Goal: Task Accomplishment & Management: Manage account settings

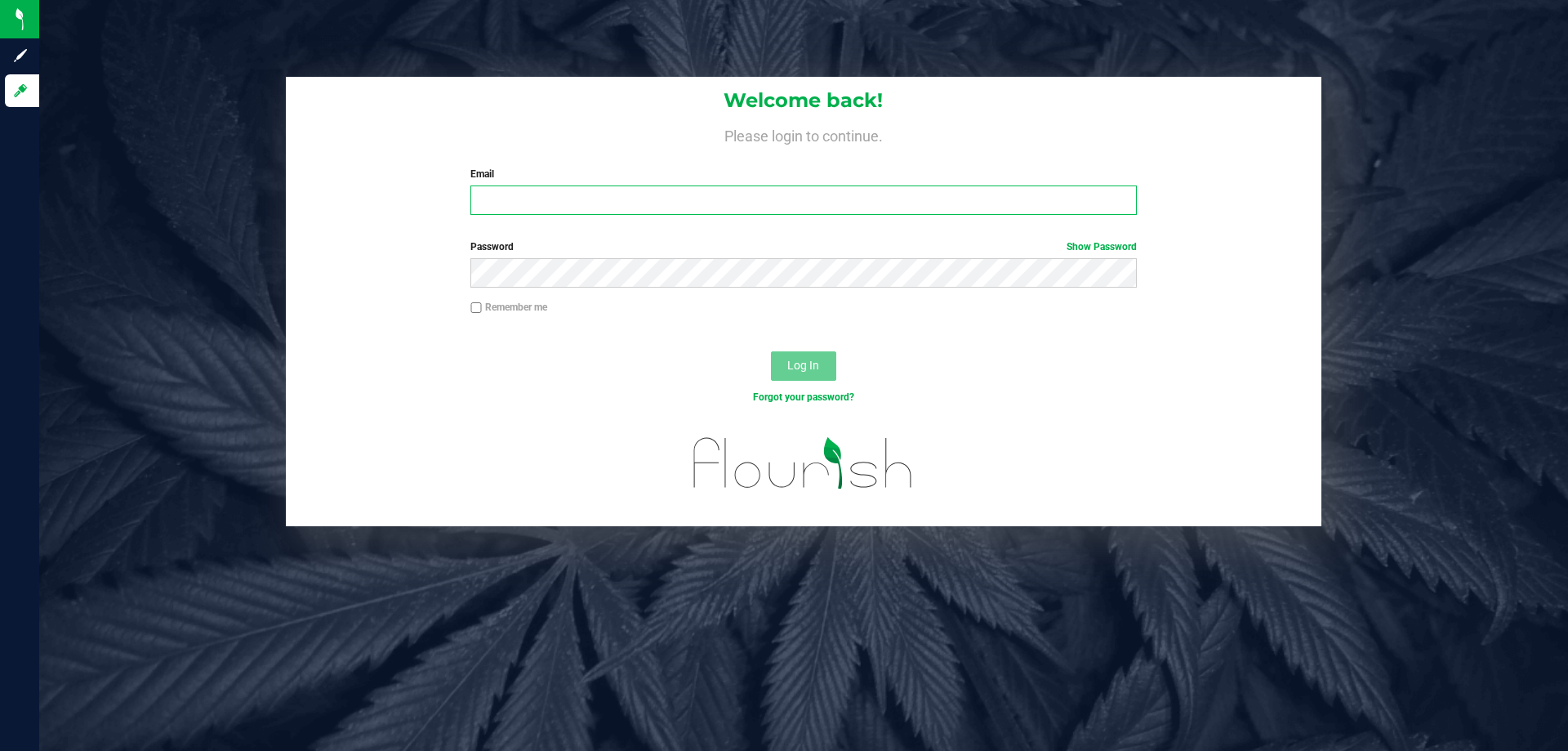
click at [805, 204] on input "Email" at bounding box center [803, 200] width 666 height 30
type input "Egibbins@liveparallel.com"
click at [771, 351] on button "Log In" at bounding box center [803, 365] width 65 height 30
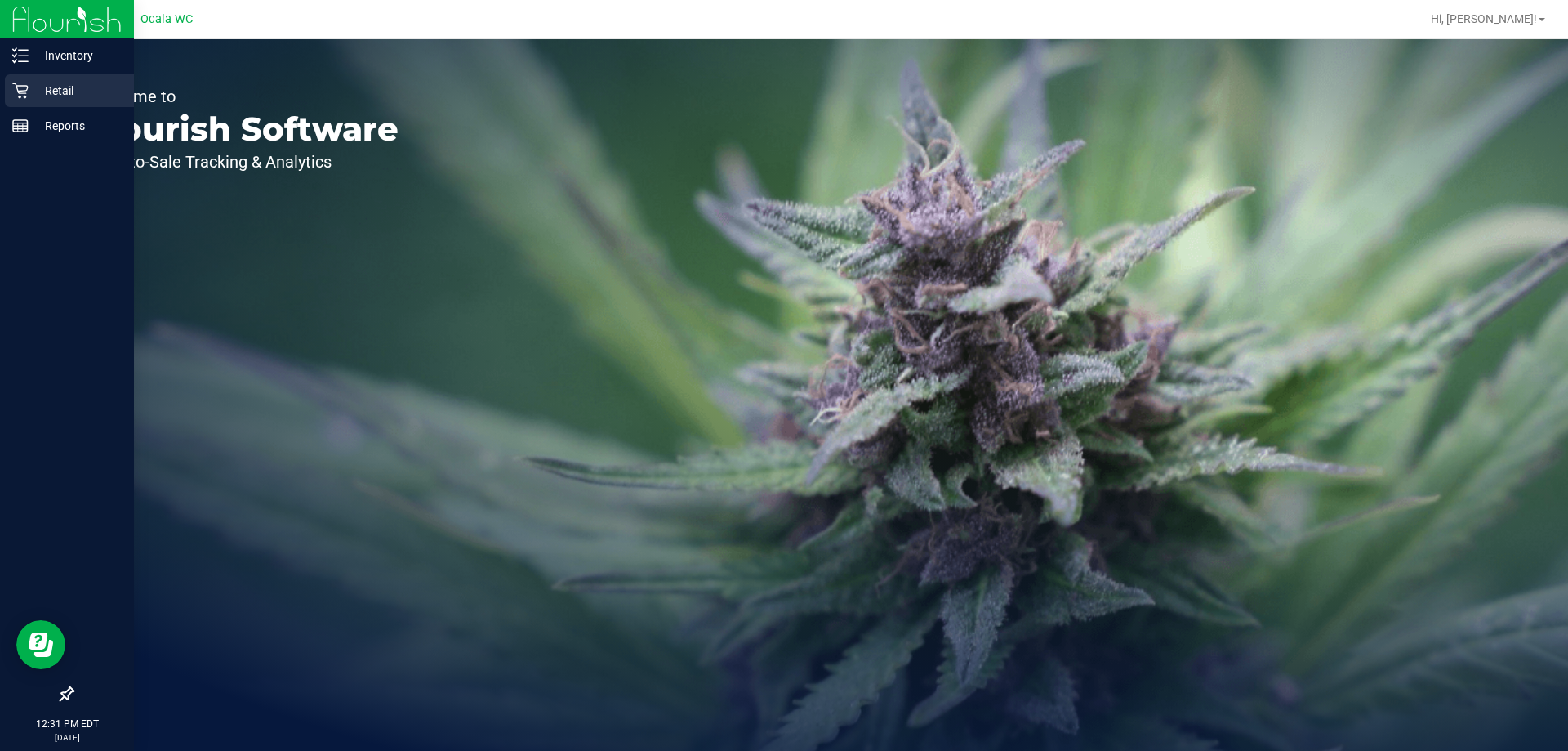
click at [19, 88] on icon at bounding box center [19, 90] width 16 height 16
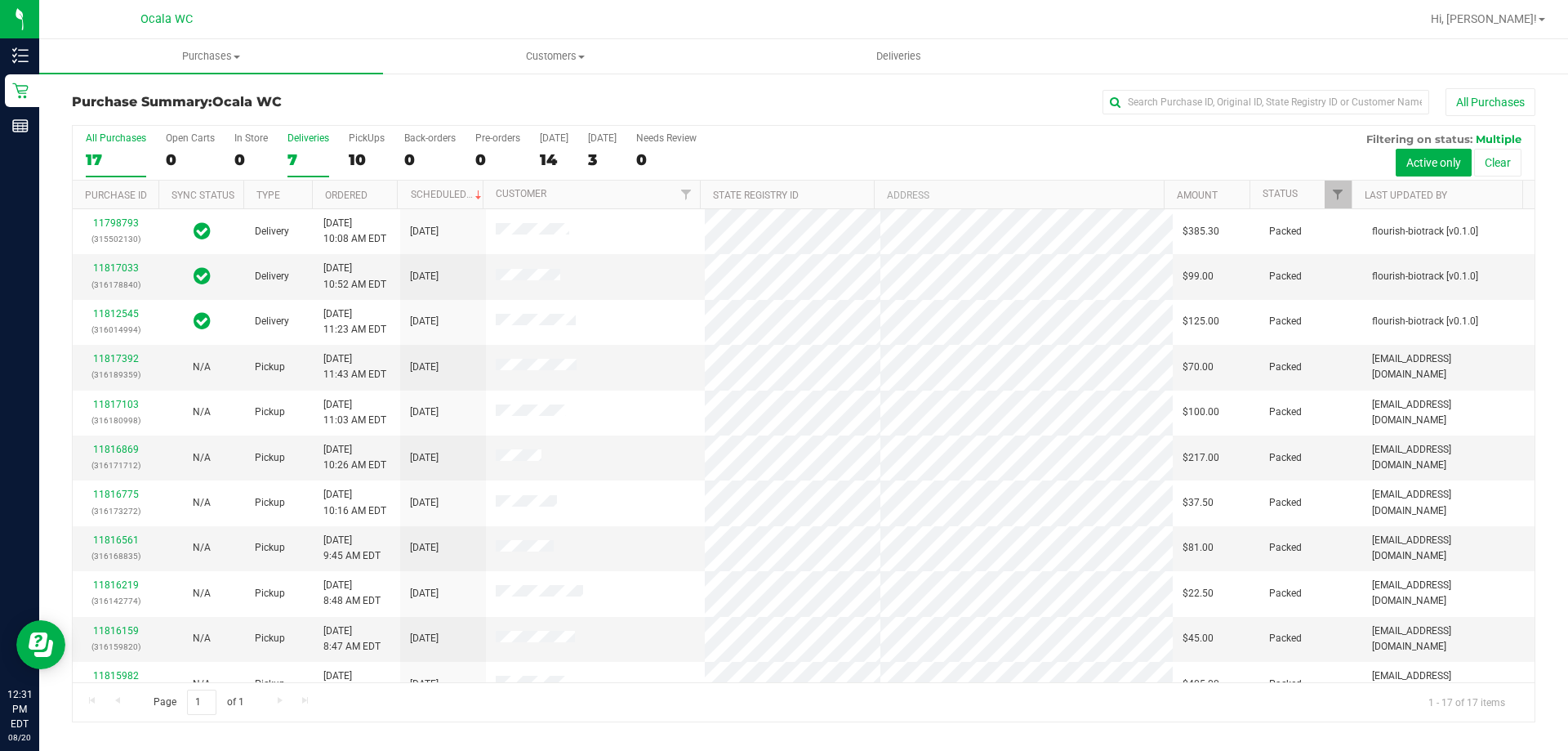
click at [302, 139] on div "Deliveries" at bounding box center [308, 137] width 42 height 11
click at [0, 0] on input "Deliveries 7" at bounding box center [0, 0] width 0 height 0
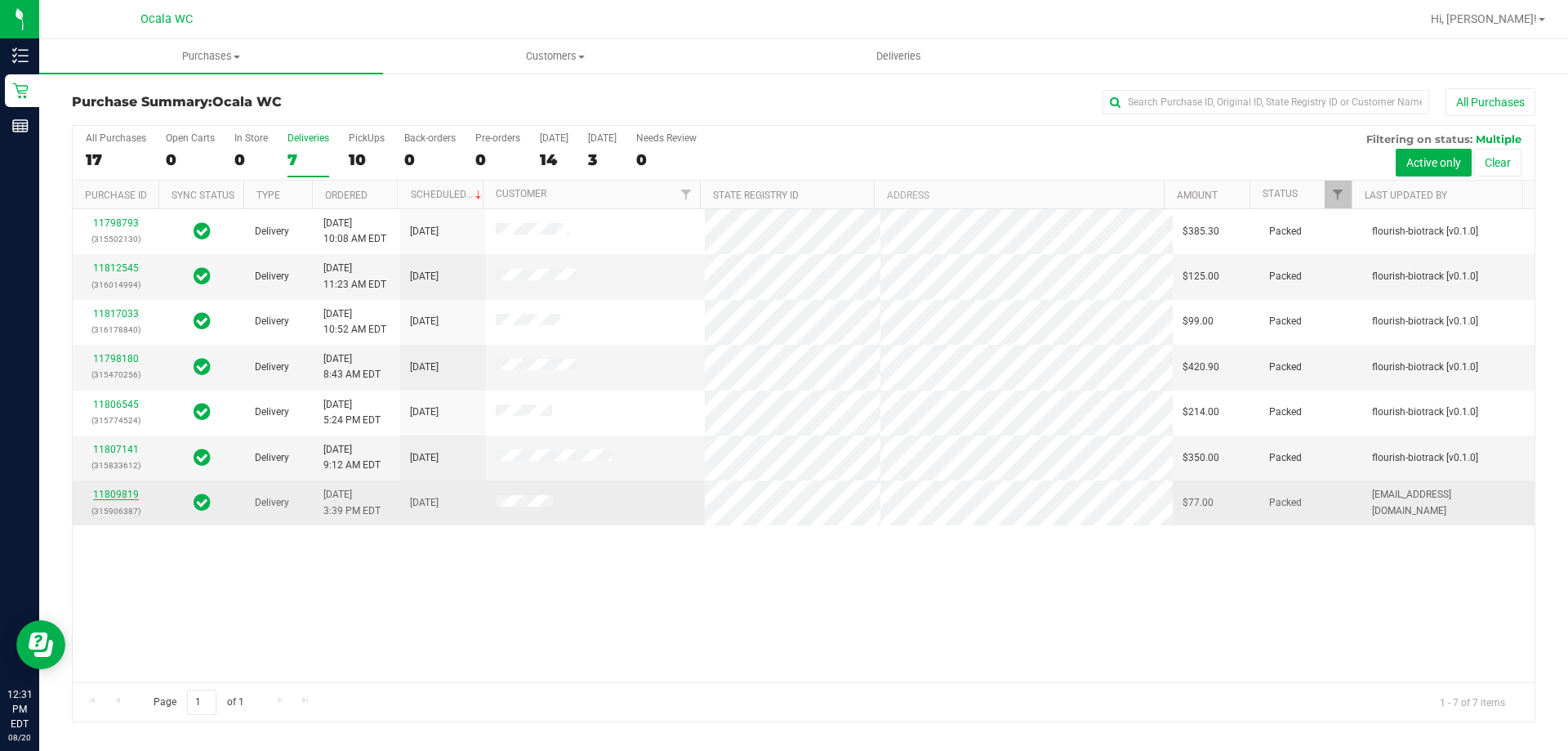
drag, startPoint x: 109, startPoint y: 486, endPoint x: 107, endPoint y: 493, distance: 7.3
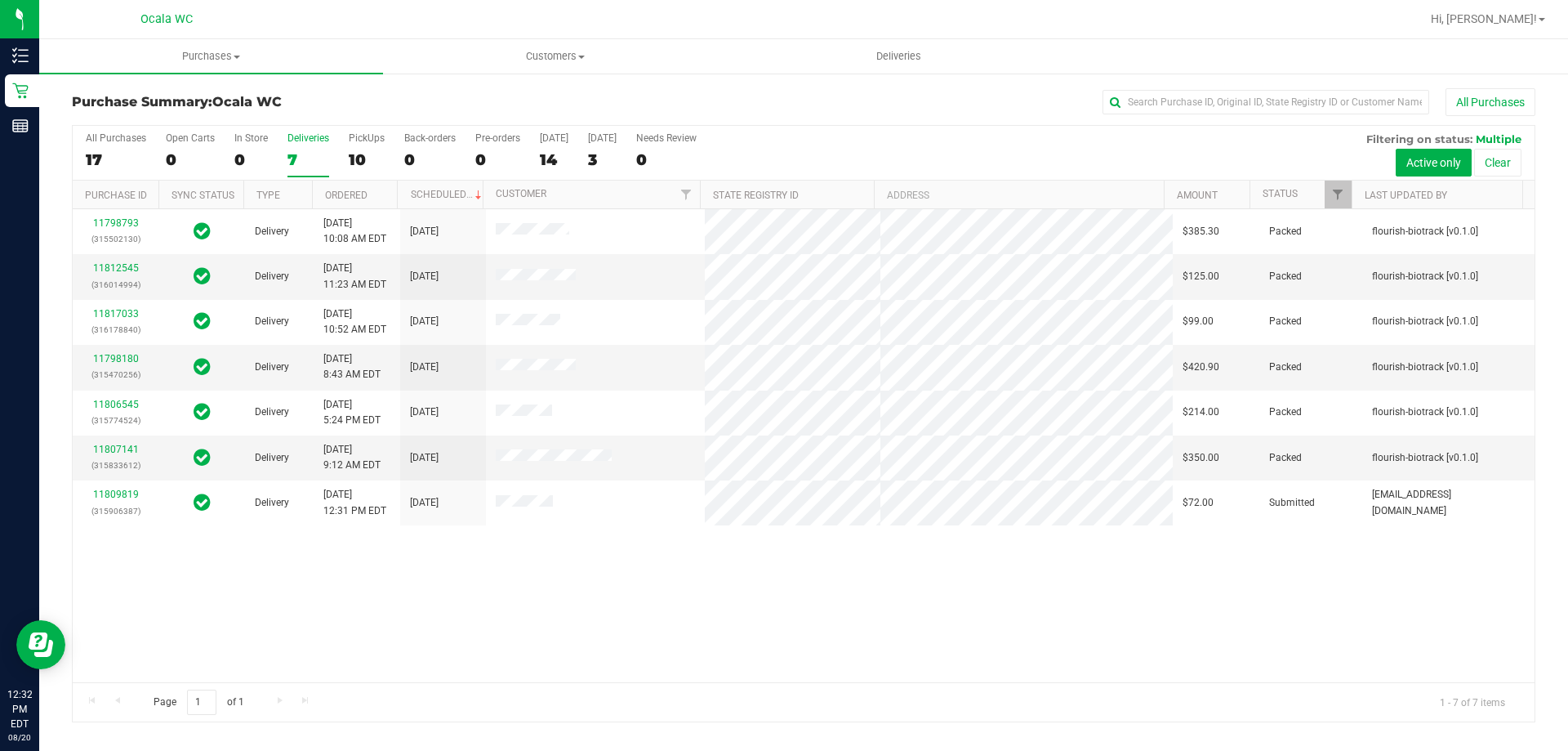
click at [661, 620] on div "11798793 (315502130) Delivery 8/16/2025 10:08 AM EDT 8/21/2025 $385.30 Packed f…" at bounding box center [803, 446] width 1461 height 473
click at [1133, 649] on div "11798793 (315502130) Delivery 8/16/2025 10:08 AM EDT 8/21/2025 $385.30 Packed f…" at bounding box center [803, 446] width 1461 height 473
drag, startPoint x: 1153, startPoint y: 632, endPoint x: 887, endPoint y: 599, distance: 268.0
click at [1155, 631] on div "11798793 (315502130) Delivery 8/16/2025 10:08 AM EDT 8/21/2025 $385.30 Packed f…" at bounding box center [803, 446] width 1461 height 473
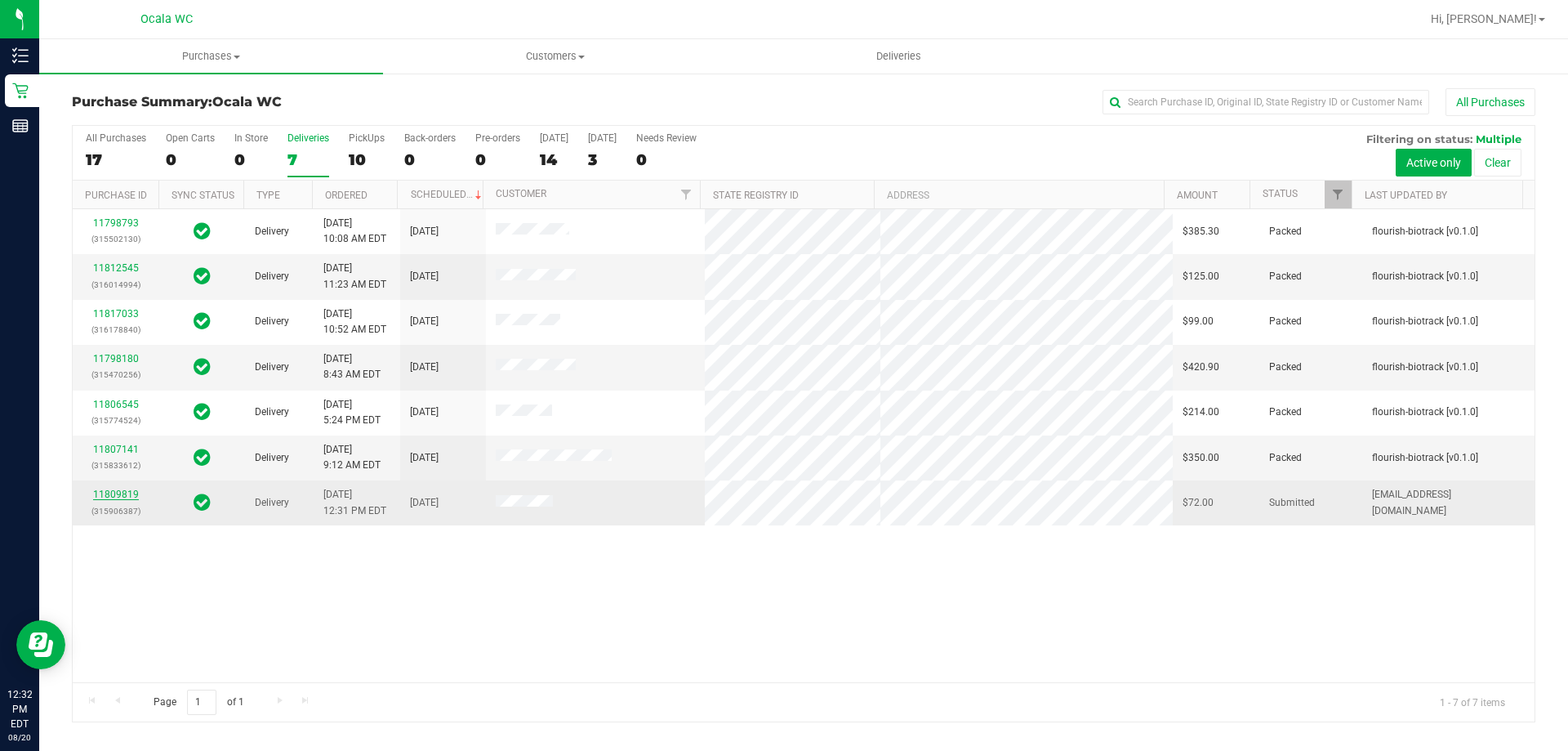
click at [109, 489] on link "11809819" at bounding box center [116, 493] width 46 height 11
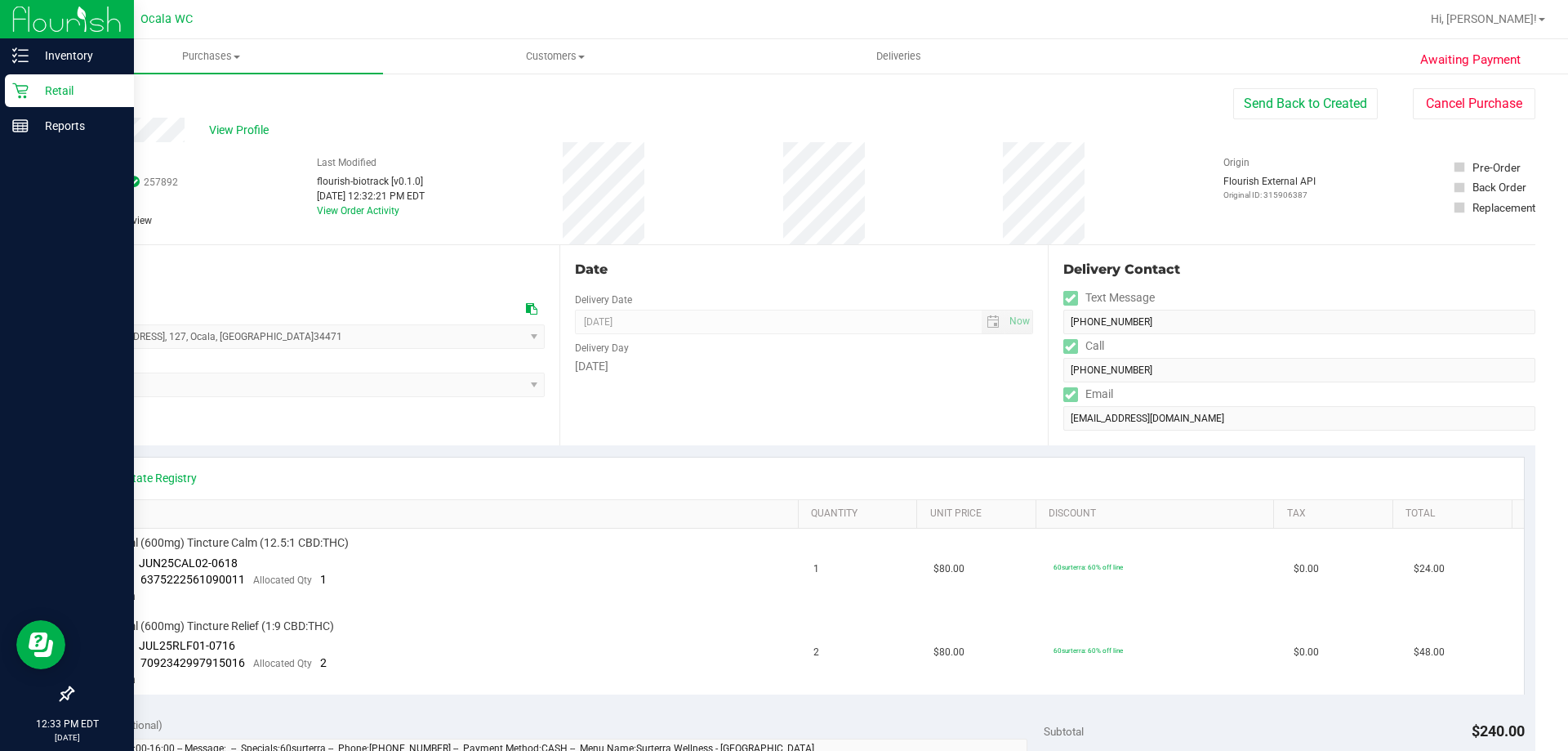
click at [27, 84] on icon at bounding box center [19, 90] width 16 height 16
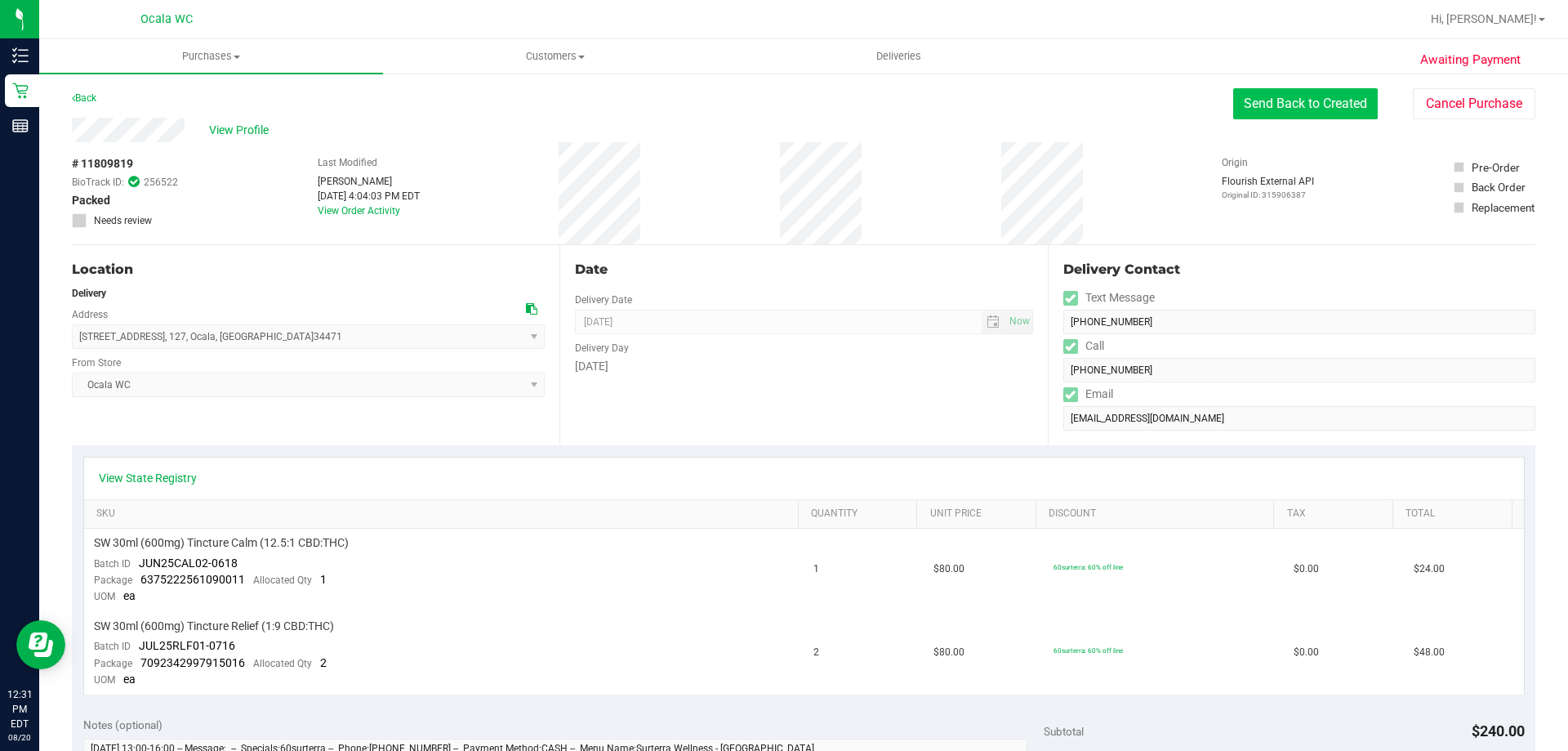
click at [1312, 107] on button "Send Back to Created" at bounding box center [1305, 103] width 145 height 31
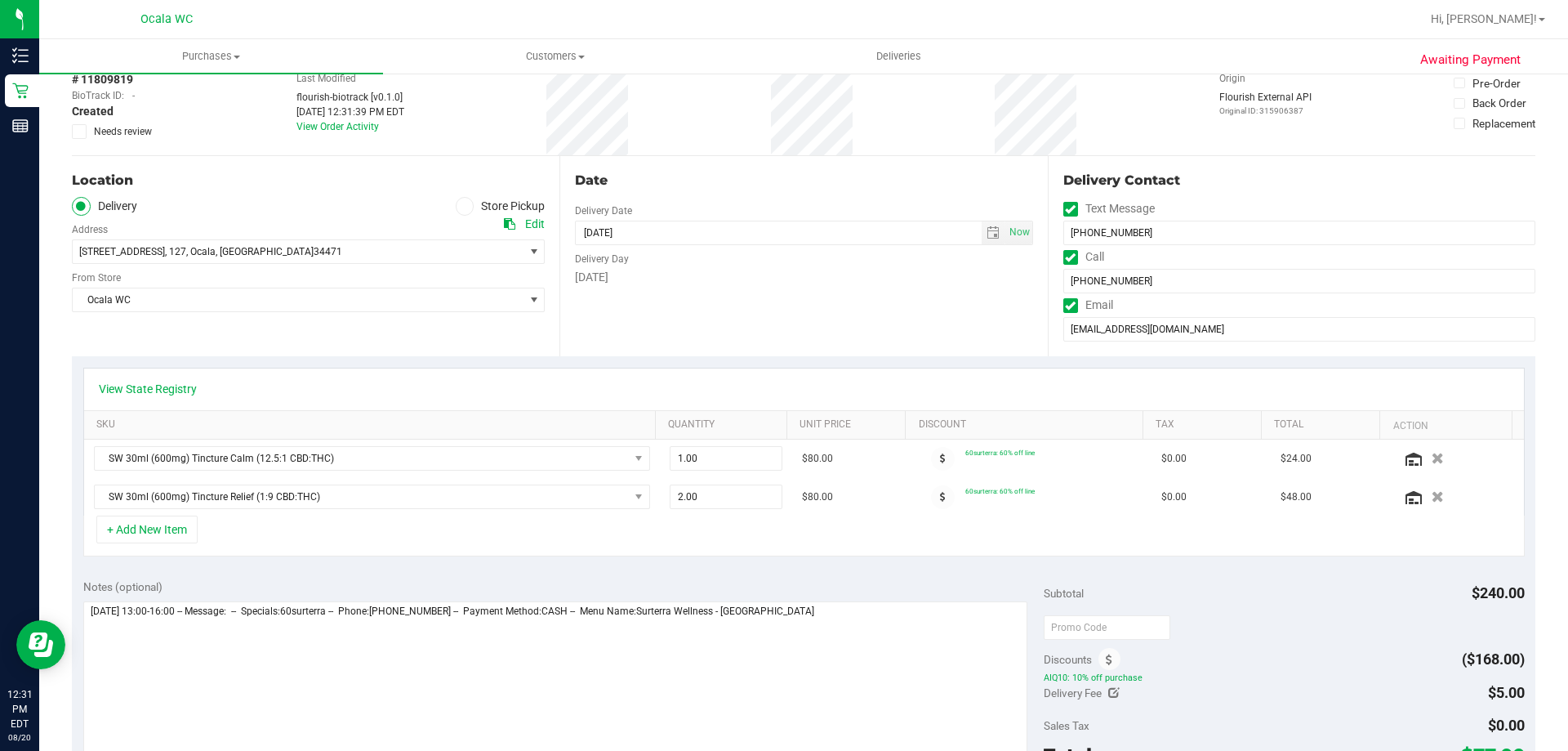
scroll to position [164, 0]
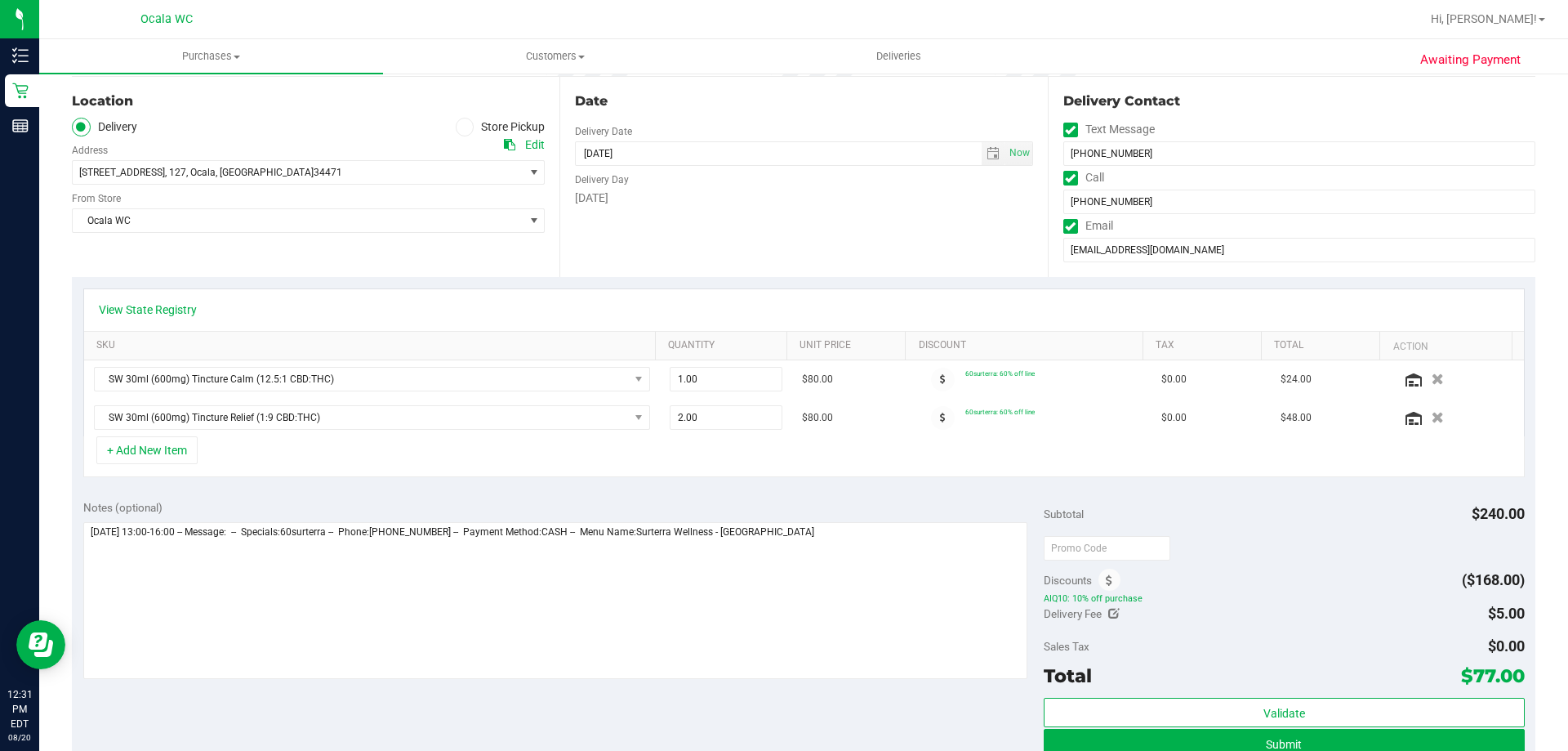
click at [1108, 614] on icon at bounding box center [1113, 613] width 11 height 11
type input "$5.00"
drag, startPoint x: 1420, startPoint y: 626, endPoint x: 1410, endPoint y: 621, distance: 11.2
click at [1410, 621] on span "$5.00 5" at bounding box center [1464, 616] width 122 height 29
drag, startPoint x: 1464, startPoint y: 620, endPoint x: 1397, endPoint y: 607, distance: 68.2
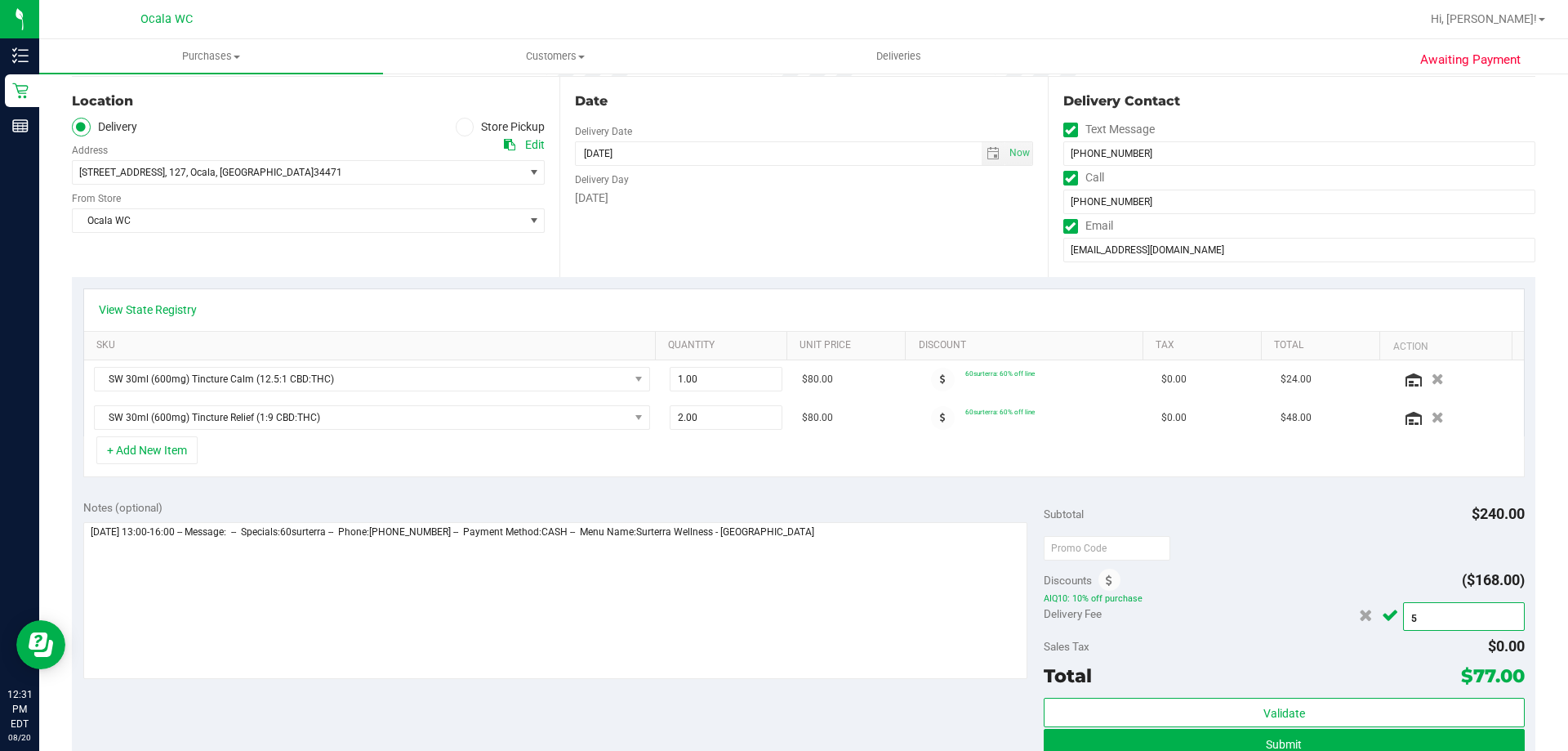
click at [1389, 601] on div "Subtotal $240.00 Discounts ($168.00) AIQ10: 10% off purchase Delivery Fee $5.00…" at bounding box center [1283, 635] width 480 height 272
type input "0"
type input "$0.00"
click at [1382, 615] on icon "Cancel button" at bounding box center [1389, 615] width 16 height 12
click at [1330, 638] on div "Sales Tax $0.00" at bounding box center [1283, 646] width 480 height 30
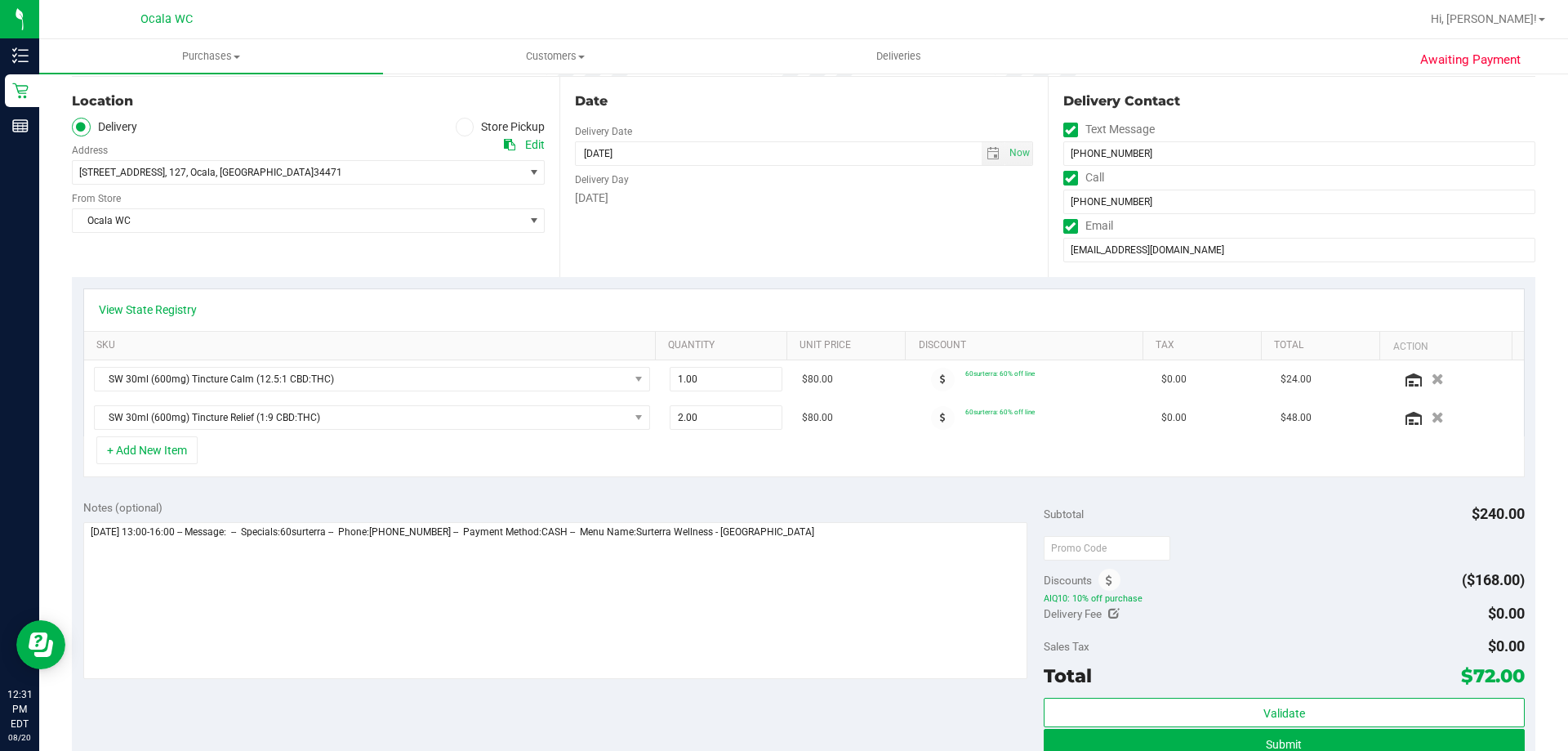
scroll to position [245, 0]
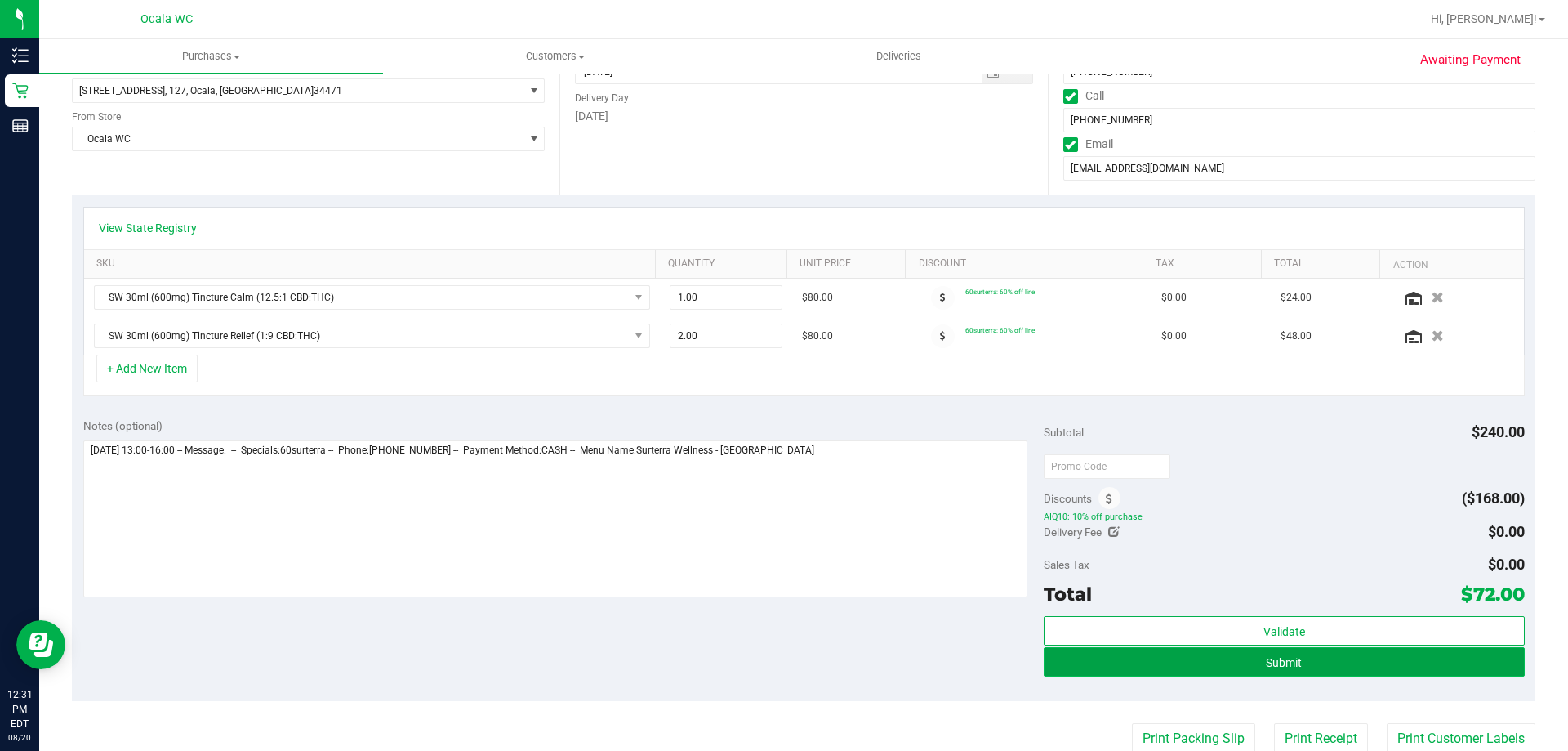
click at [1460, 667] on button "Submit" at bounding box center [1283, 661] width 480 height 30
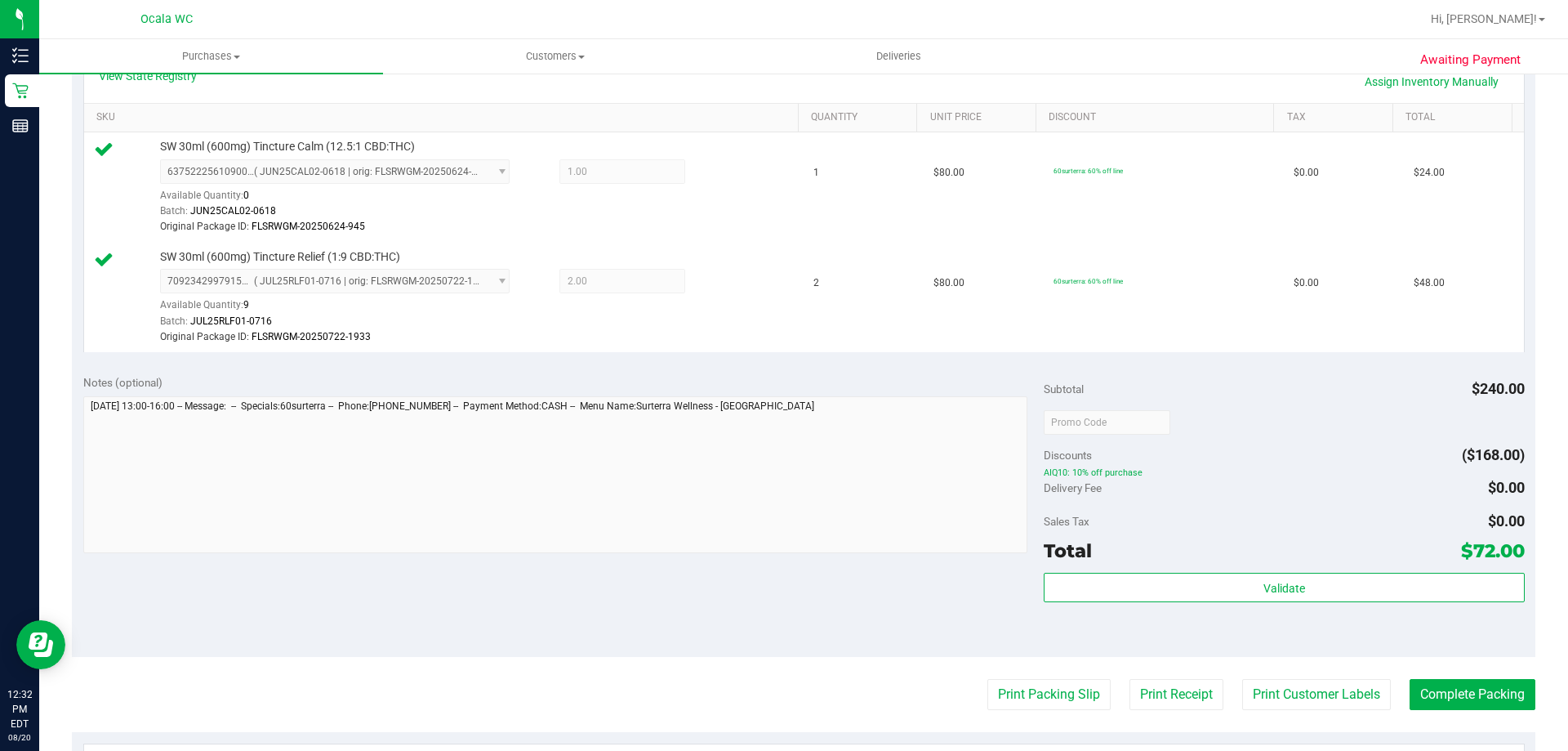
scroll to position [409, 0]
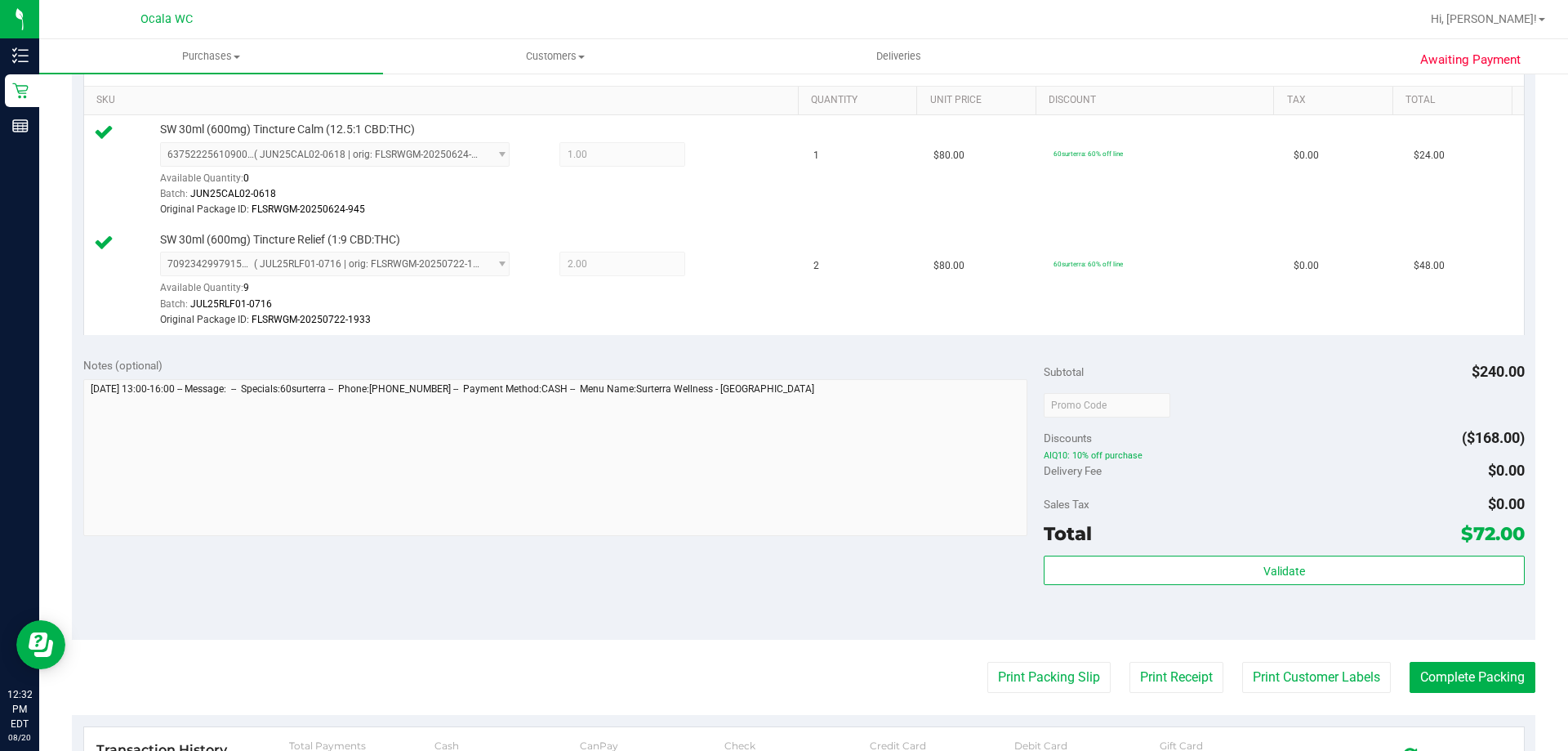
click at [1336, 456] on span "AIQ10: 10% off purchase" at bounding box center [1283, 455] width 480 height 11
click at [1452, 621] on div "Validate" at bounding box center [1283, 592] width 480 height 74
click at [1170, 685] on button "Print Receipt" at bounding box center [1176, 677] width 94 height 31
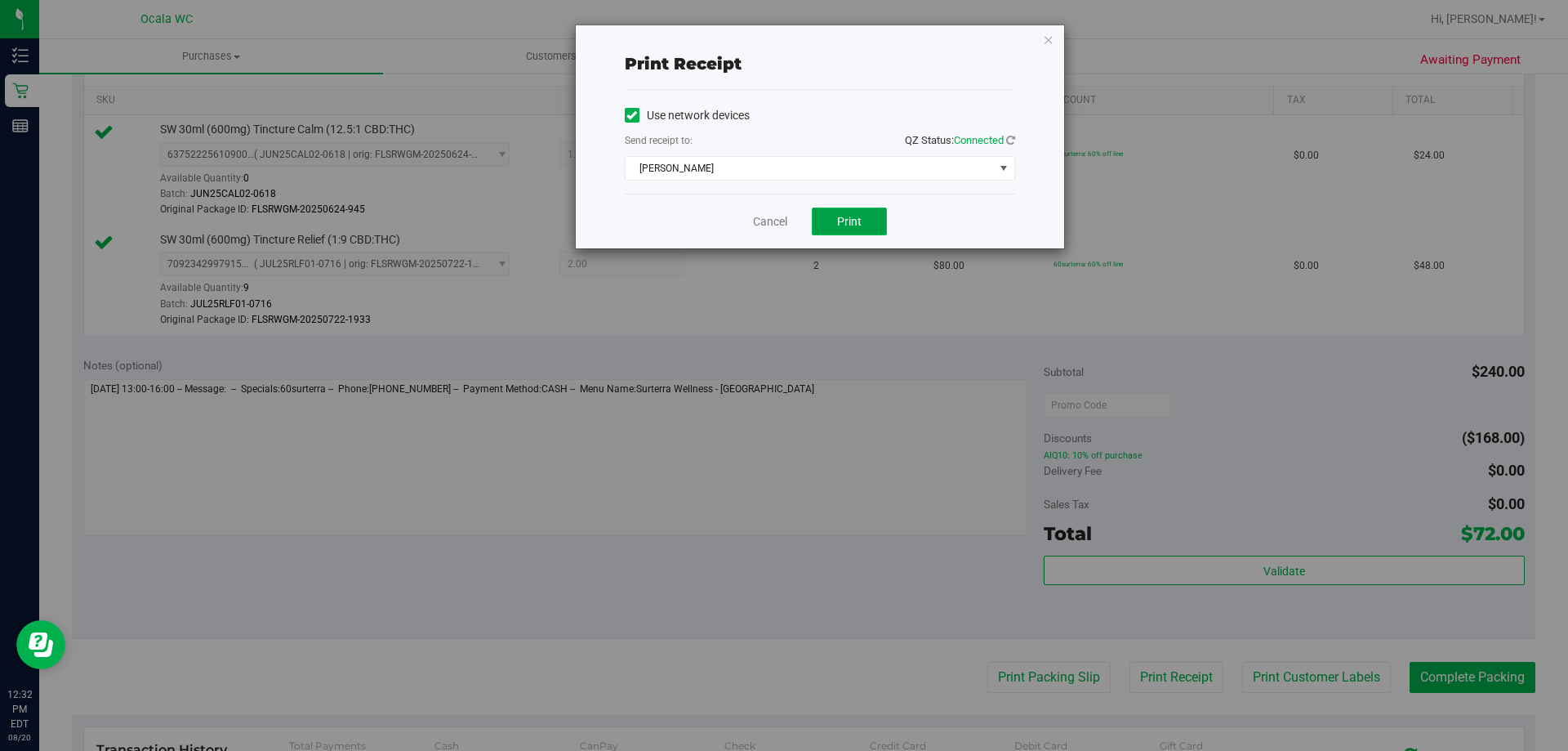
click at [849, 232] on button "Print" at bounding box center [849, 221] width 75 height 28
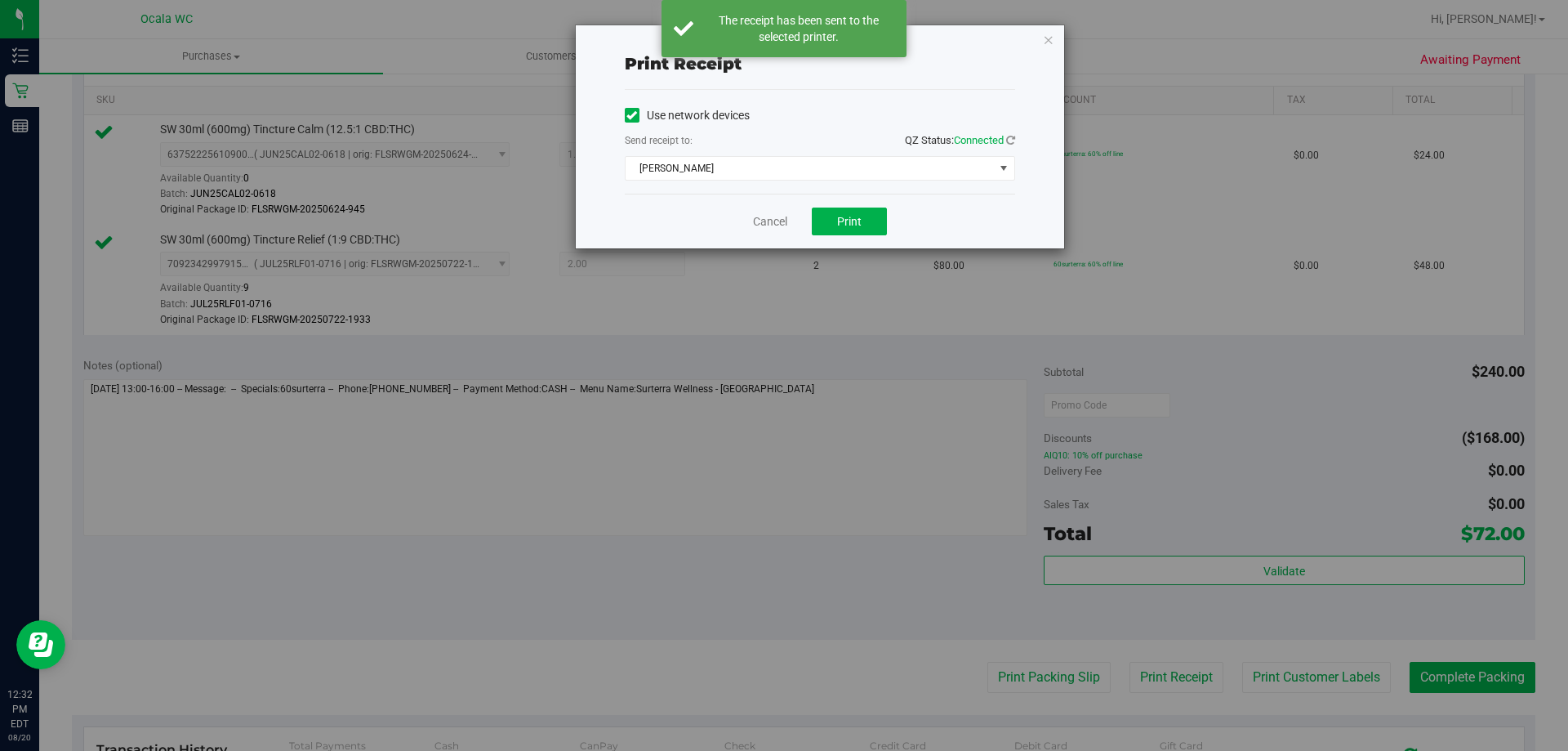
click at [798, 237] on div "Cancel Print" at bounding box center [819, 220] width 391 height 55
click at [775, 220] on link "Cancel" at bounding box center [770, 222] width 34 height 17
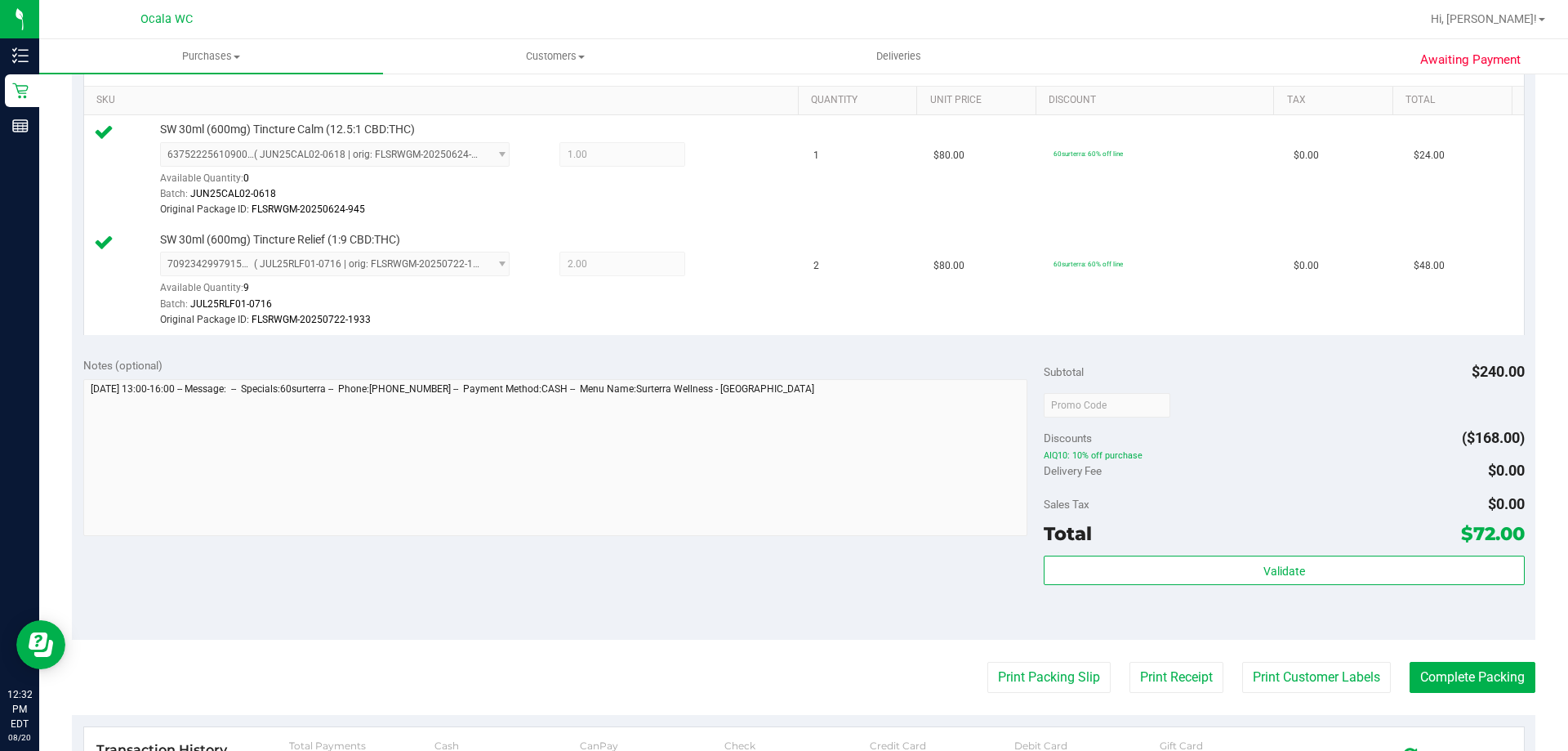
click at [1388, 626] on div "Validate" at bounding box center [1283, 592] width 480 height 74
click at [1467, 676] on button "Complete Packing" at bounding box center [1472, 677] width 125 height 31
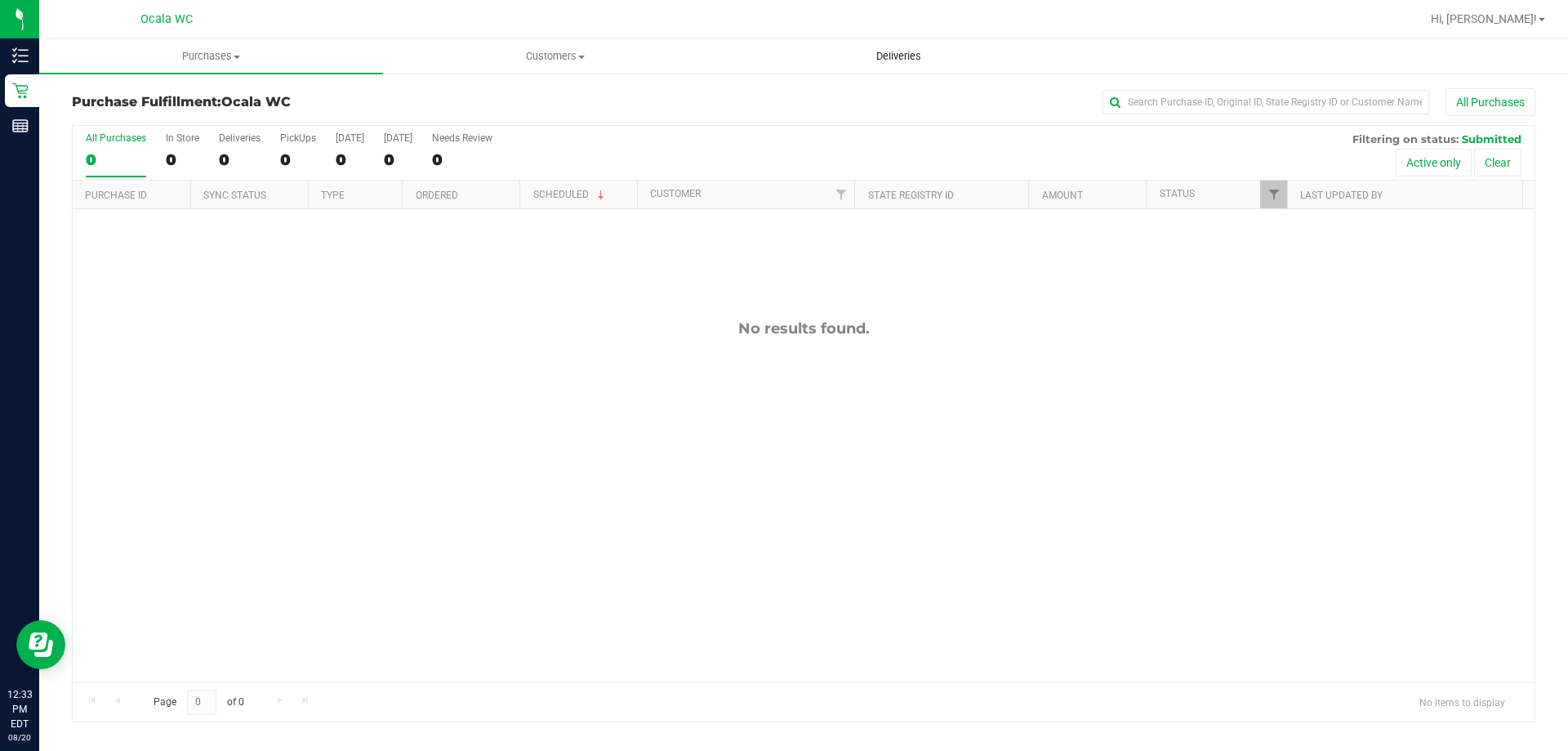
click at [895, 56] on span "Deliveries" at bounding box center [898, 56] width 89 height 14
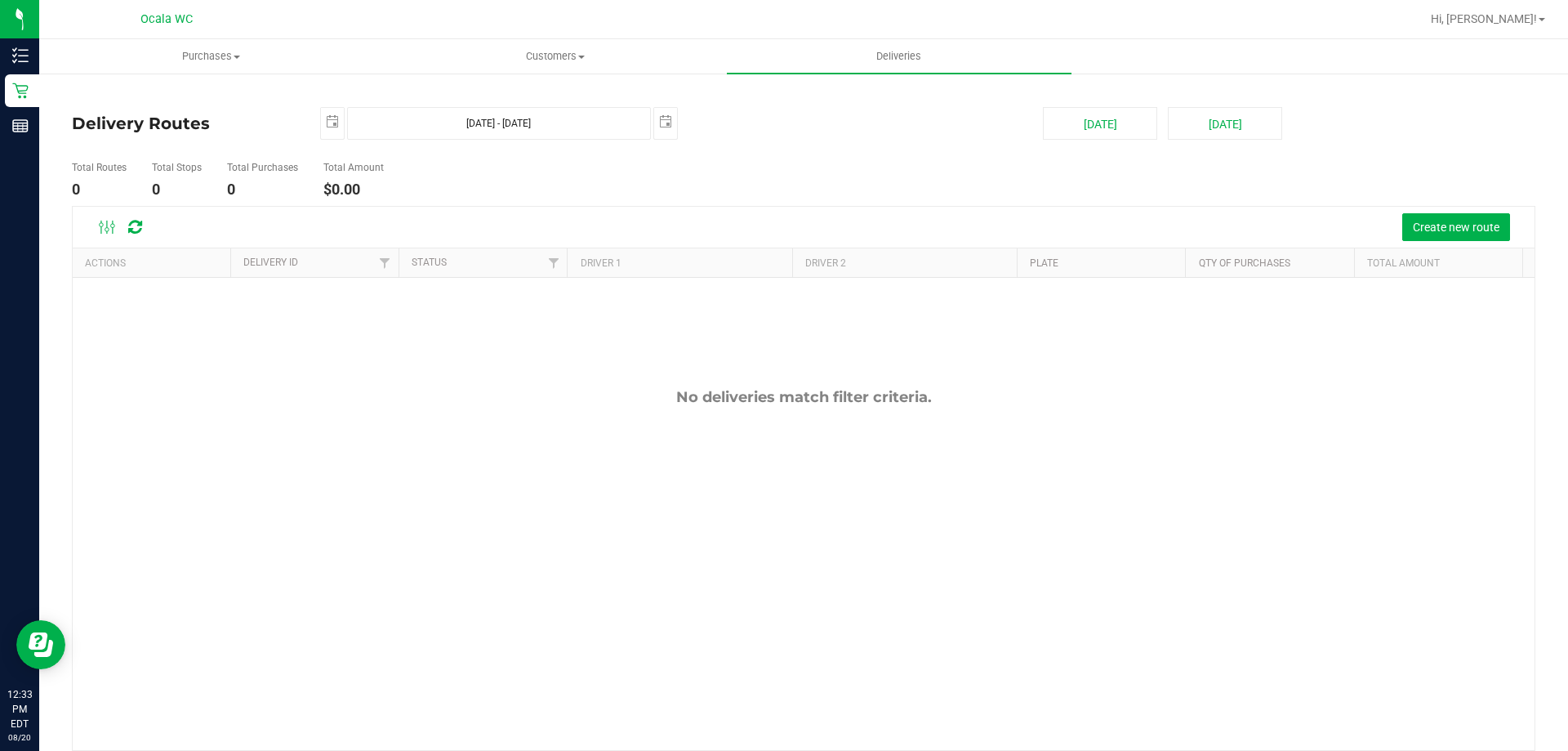
drag, startPoint x: 820, startPoint y: 199, endPoint x: 1339, endPoint y: 233, distance: 520.1
click at [822, 199] on ul "Total Routes 0 Total Stops 0 Total Purchases 0 Total Amount $0.00" at bounding box center [553, 180] width 972 height 52
click at [1468, 221] on span "Create new route" at bounding box center [1456, 226] width 86 height 13
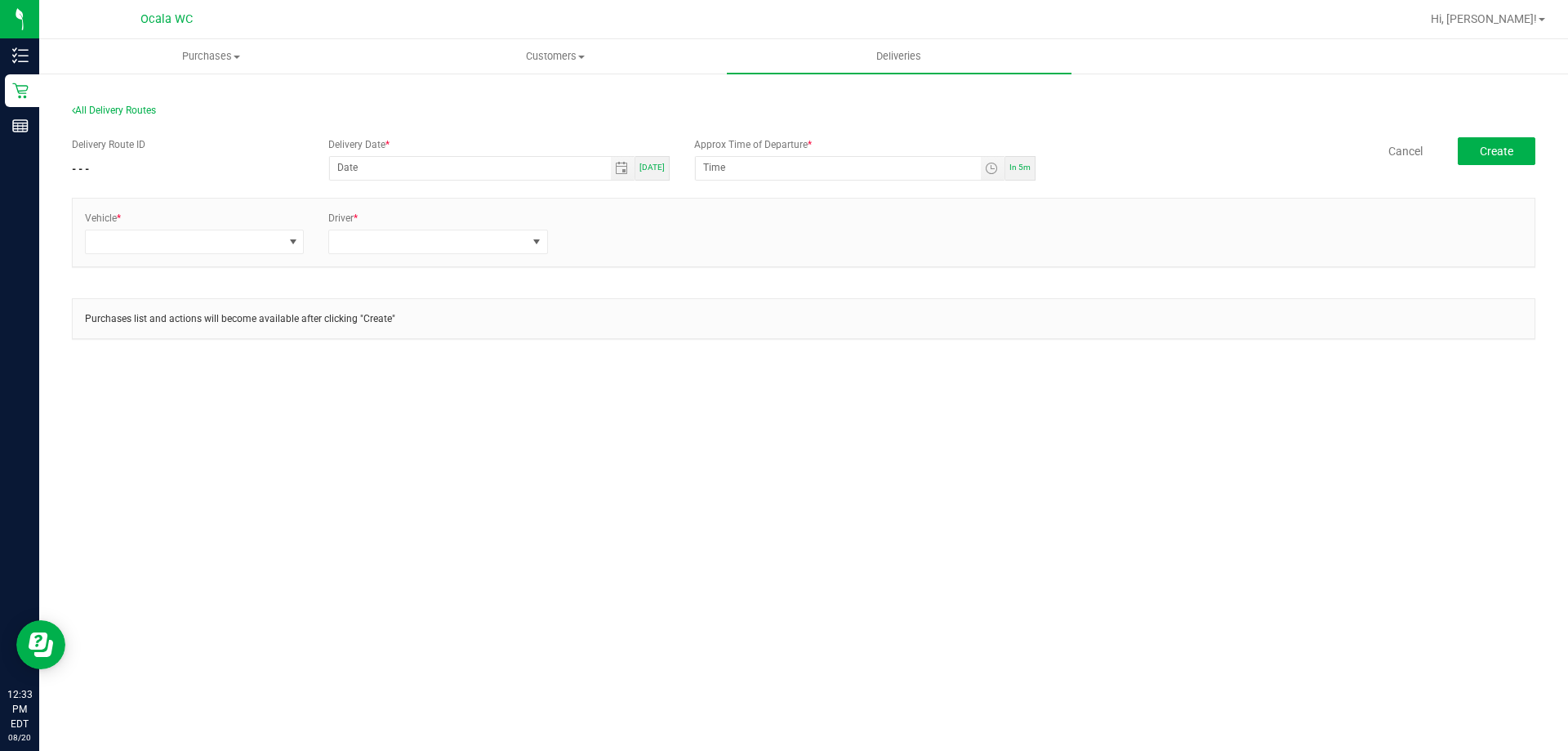
click at [646, 169] on span "Today" at bounding box center [652, 167] width 25 height 9
type input "[DATE]"
drag, startPoint x: 996, startPoint y: 170, endPoint x: 988, endPoint y: 175, distance: 9.4
click at [995, 170] on span "Toggle time list" at bounding box center [991, 168] width 13 height 13
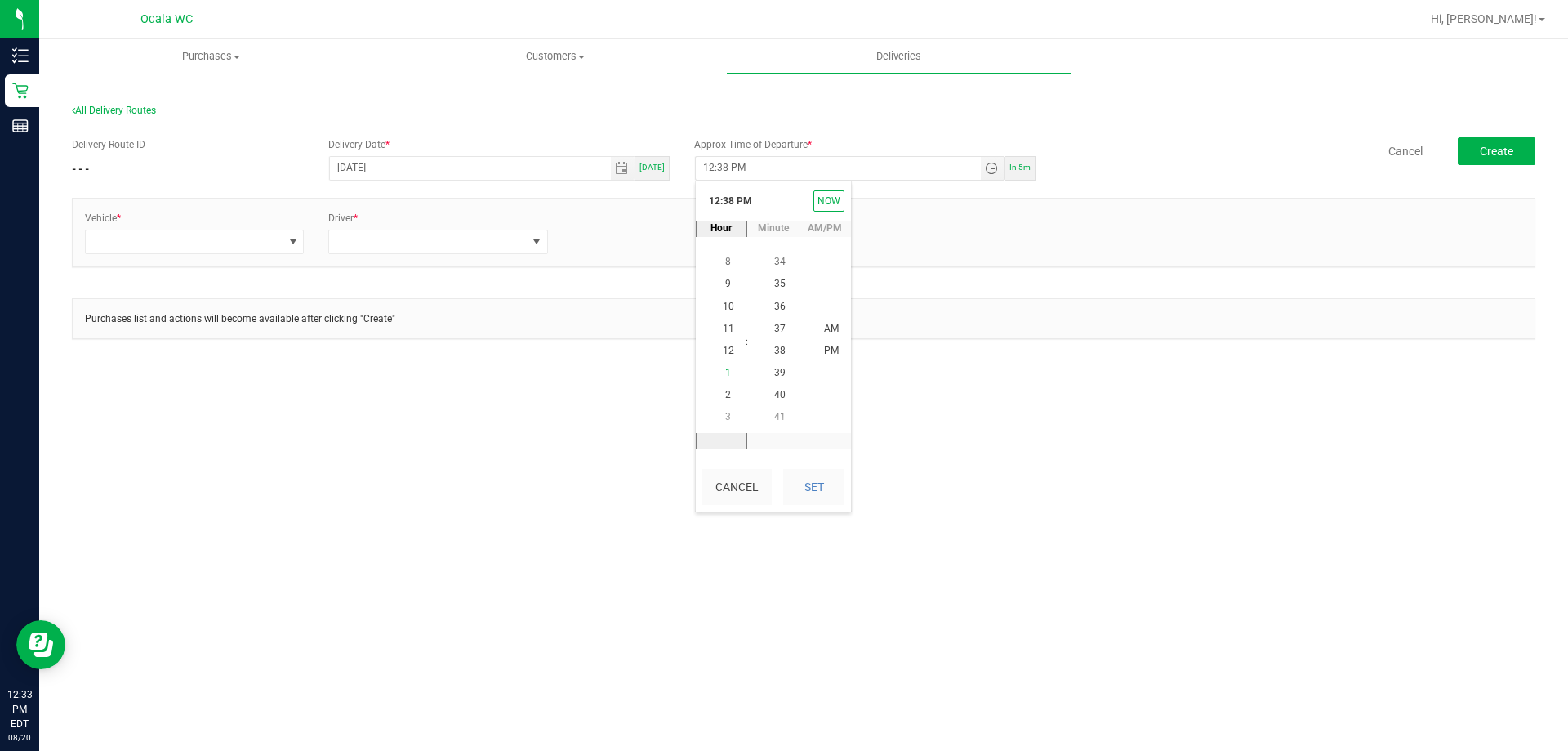
click at [729, 371] on li "1" at bounding box center [729, 373] width 39 height 22
click at [776, 349] on span "00" at bounding box center [779, 350] width 11 height 11
click at [830, 349] on span "PM" at bounding box center [831, 351] width 14 height 11
click at [828, 479] on button "Set" at bounding box center [813, 487] width 61 height 36
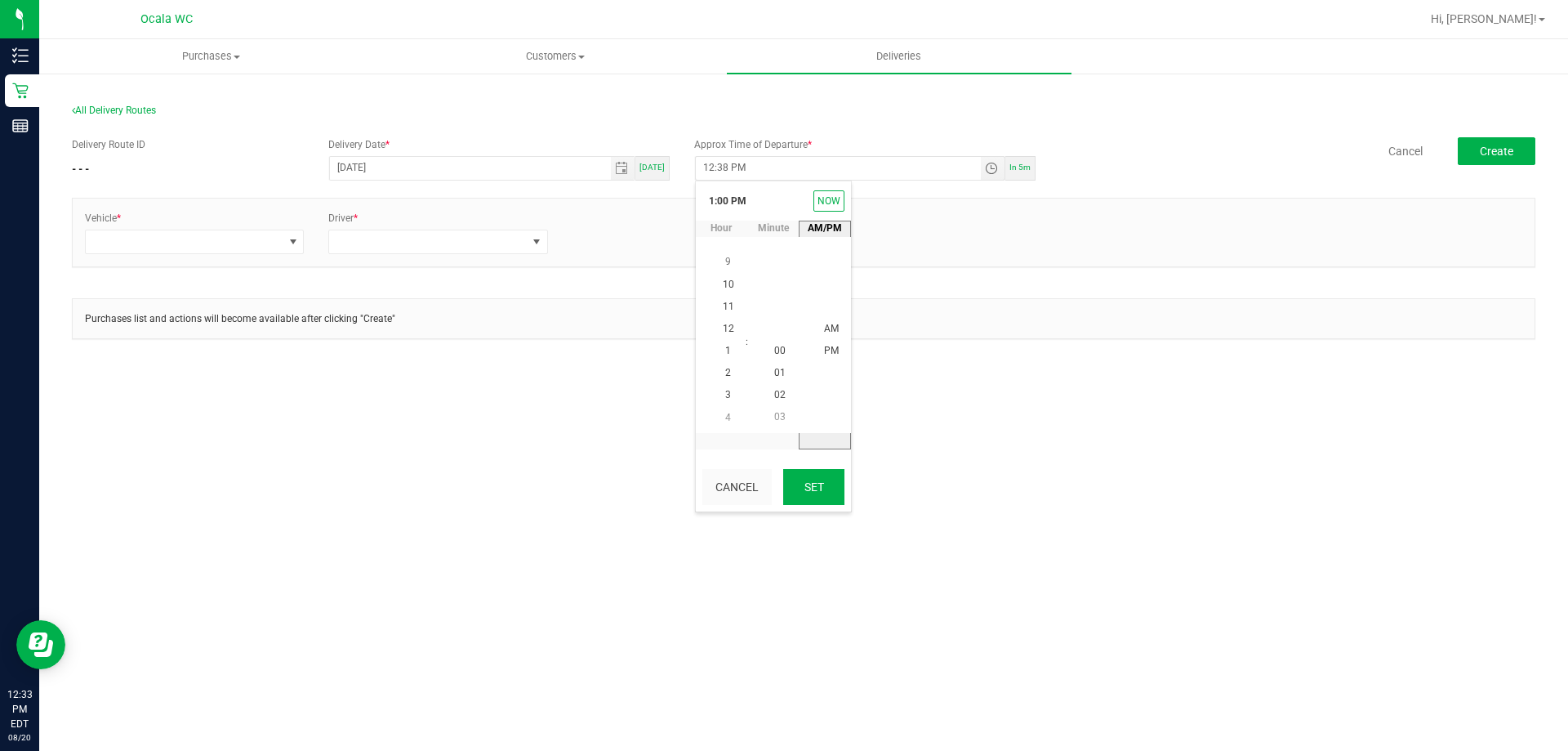
type input "1:00 PM"
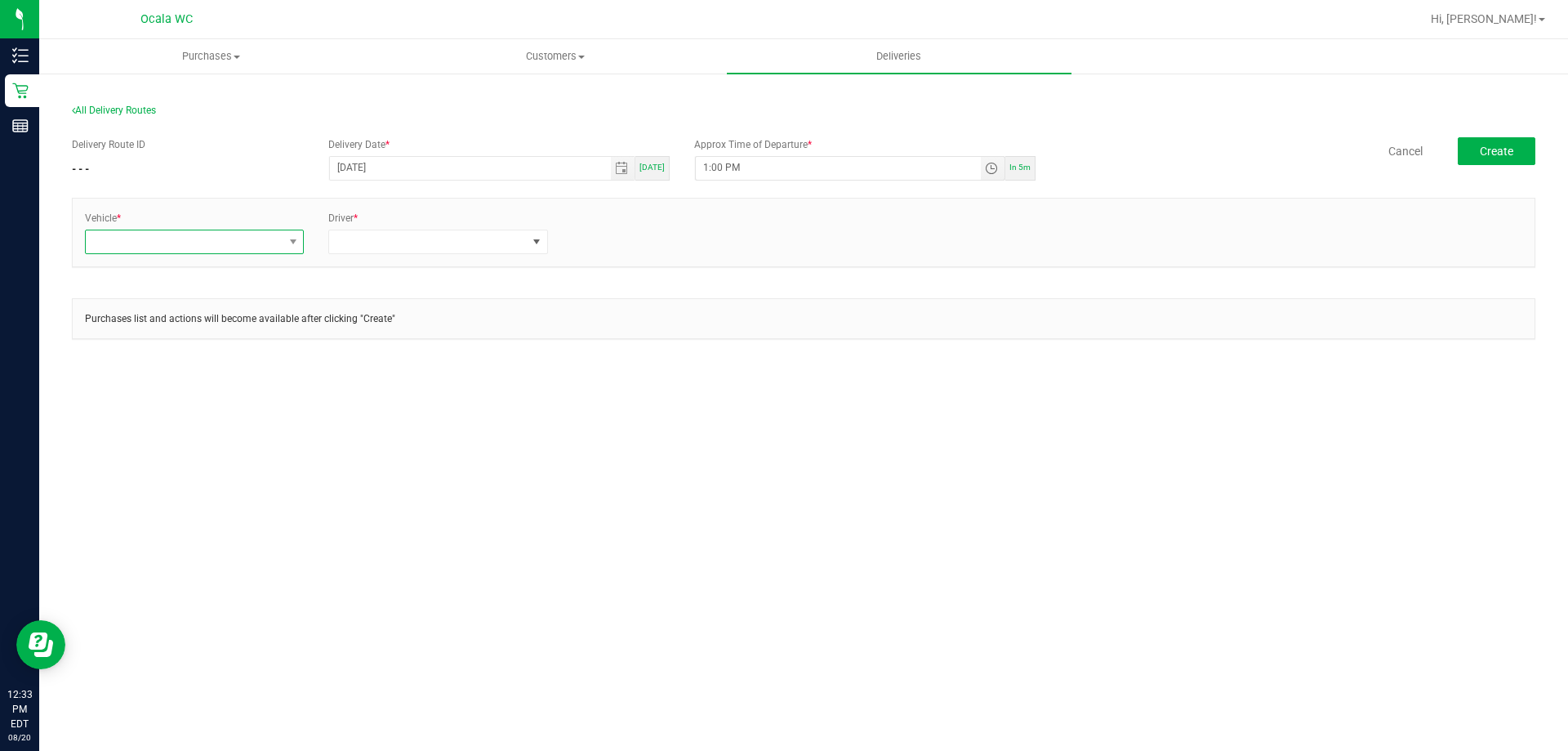
drag, startPoint x: 186, startPoint y: 248, endPoint x: 180, endPoint y: 236, distance: 13.4
click at [182, 247] on span at bounding box center [184, 242] width 197 height 23
click at [181, 236] on span at bounding box center [184, 242] width 197 height 23
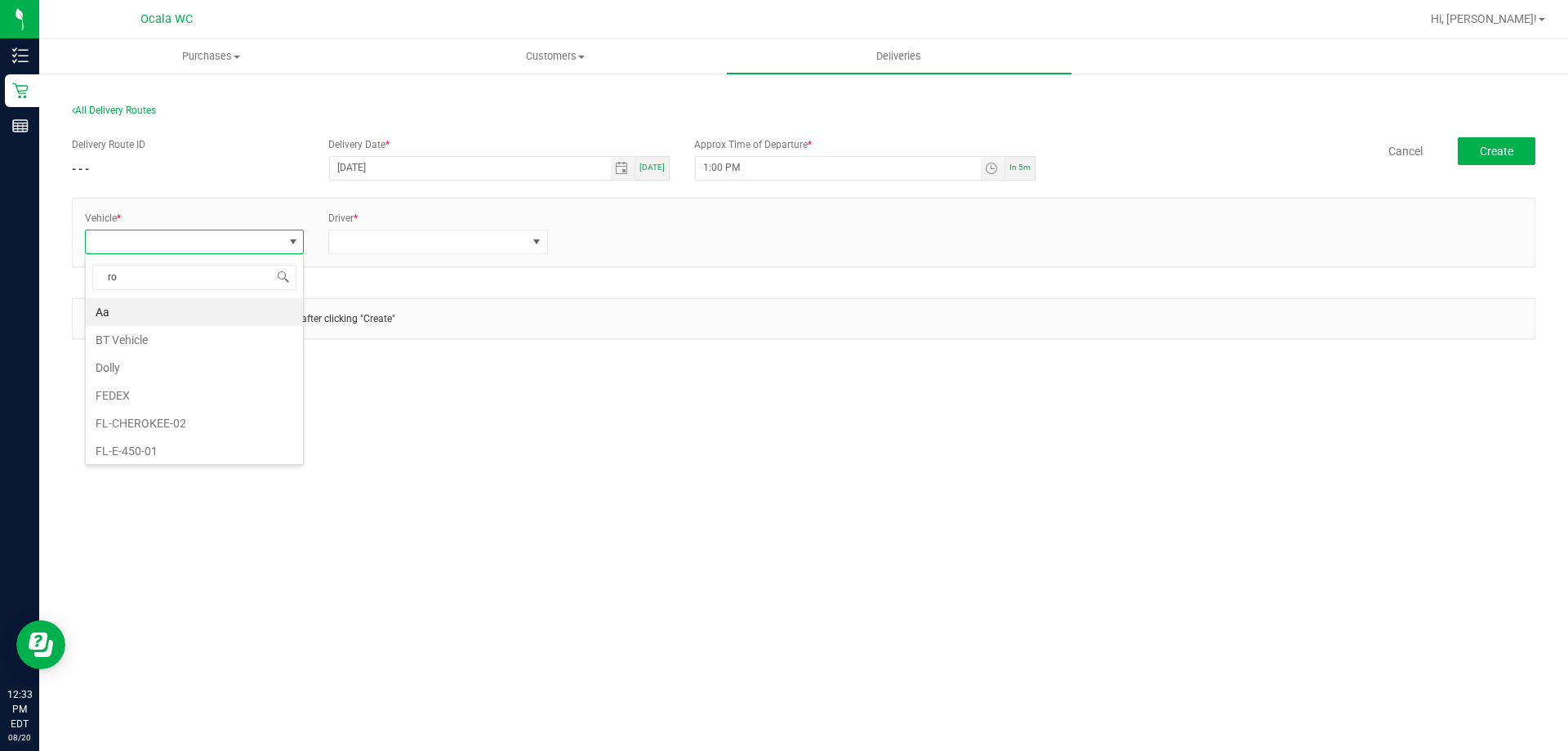
type input "rog"
drag, startPoint x: 172, startPoint y: 306, endPoint x: 249, endPoint y: 298, distance: 77.4
click at [171, 306] on li "FL-ROGUE-01" at bounding box center [194, 312] width 217 height 28
click at [359, 238] on span at bounding box center [427, 242] width 197 height 23
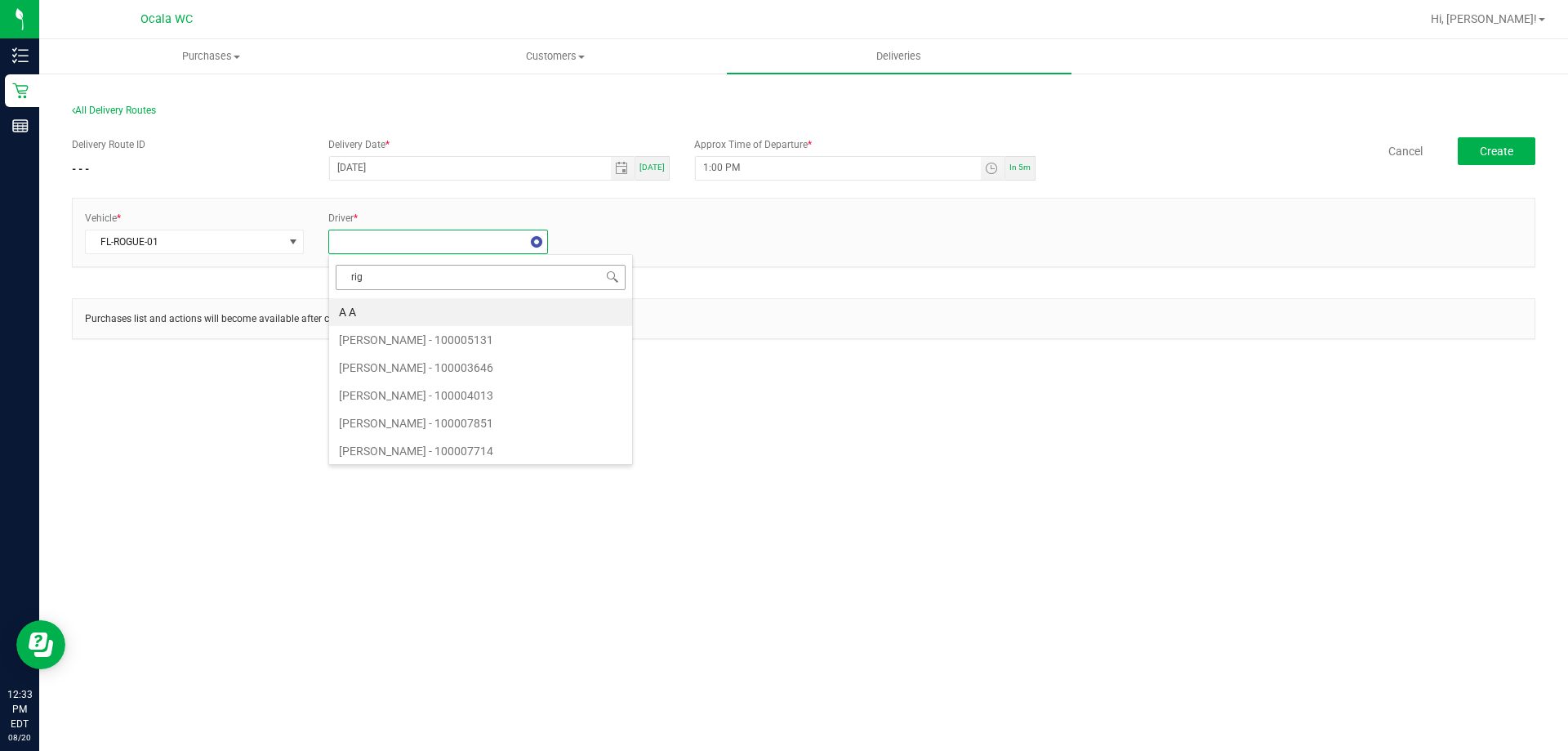
type input "rigs"
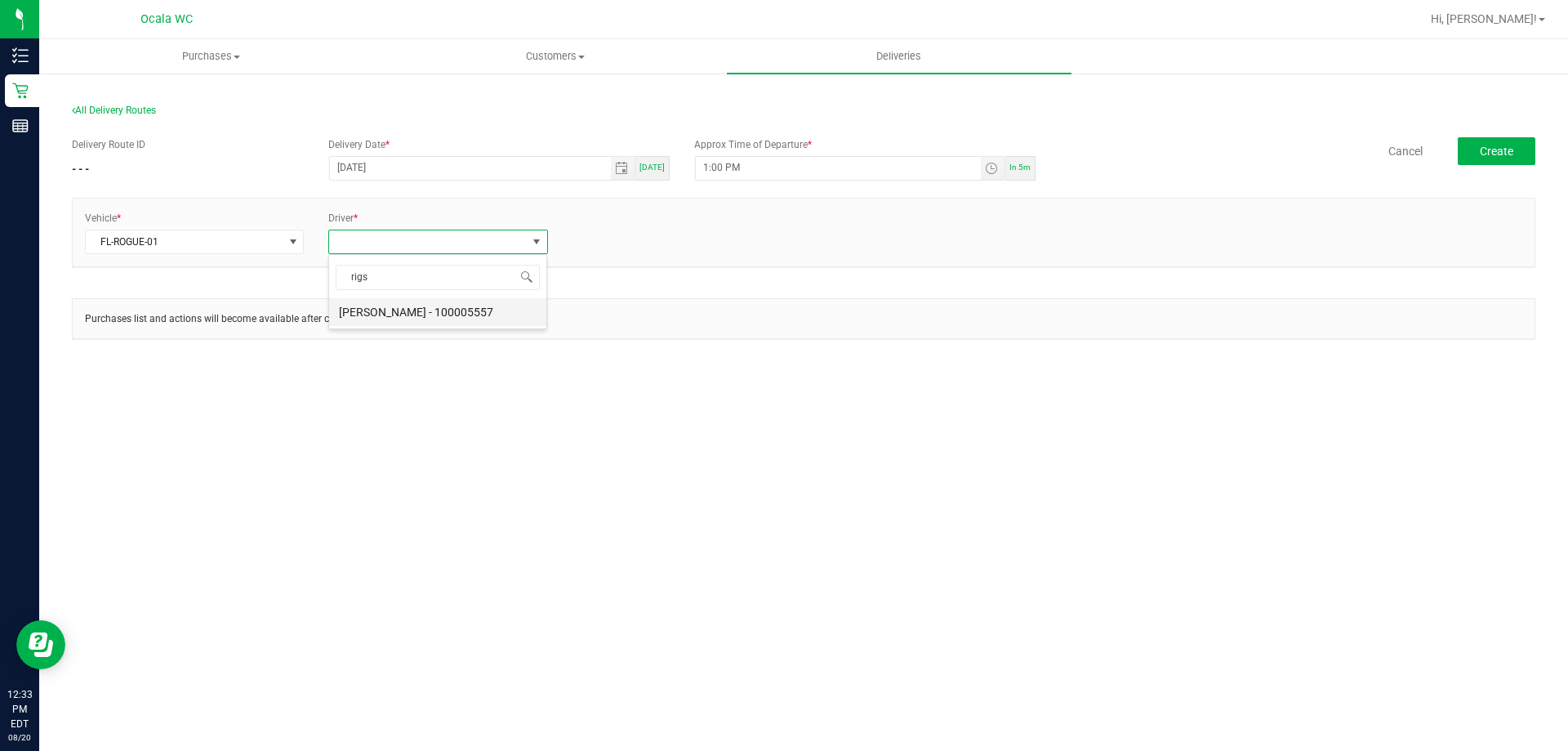
click at [457, 314] on li "Nicolette Rigsby - 100005557" at bounding box center [437, 312] width 217 height 28
click at [594, 236] on link "+ Add Driver" at bounding box center [600, 236] width 54 height 11
click at [623, 242] on span at bounding box center [672, 242] width 197 height 23
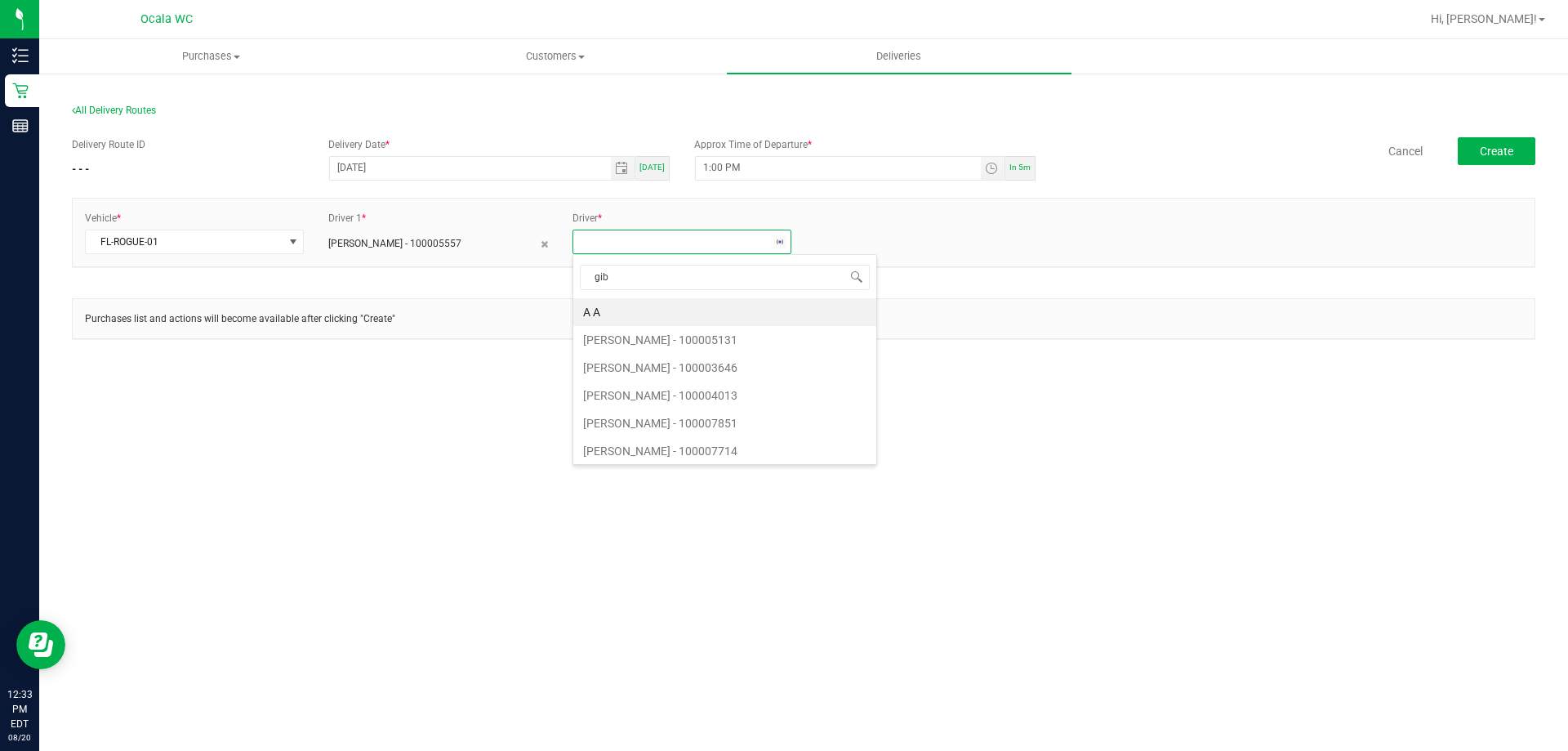
type input "gibb"
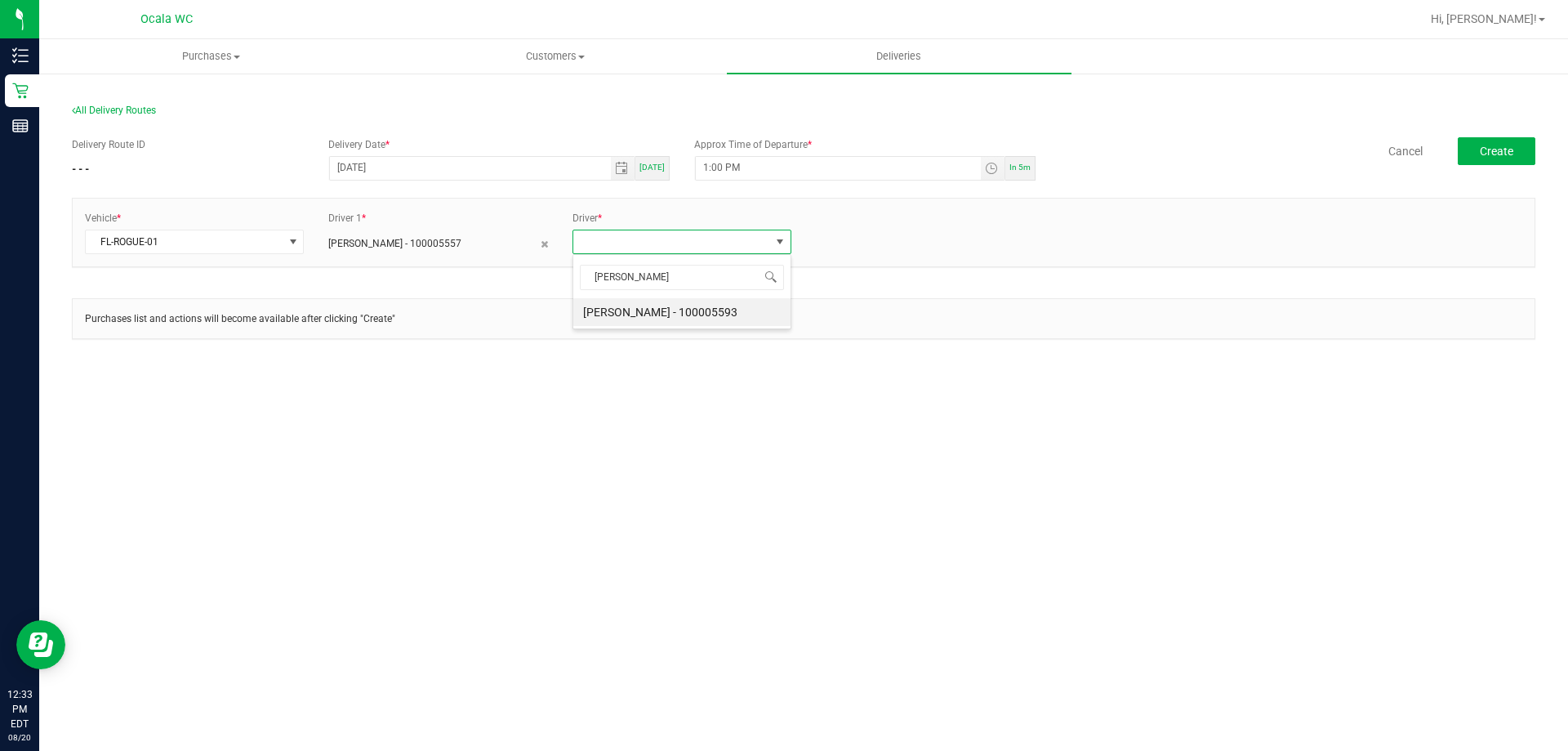
click at [698, 309] on li "Elijah Gibbins - 100005593" at bounding box center [682, 312] width 217 height 28
click at [1489, 146] on span "Create" at bounding box center [1497, 151] width 34 height 13
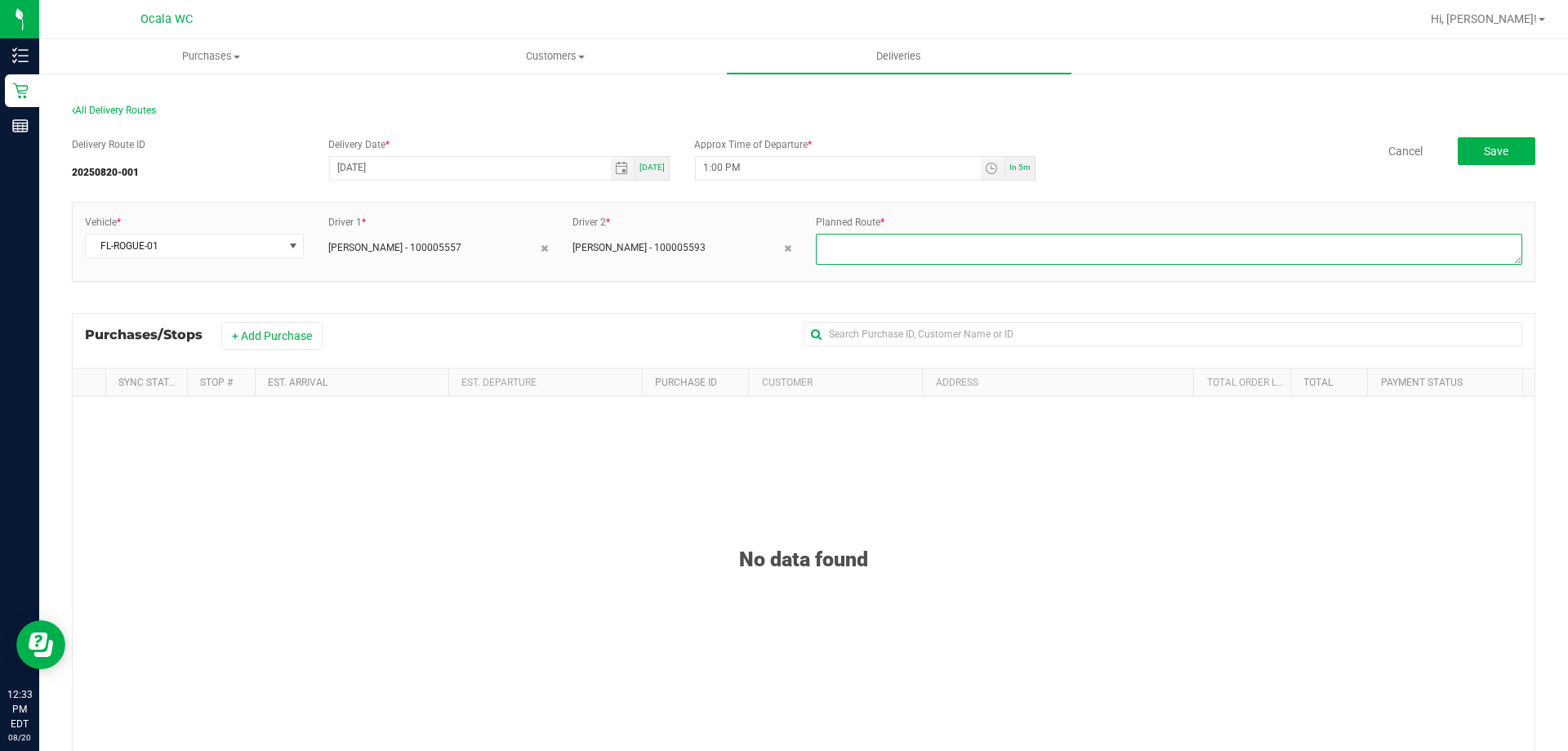
click at [906, 234] on textarea at bounding box center [1169, 249] width 706 height 31
type textarea "Ocala drives to PTS"
click at [263, 337] on button "+ Add Purchase" at bounding box center [272, 336] width 102 height 28
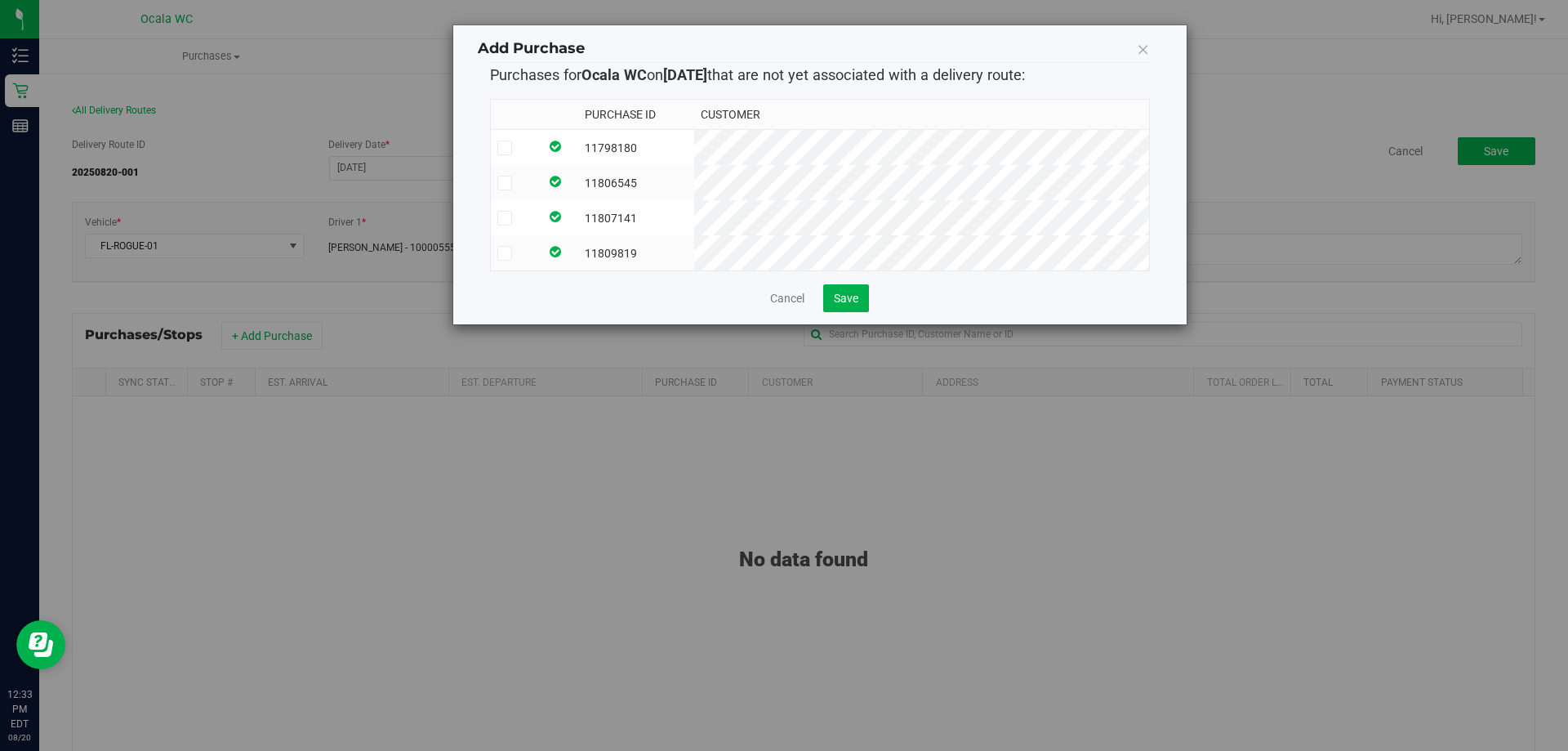
drag, startPoint x: 664, startPoint y: 250, endPoint x: 680, endPoint y: 210, distance: 43.1
click at [666, 246] on td "11809819" at bounding box center [635, 253] width 116 height 35
click at [679, 204] on td "11807141" at bounding box center [635, 217] width 116 height 35
click at [692, 174] on td "11806545" at bounding box center [635, 182] width 116 height 35
click at [694, 144] on td "11798180" at bounding box center [635, 147] width 116 height 36
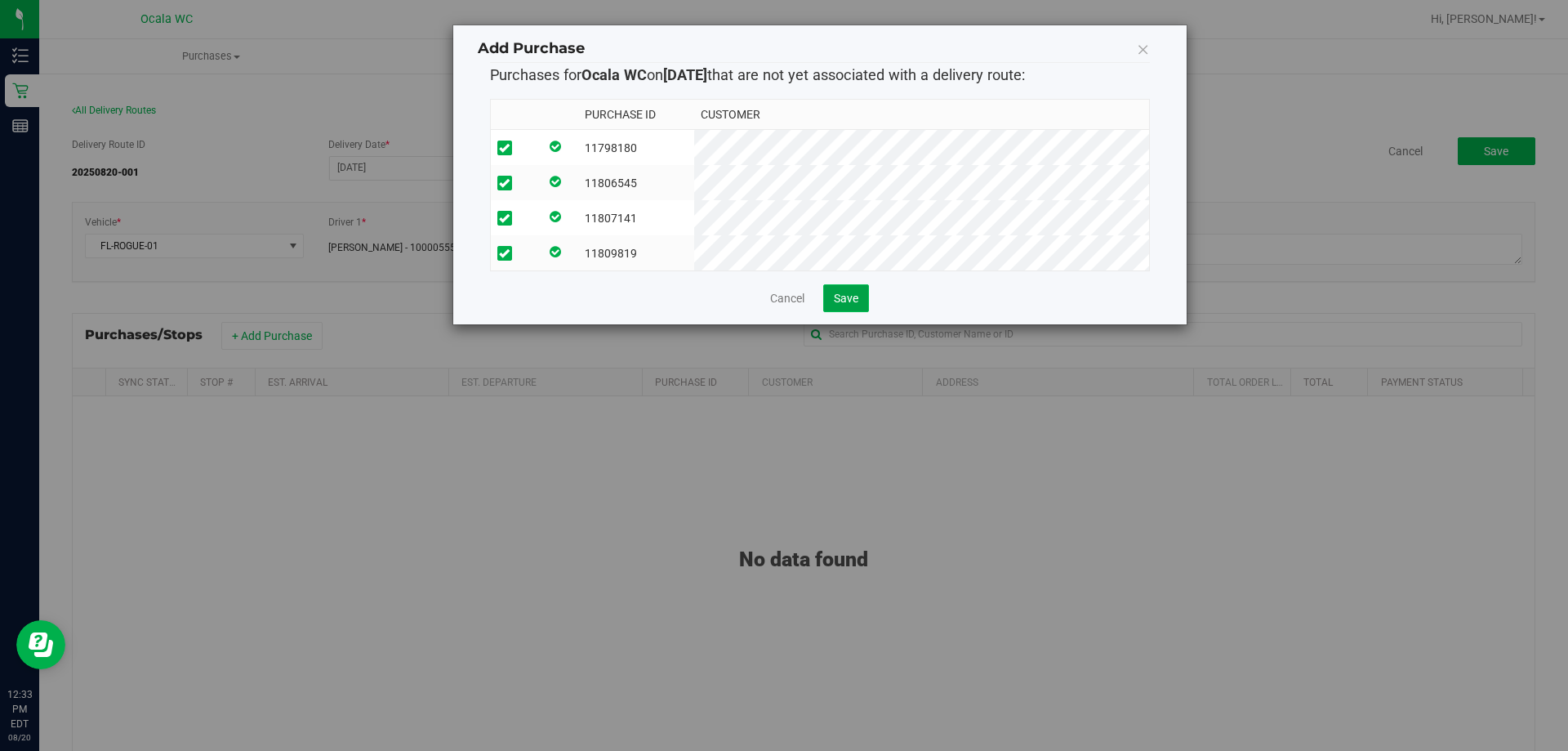
click at [848, 312] on button "Save" at bounding box center [846, 298] width 46 height 28
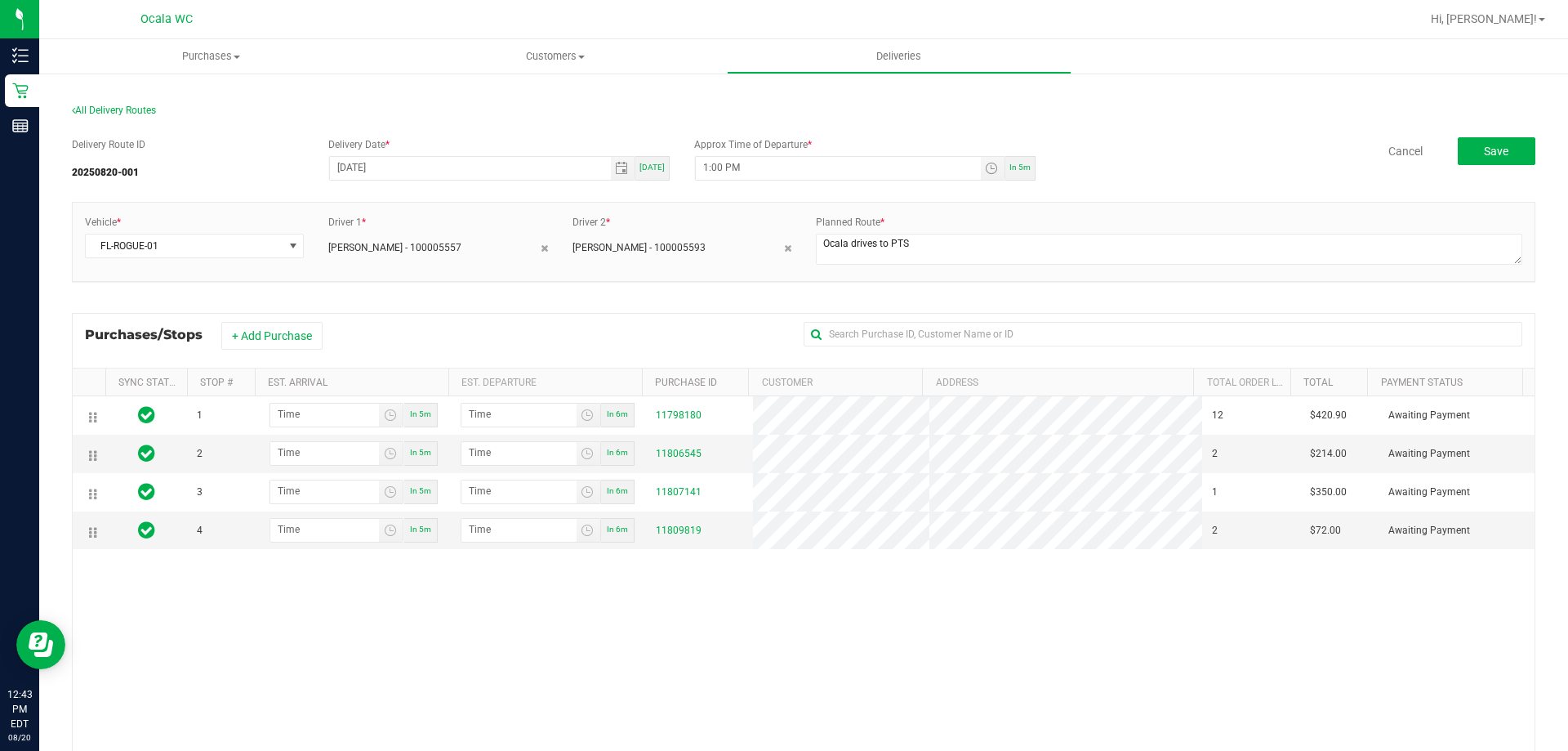
click at [611, 659] on div "1 In 5m In 6m 11798180 12 $420.90 Awaiting Payment 2 In 5m In 6m 11806545 2 $21…" at bounding box center [803, 633] width 1461 height 473
click at [988, 111] on div "All Delivery Routes" at bounding box center [803, 114] width 1463 height 22
click at [1142, 116] on div "All Delivery Routes" at bounding box center [803, 114] width 1463 height 22
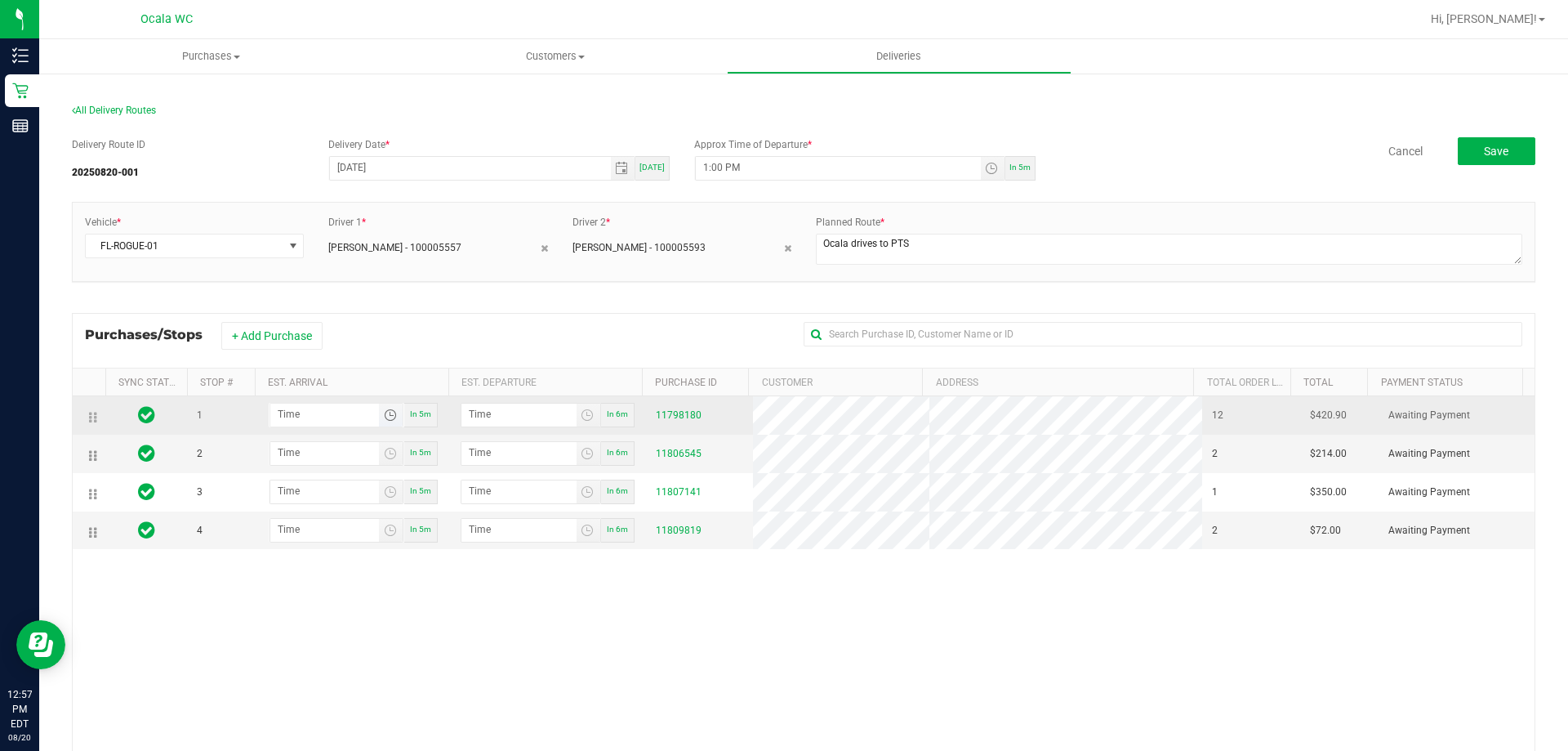
click at [387, 413] on span "Toggle time list" at bounding box center [390, 414] width 13 height 13
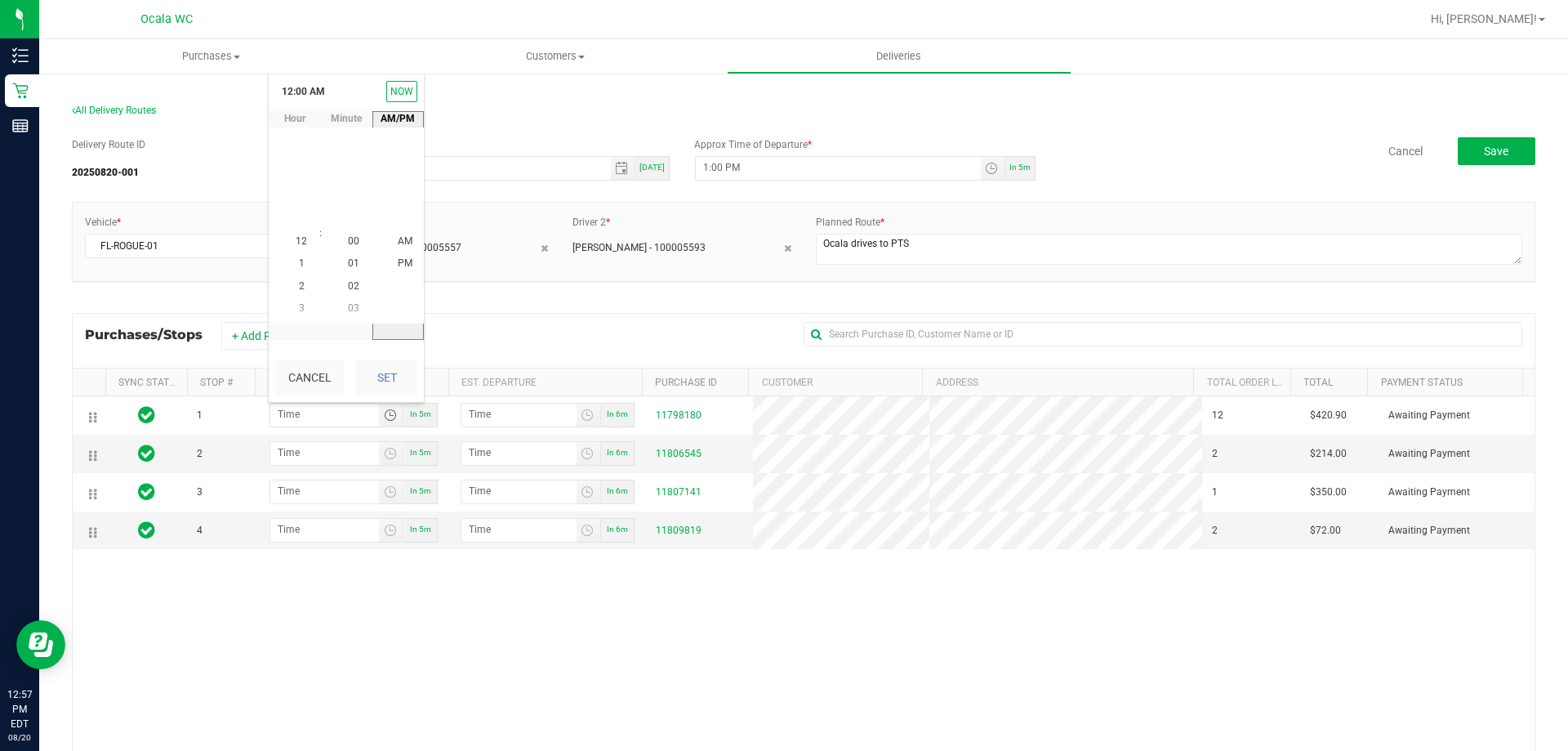
click at [696, 340] on div "+ Add Purchase" at bounding box center [508, 336] width 575 height 28
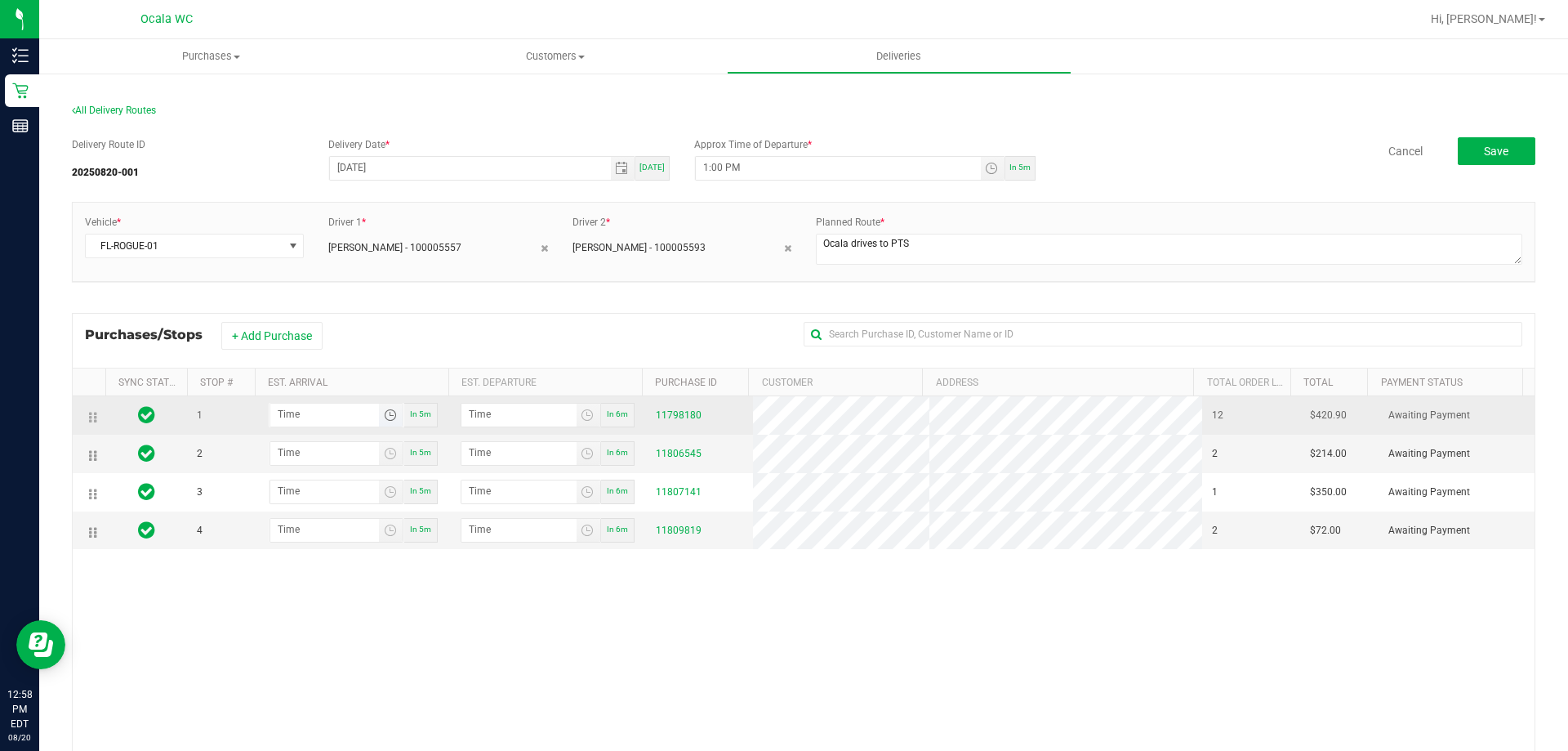
click at [389, 416] on span "Toggle time list" at bounding box center [390, 414] width 13 height 13
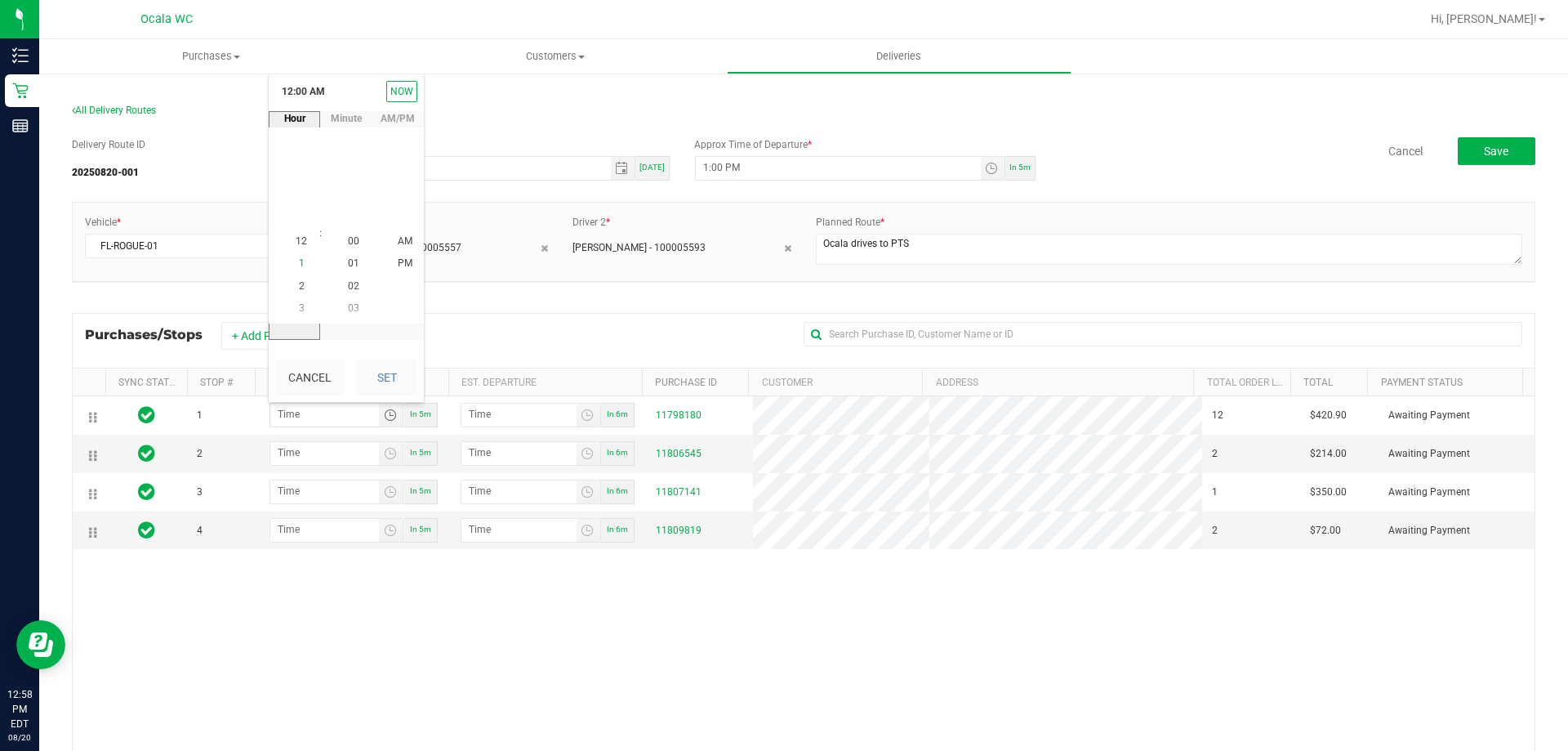
click at [299, 264] on span "1" at bounding box center [302, 264] width 6 height 11
click at [348, 242] on span "15" at bounding box center [353, 242] width 11 height 11
click at [397, 259] on span "PM" at bounding box center [404, 264] width 14 height 11
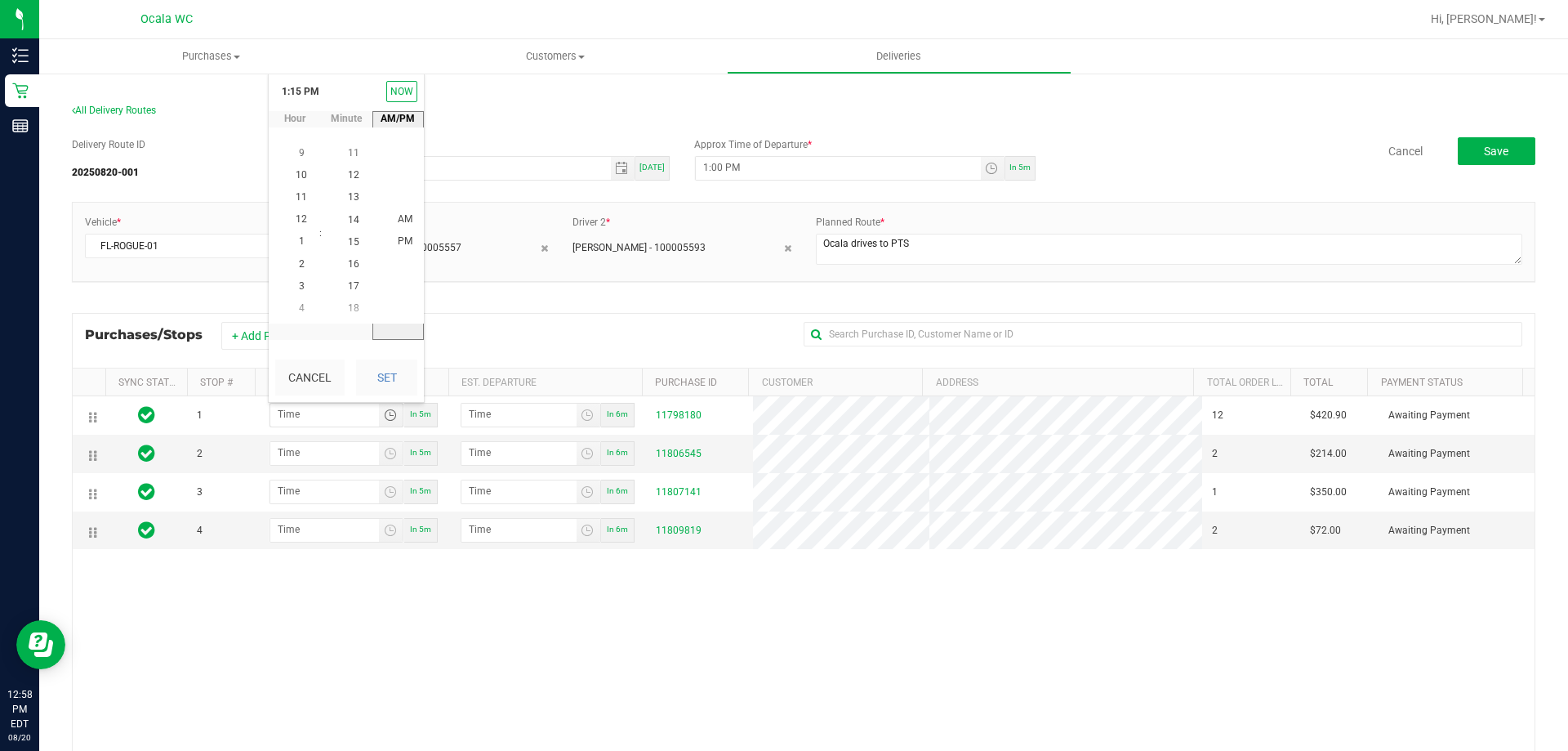
click at [401, 362] on button "Set" at bounding box center [386, 377] width 61 height 36
type input "1:15 PM"
type input "1:16 PM"
click at [387, 457] on span "Toggle time list" at bounding box center [390, 453] width 13 height 13
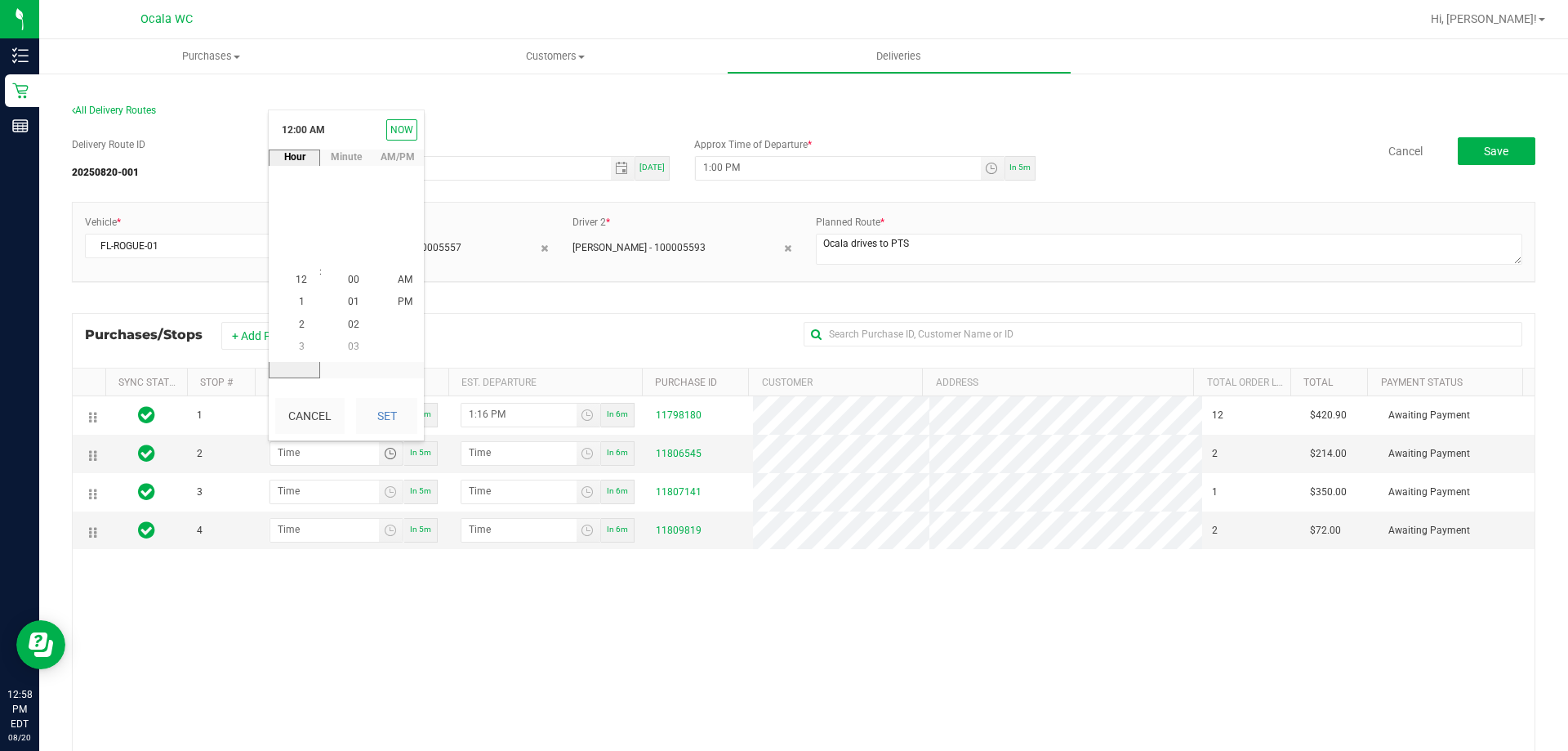
drag, startPoint x: 524, startPoint y: 337, endPoint x: 583, endPoint y: 275, distance: 85.6
click at [524, 336] on div "+ Add Purchase" at bounding box center [508, 336] width 575 height 28
click at [985, 165] on span "Toggle time list" at bounding box center [991, 168] width 13 height 13
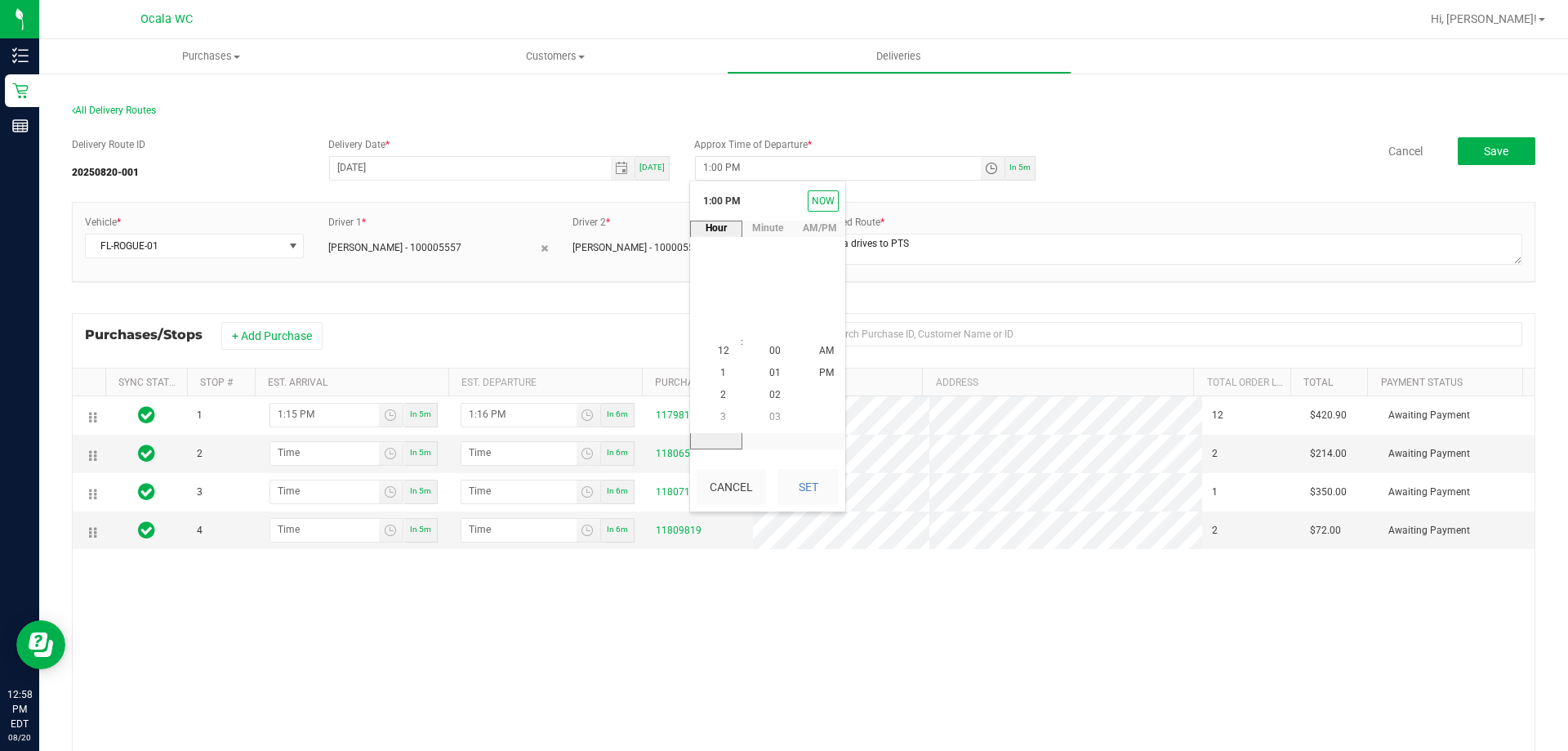
scroll to position [22, 0]
click at [720, 349] on span "1" at bounding box center [723, 350] width 6 height 11
click at [770, 348] on span "15" at bounding box center [774, 351] width 11 height 11
click at [819, 348] on span "PM" at bounding box center [826, 351] width 14 height 11
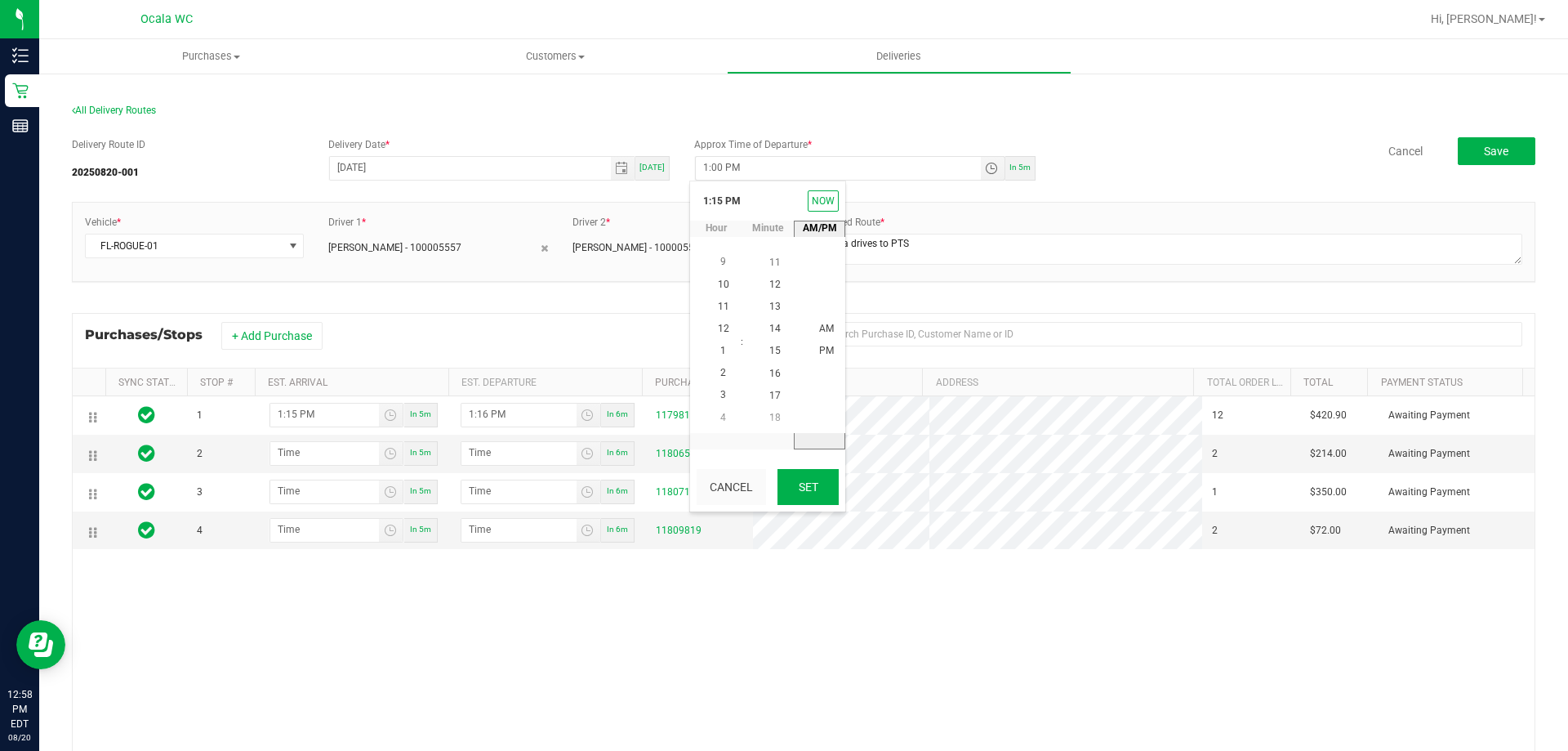
click at [814, 487] on button "Set" at bounding box center [808, 487] width 61 height 36
type input "1:15 PM"
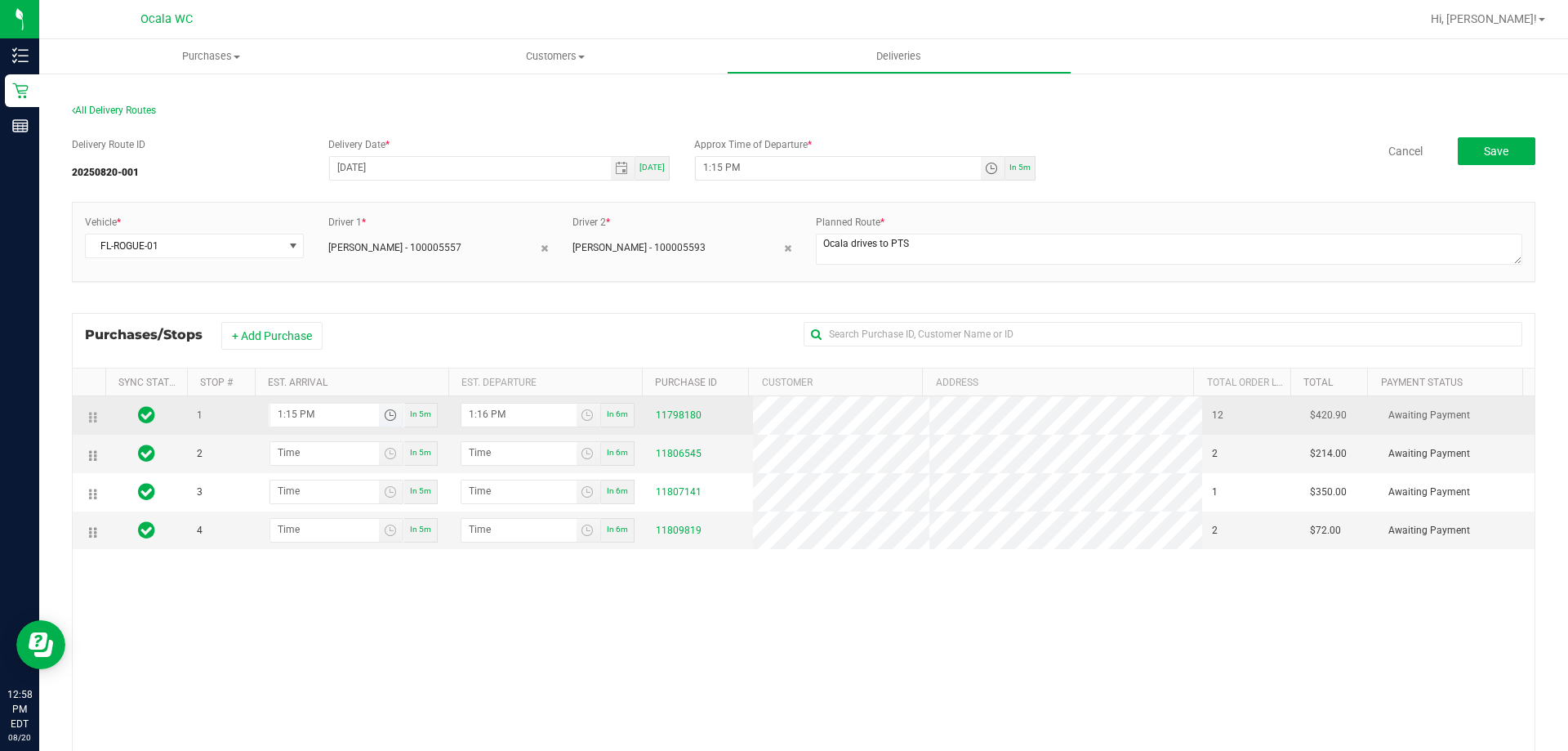
click at [384, 414] on span "Toggle time list" at bounding box center [390, 414] width 13 height 13
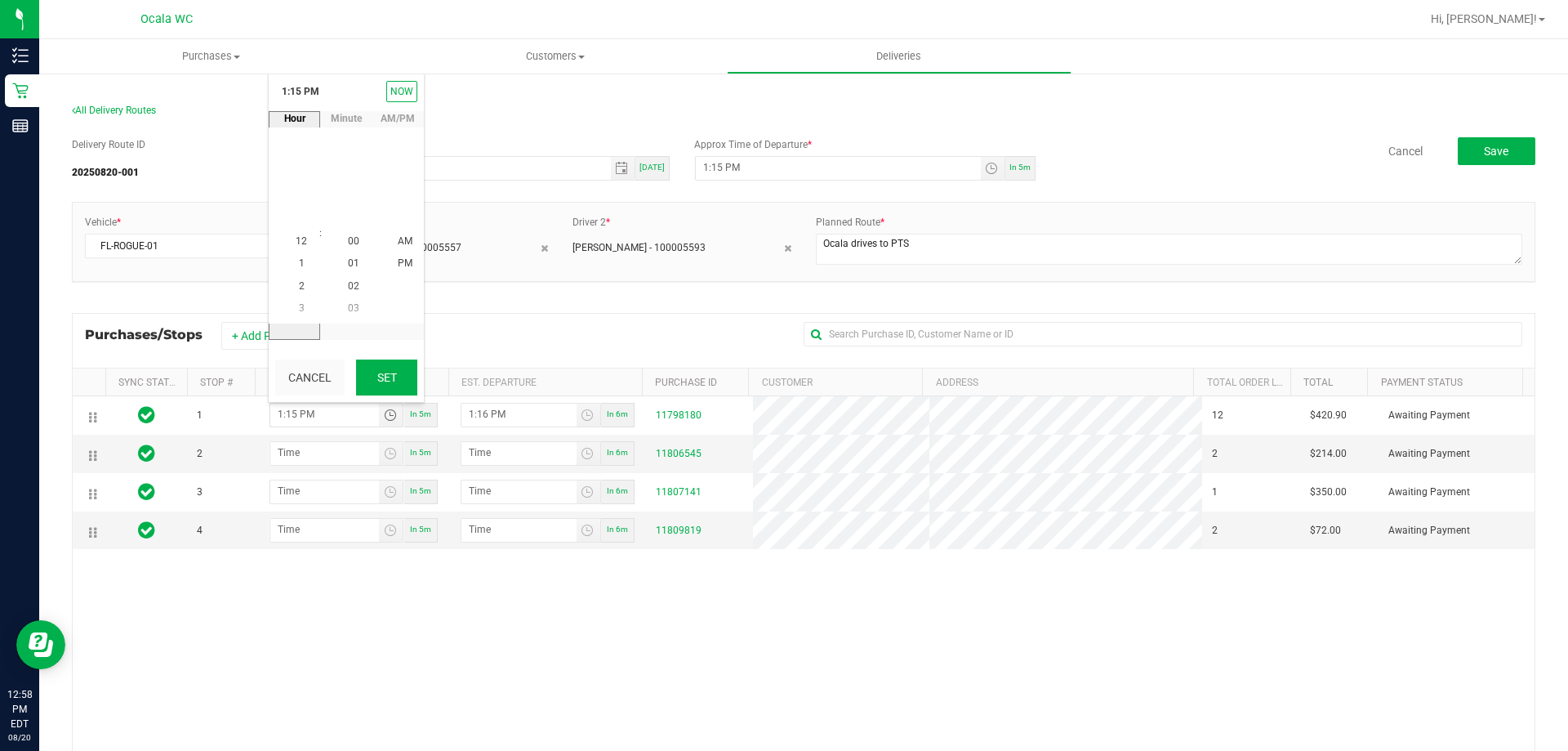
scroll to position [22, 0]
click at [299, 238] on span "1" at bounding box center [302, 242] width 6 height 11
click at [351, 219] on span "30" at bounding box center [353, 219] width 11 height 11
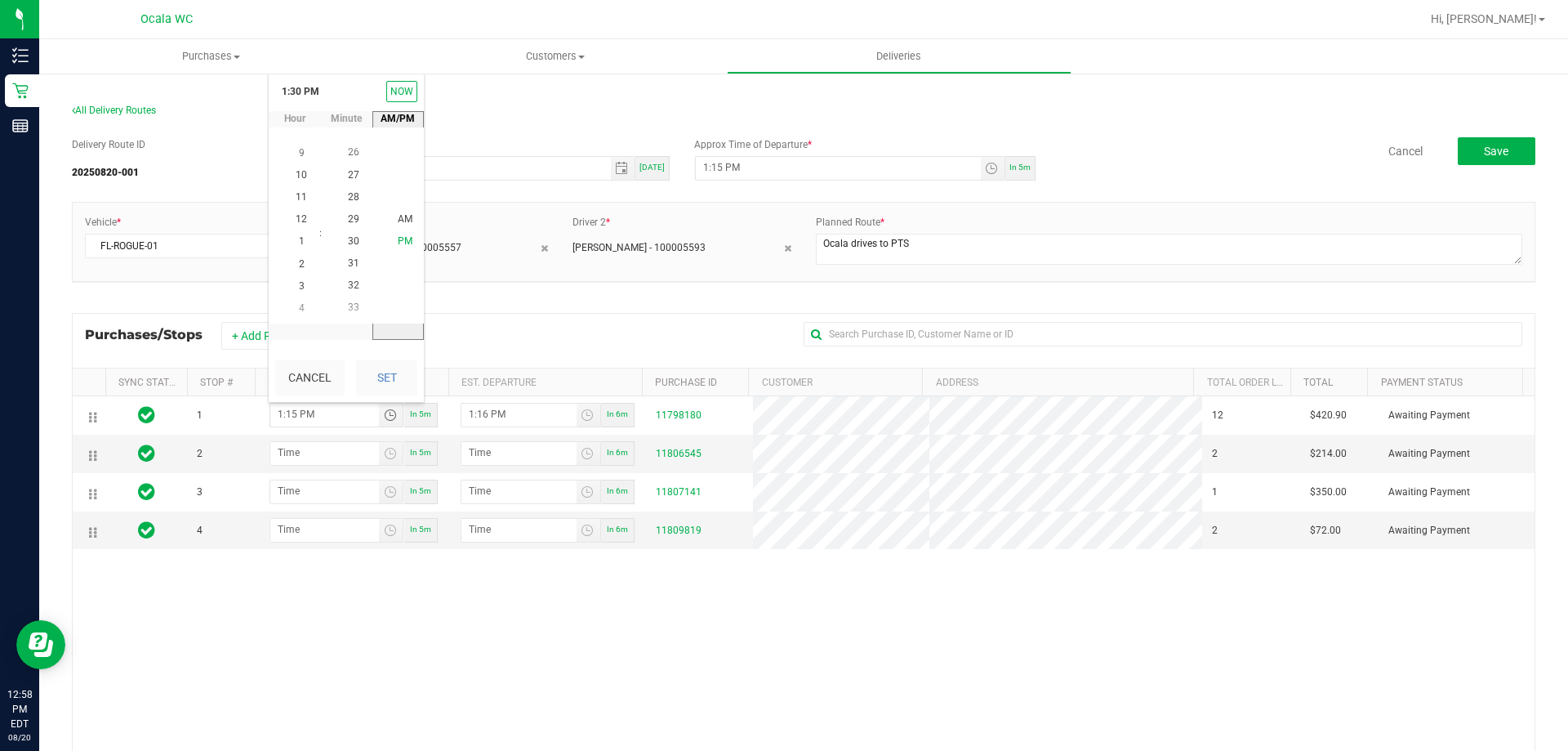
click at [401, 240] on span "PM" at bounding box center [404, 242] width 14 height 11
click at [388, 380] on button "Set" at bounding box center [386, 377] width 61 height 36
type input "1:30 PM"
type input "1:31 PM"
click at [384, 454] on span "Toggle time list" at bounding box center [390, 453] width 13 height 13
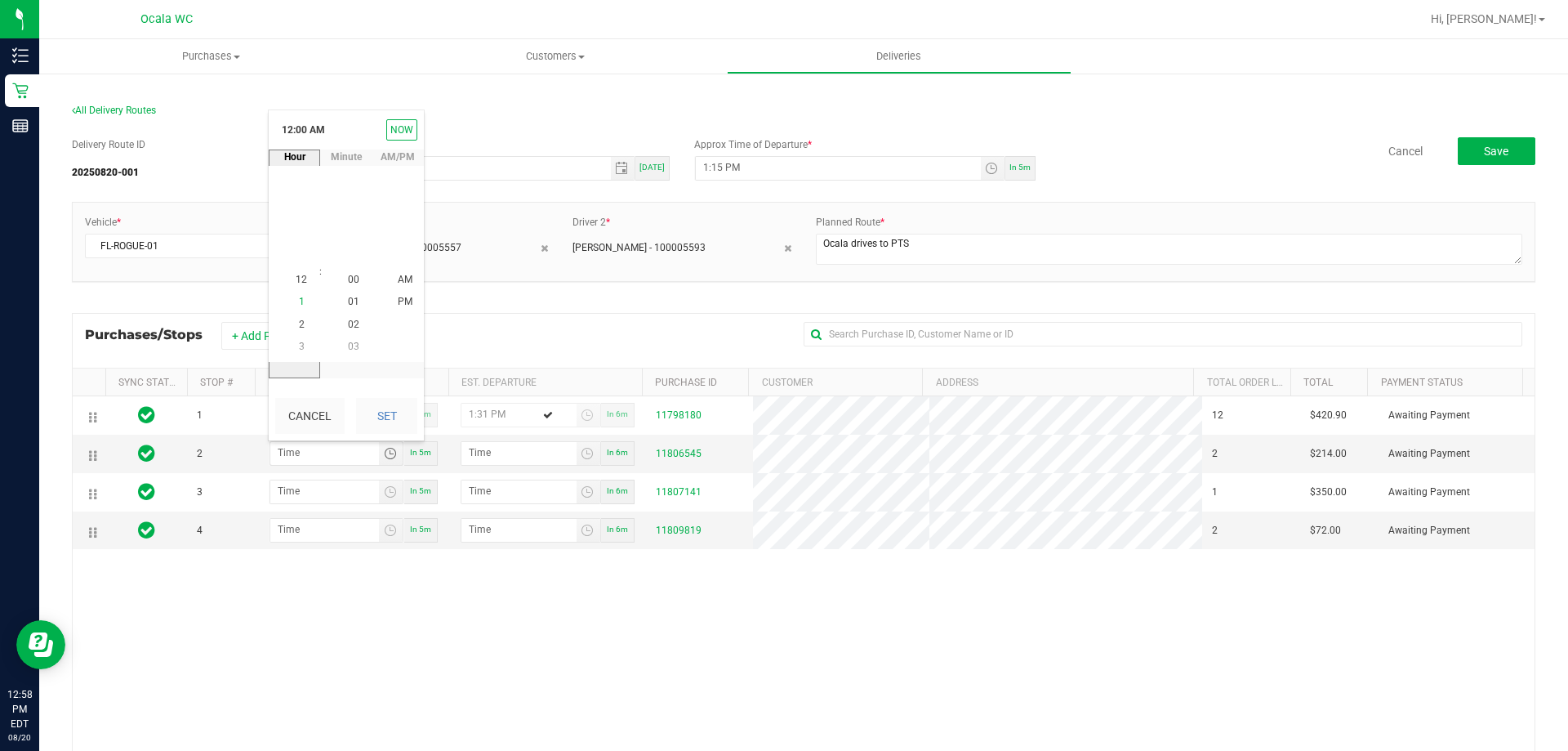
click at [299, 300] on span "1" at bounding box center [302, 302] width 6 height 11
click at [350, 302] on span "45" at bounding box center [353, 302] width 11 height 11
click at [397, 303] on span "PM" at bounding box center [404, 302] width 14 height 11
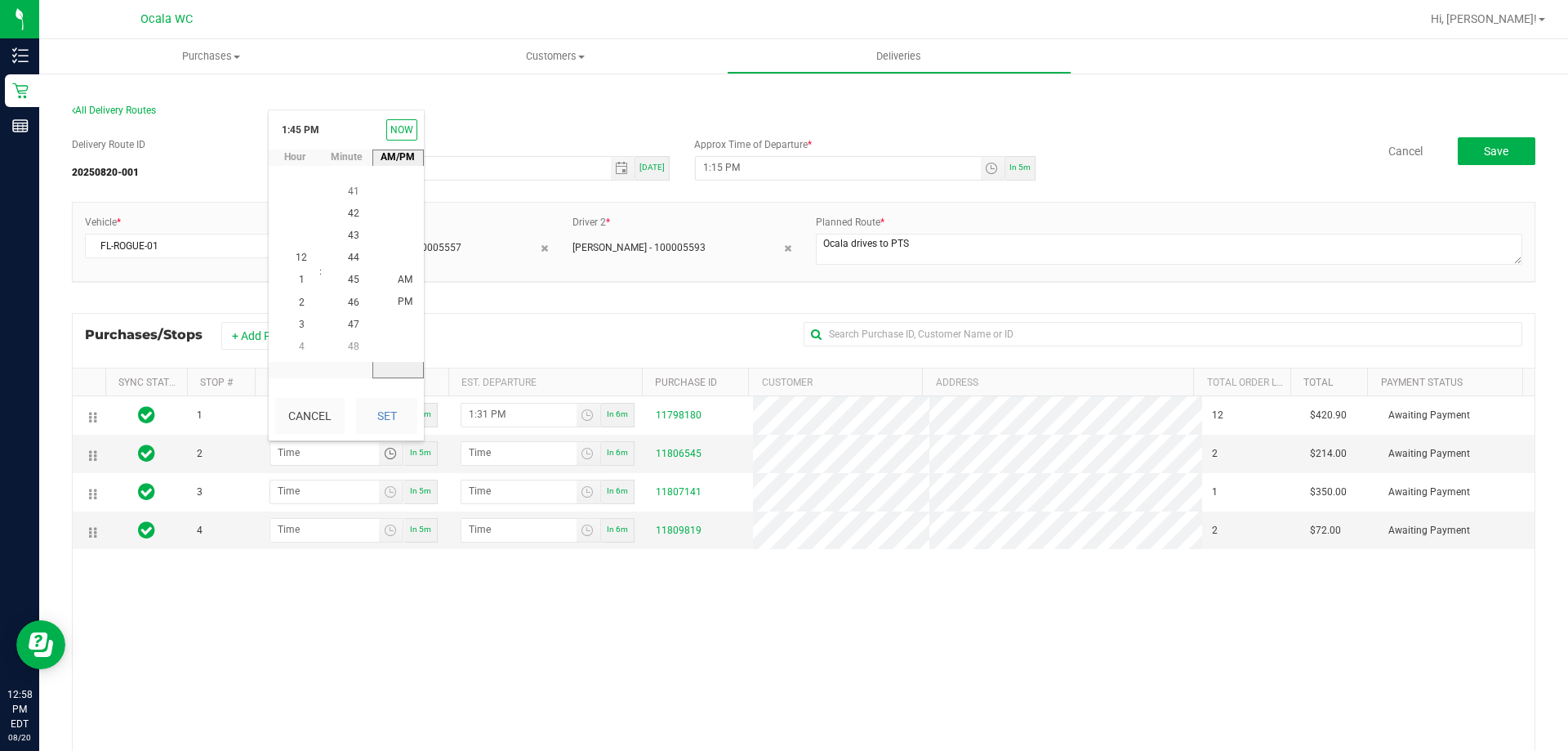
scroll to position [22, 0]
click at [400, 420] on button "Set" at bounding box center [386, 415] width 61 height 36
type input "1:45 PM"
type input "1:46 PM"
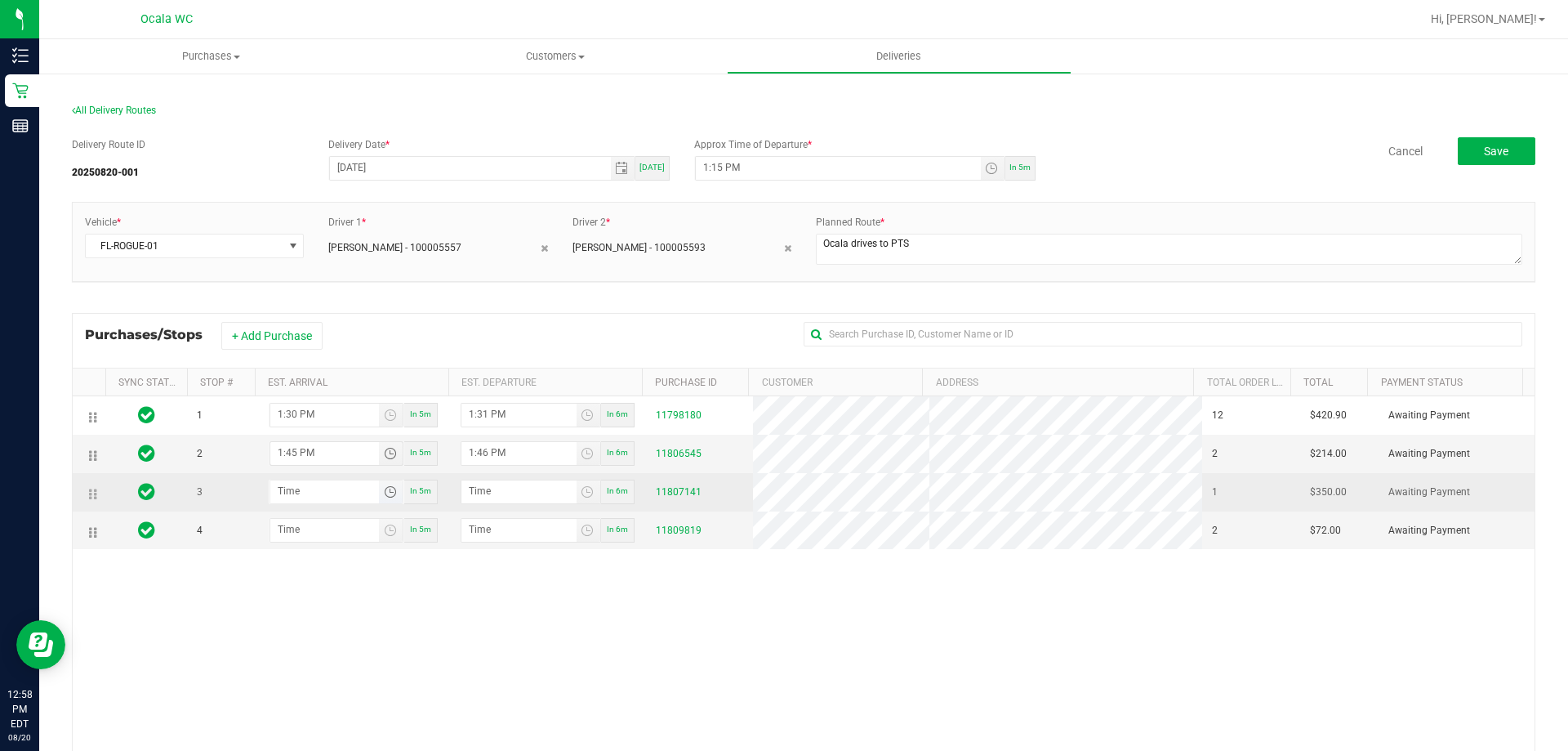
click at [388, 494] on span "Toggle time list" at bounding box center [390, 492] width 13 height 13
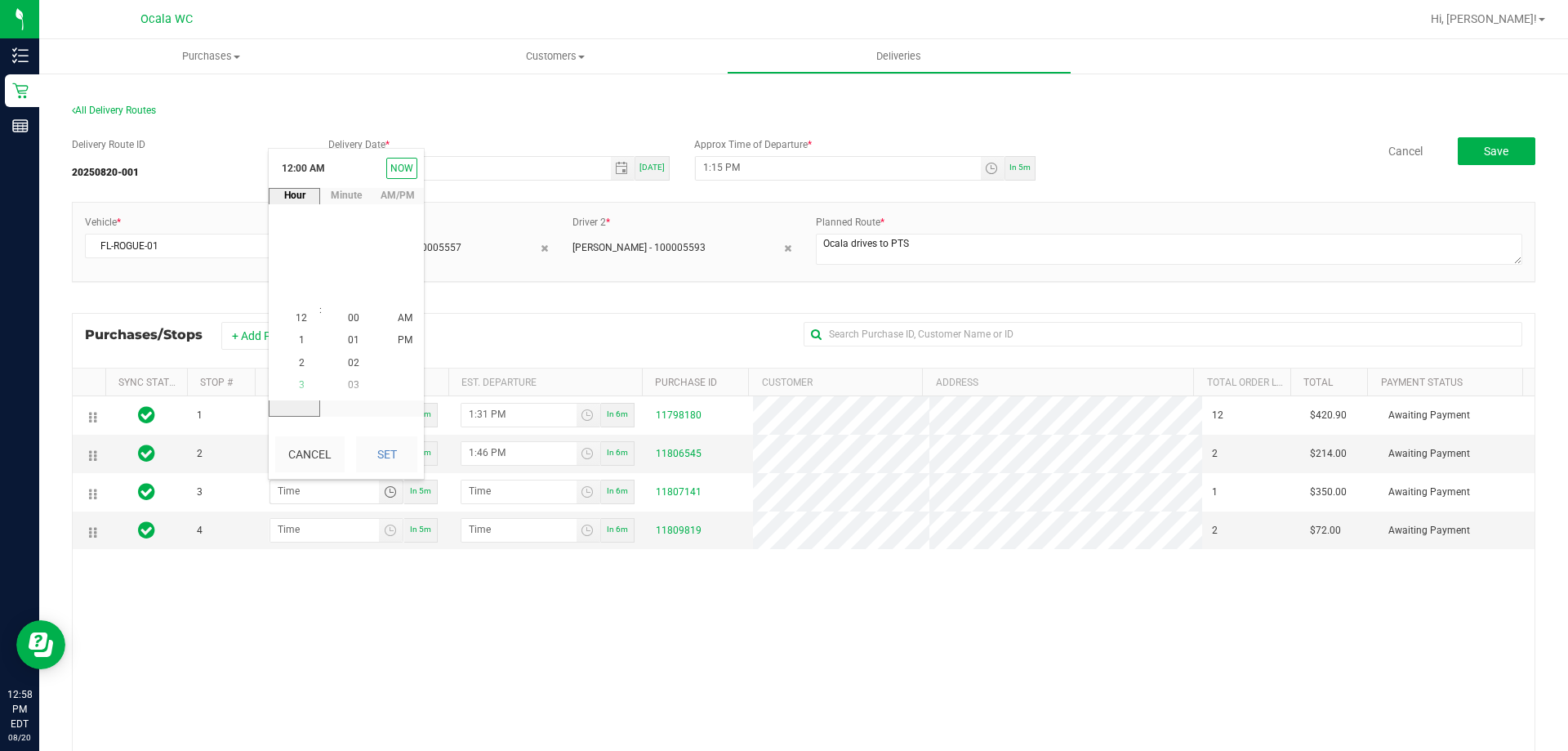
click at [290, 361] on li "2" at bounding box center [302, 363] width 39 height 22
click at [349, 335] on span "20" at bounding box center [353, 340] width 11 height 11
click at [403, 338] on span "PM" at bounding box center [404, 340] width 14 height 11
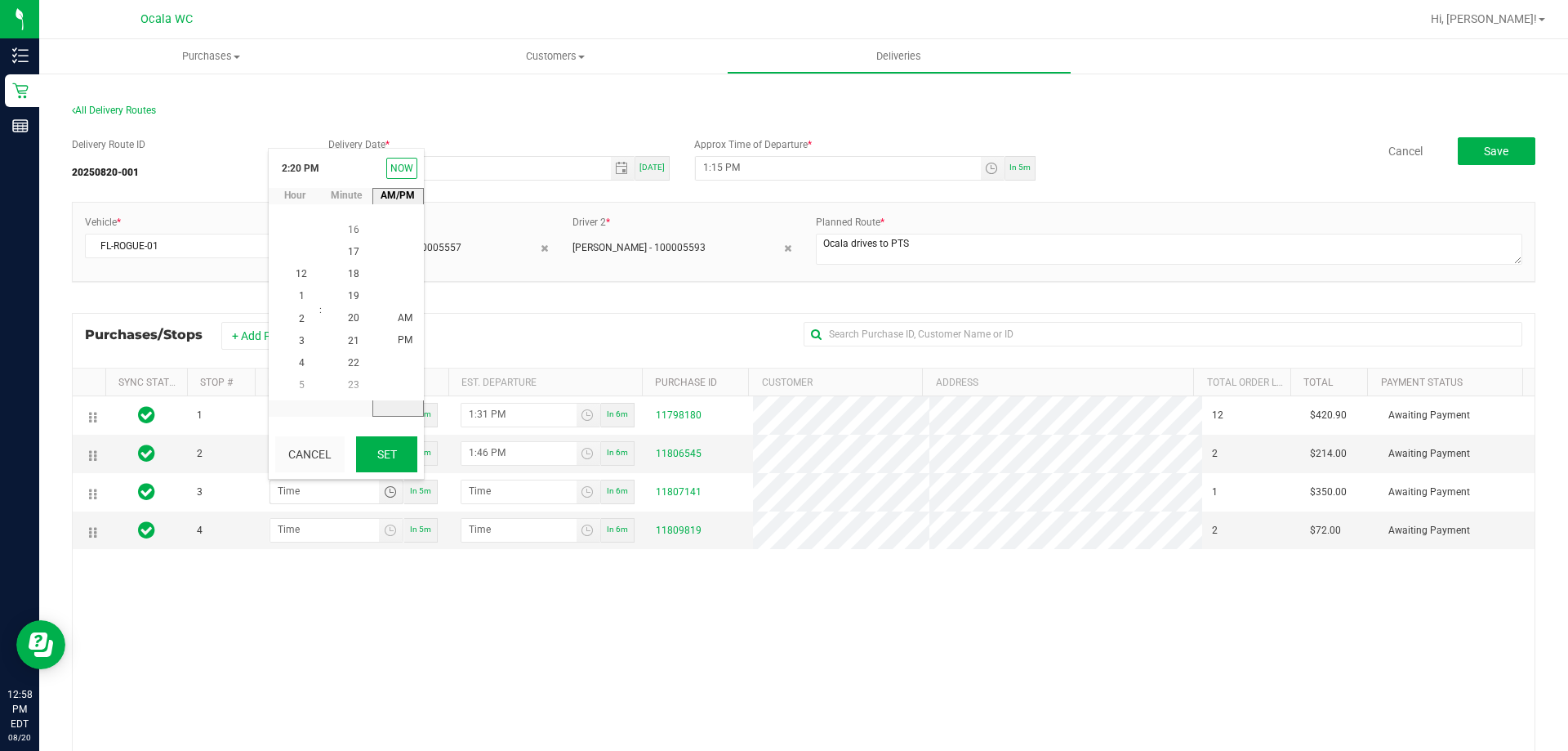
scroll to position [22, 0]
click at [396, 450] on button "Set" at bounding box center [386, 454] width 61 height 36
type input "2:20 PM"
type input "2:21 PM"
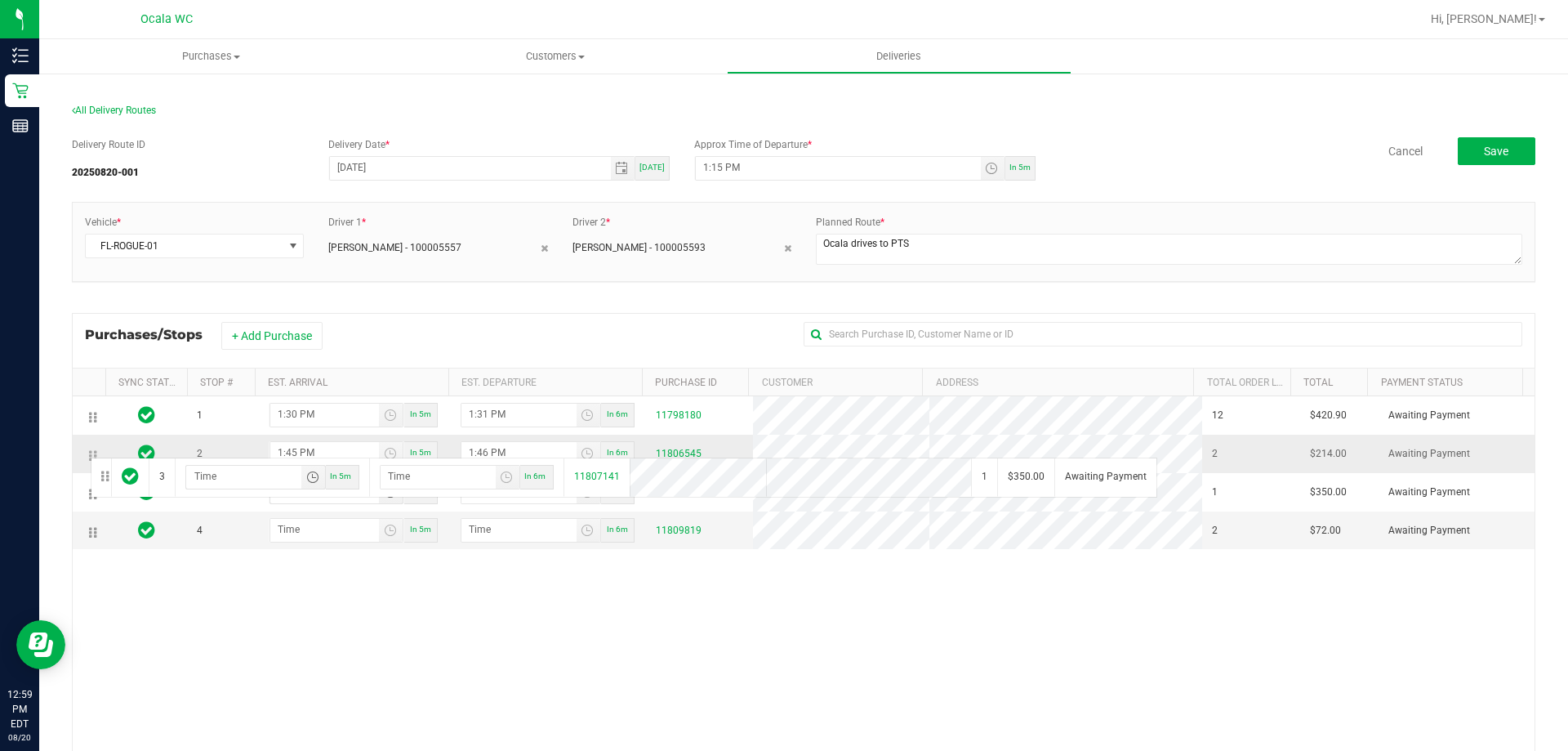
drag, startPoint x: 93, startPoint y: 497, endPoint x: 92, endPoint y: 444, distance: 53.0
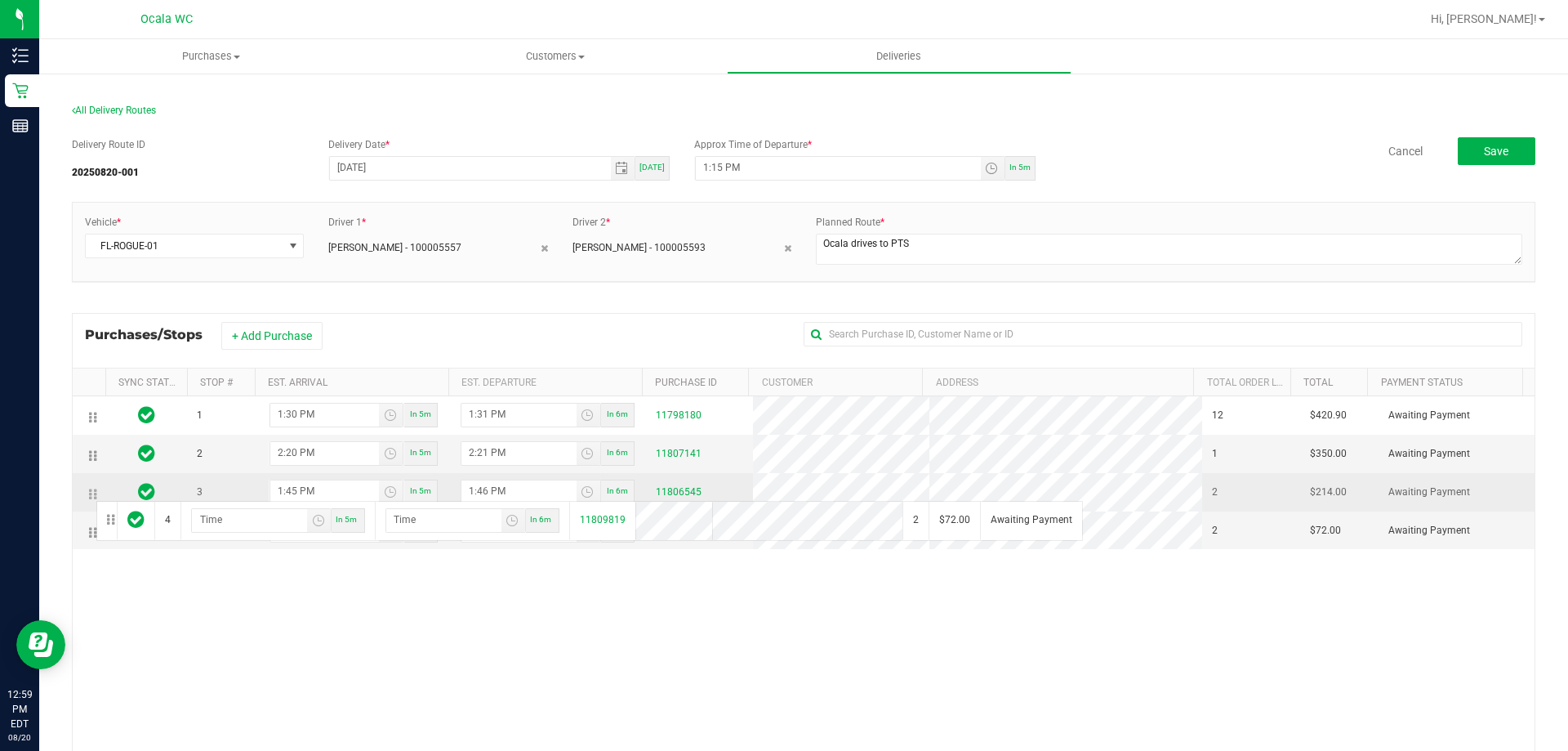
drag, startPoint x: 91, startPoint y: 536, endPoint x: 94, endPoint y: 496, distance: 40.1
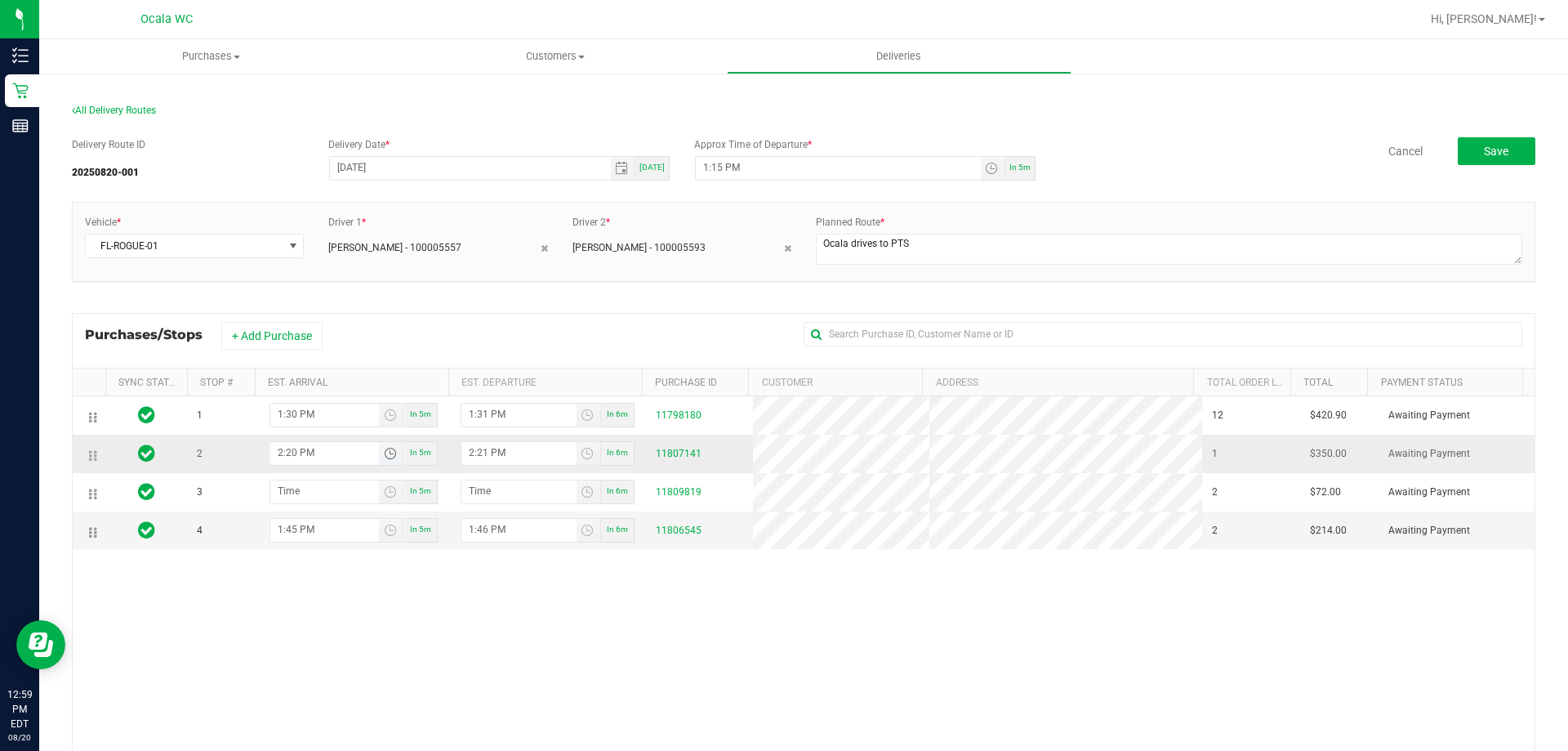
click at [362, 457] on input "2:20 PM" at bounding box center [324, 452] width 108 height 20
click at [388, 452] on span "Toggle time list" at bounding box center [390, 453] width 13 height 13
click at [299, 275] on span "2" at bounding box center [302, 280] width 6 height 11
click at [352, 324] on span "15" at bounding box center [353, 324] width 11 height 11
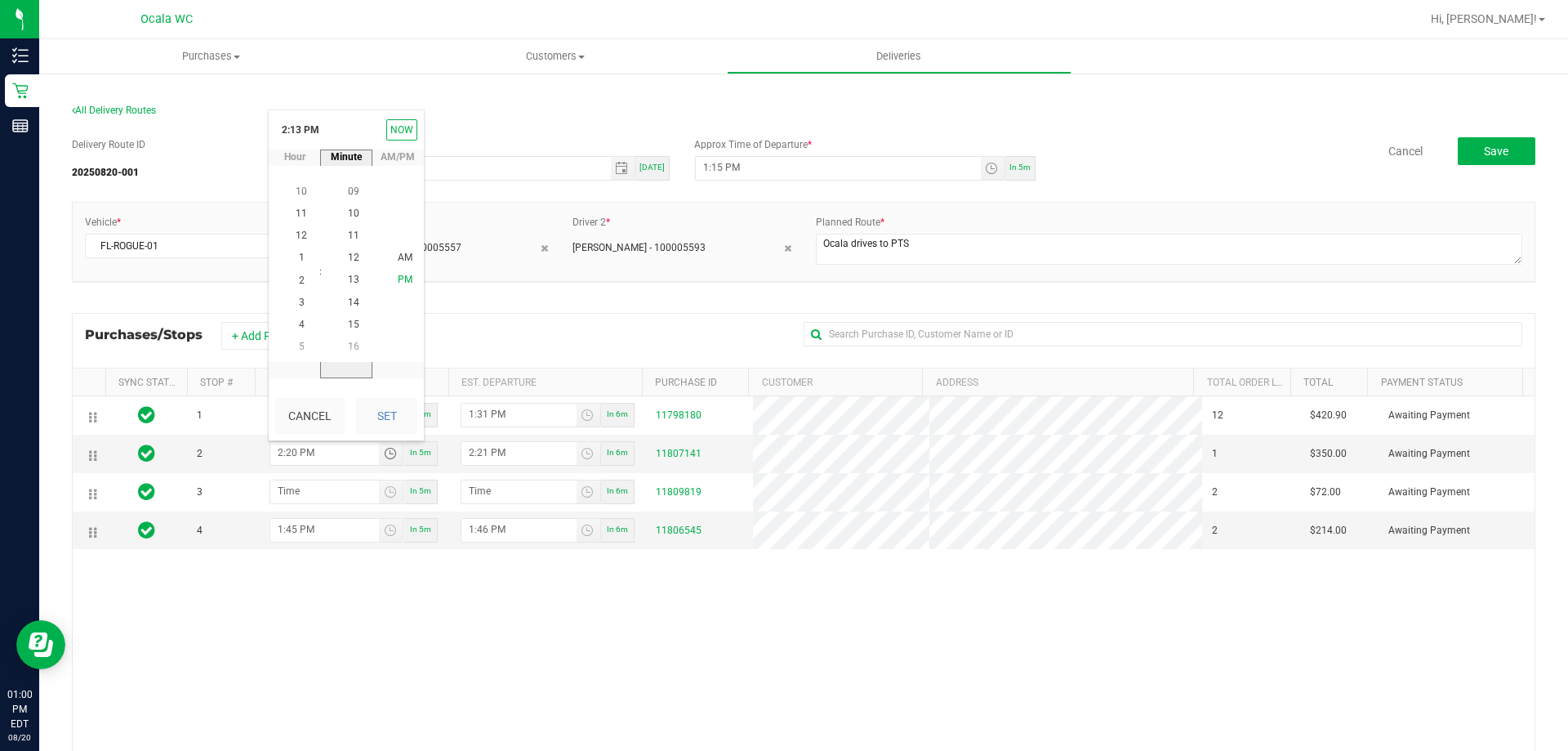
scroll to position [332, 0]
click at [396, 270] on li "PM" at bounding box center [405, 281] width 39 height 22
click at [400, 273] on li "PM" at bounding box center [405, 281] width 39 height 22
click at [401, 282] on span "PM" at bounding box center [404, 280] width 14 height 11
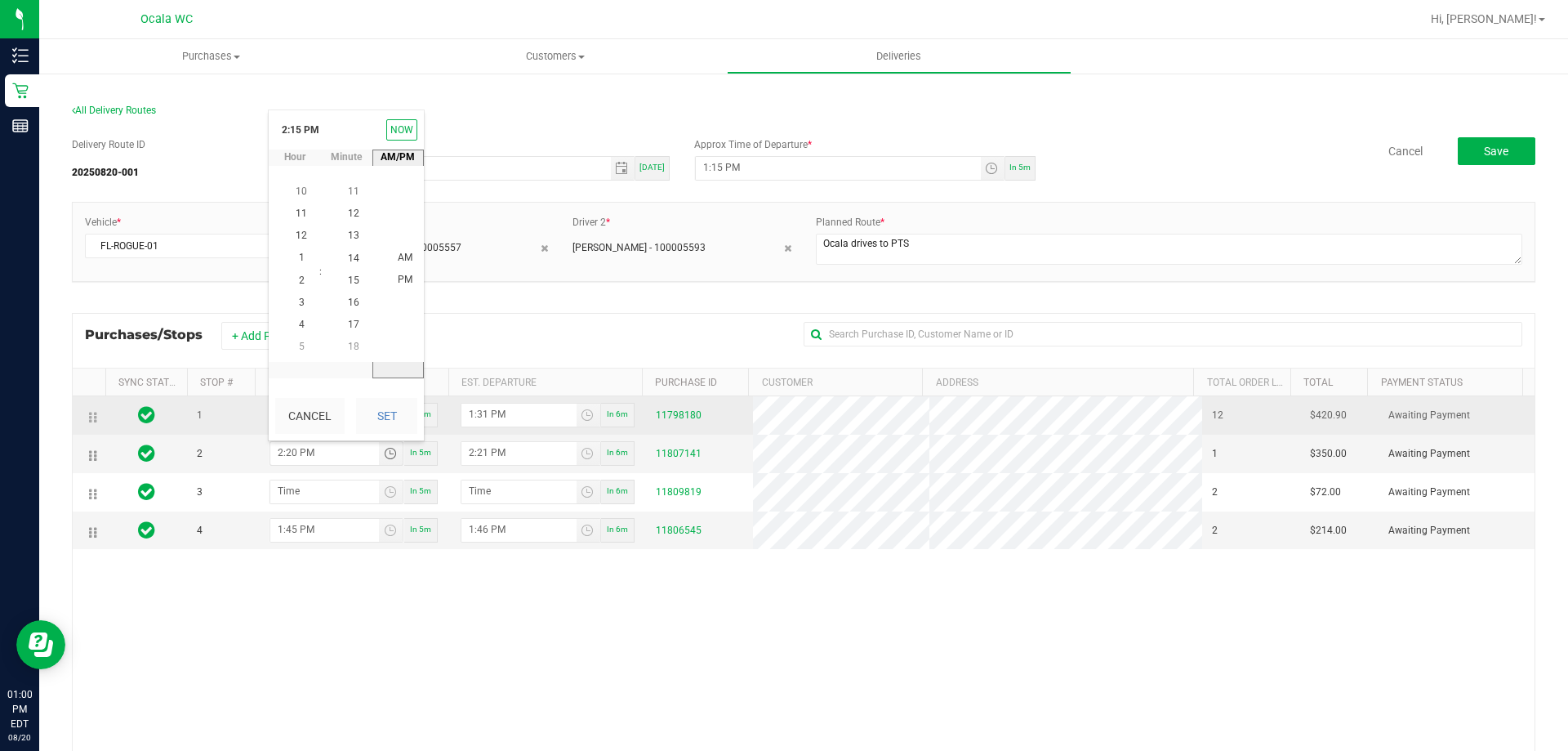
click at [389, 418] on button "Set" at bounding box center [386, 415] width 61 height 36
type input "2:15 PM"
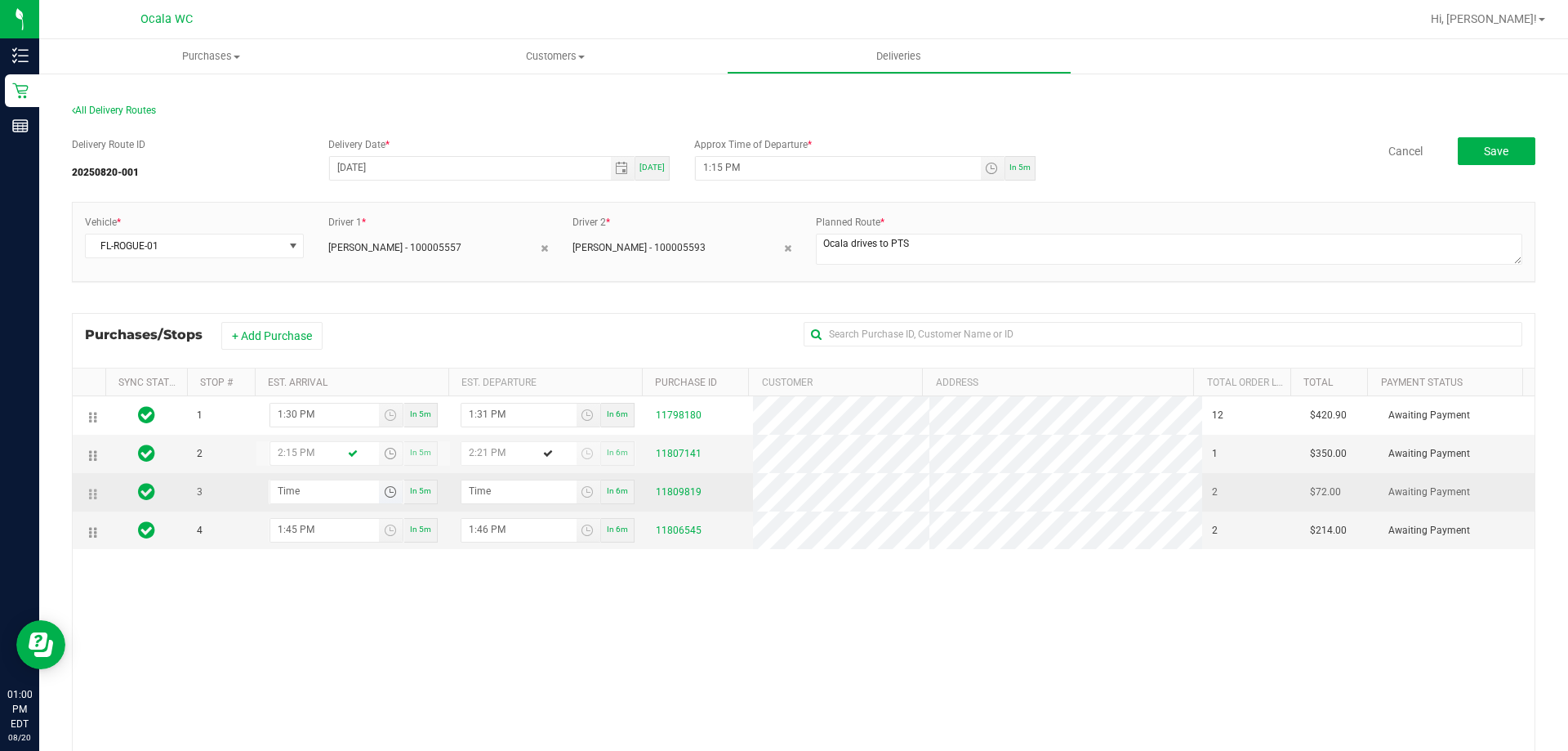
click at [388, 496] on span "Toggle time list" at bounding box center [390, 492] width 13 height 13
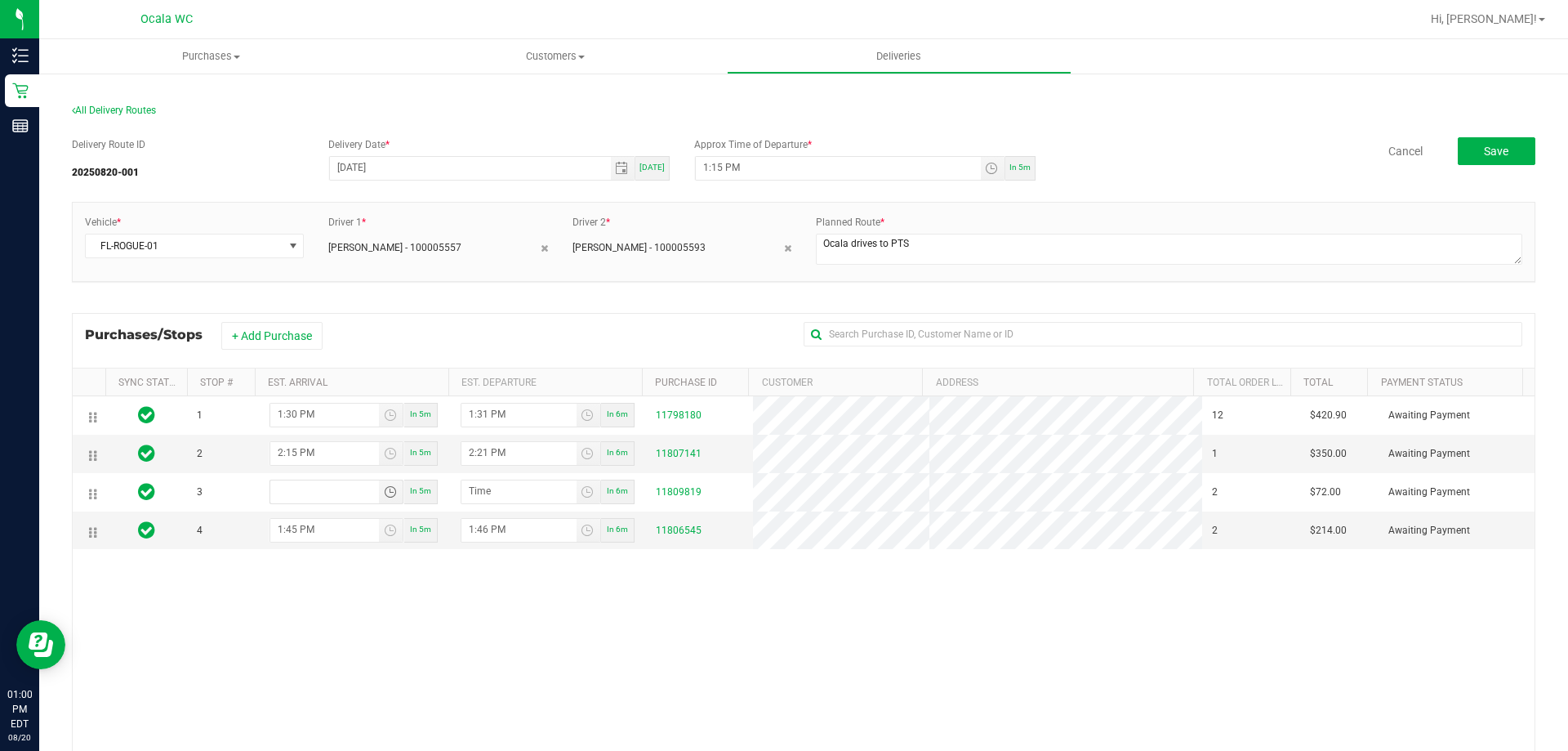
type input "hour:minute AM"
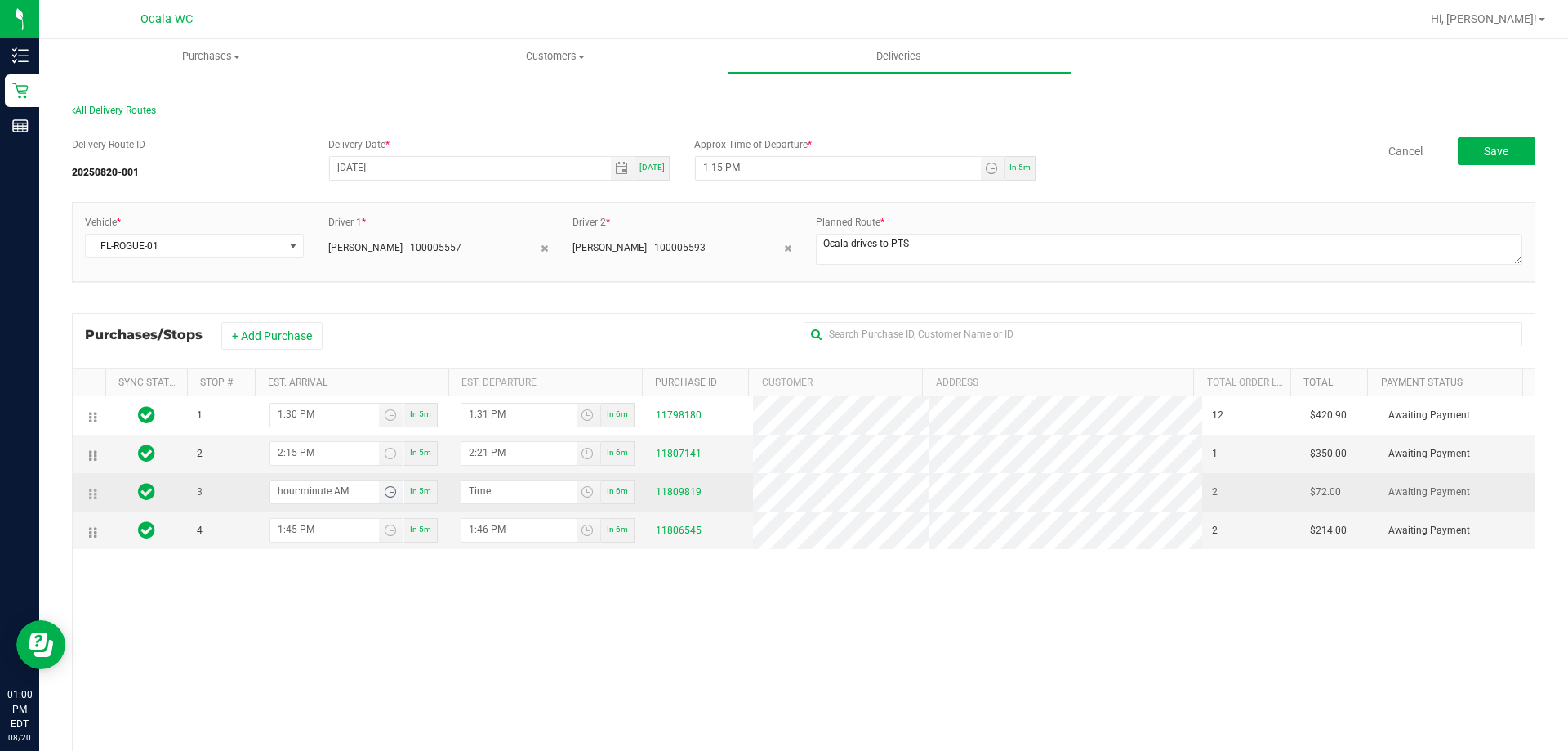
click at [391, 502] on span "Toggle time list" at bounding box center [391, 492] width 24 height 23
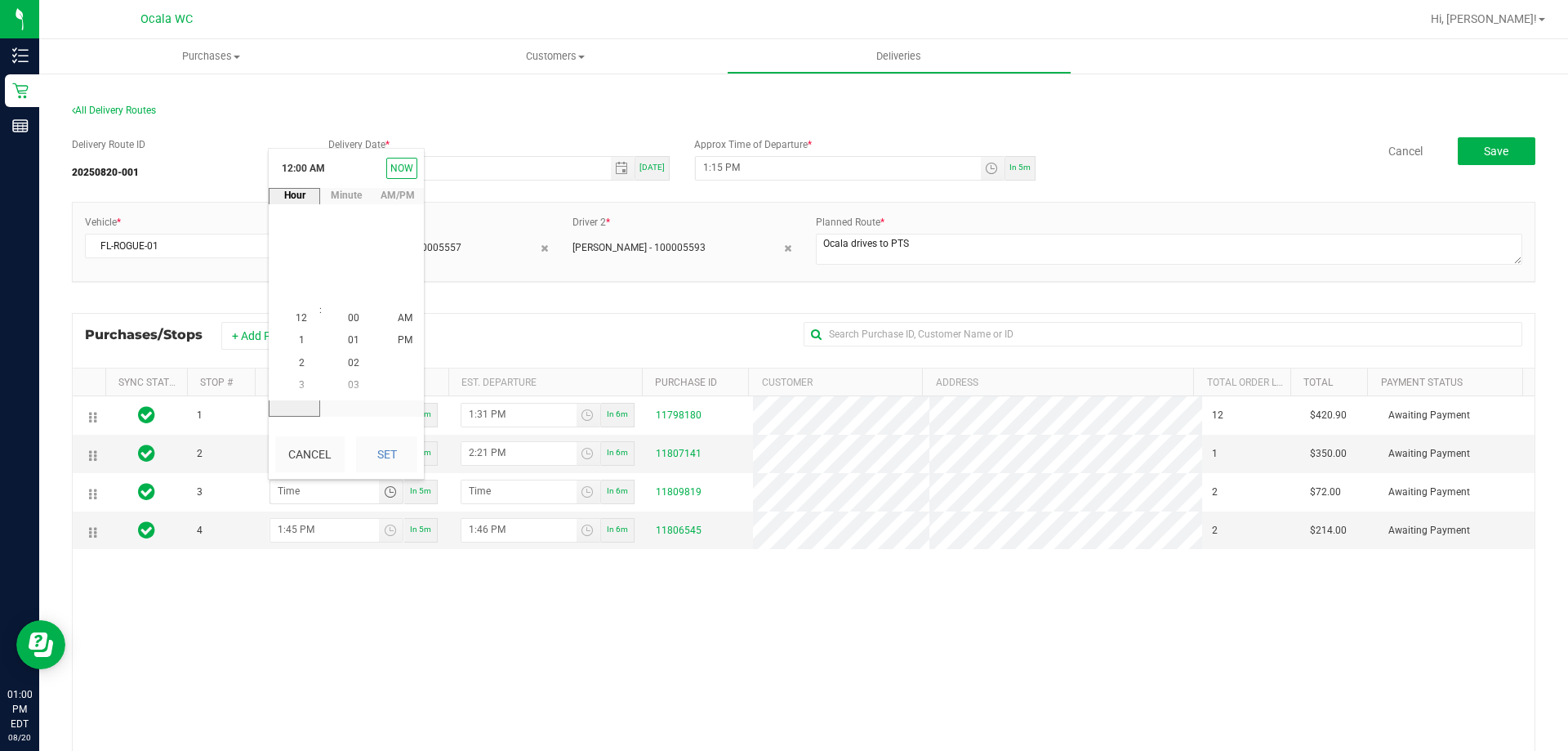
drag, startPoint x: 296, startPoint y: 383, endPoint x: 319, endPoint y: 342, distance: 47.0
click at [299, 382] on span "3" at bounding box center [302, 384] width 6 height 11
click at [350, 309] on li "00" at bounding box center [353, 319] width 39 height 22
click at [351, 314] on span "00" at bounding box center [353, 318] width 11 height 11
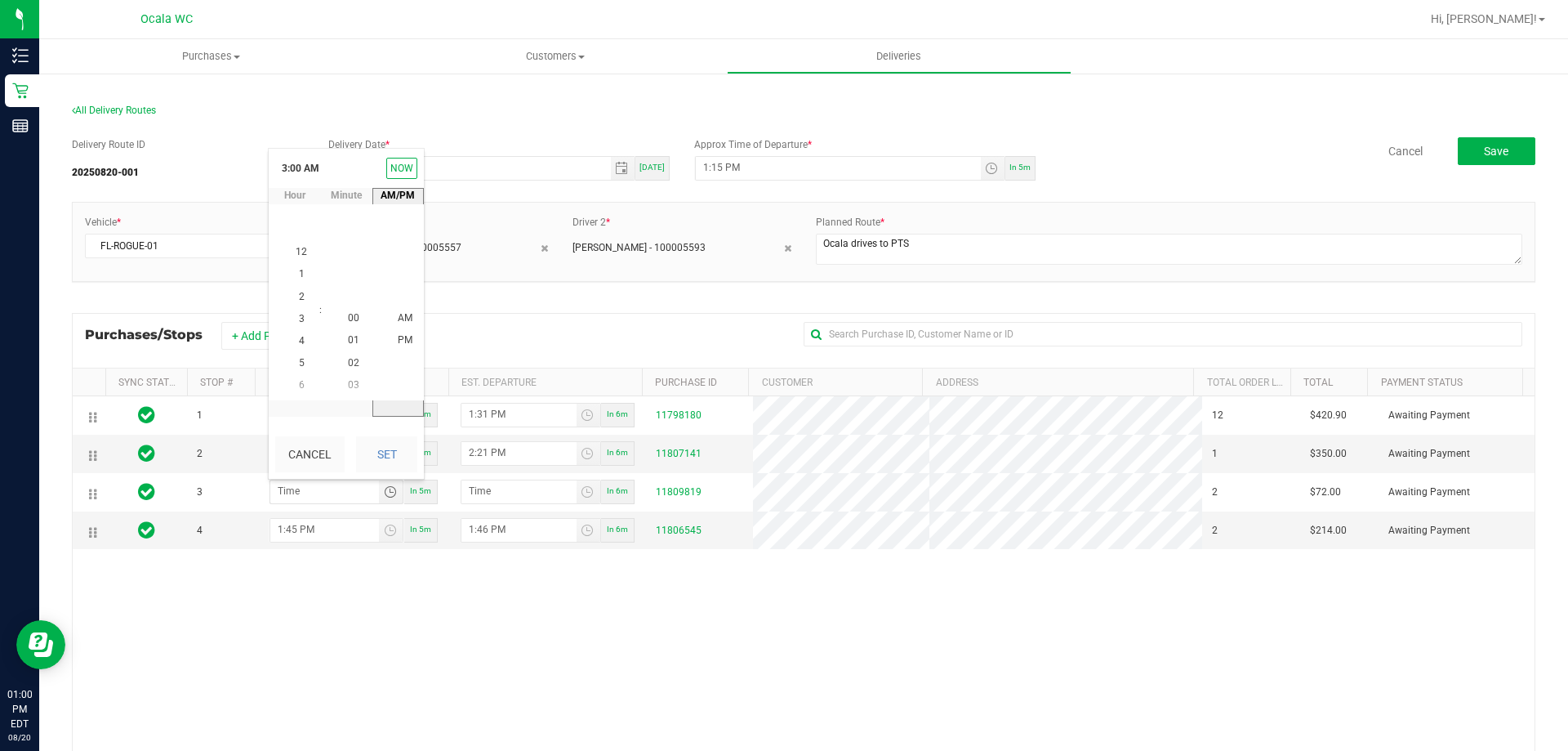
drag, startPoint x: 393, startPoint y: 334, endPoint x: 395, endPoint y: 400, distance: 66.0
click at [397, 335] on span "PM" at bounding box center [404, 340] width 14 height 11
drag, startPoint x: 388, startPoint y: 445, endPoint x: 396, endPoint y: 515, distance: 70.5
click at [386, 446] on button "Set" at bounding box center [386, 454] width 61 height 36
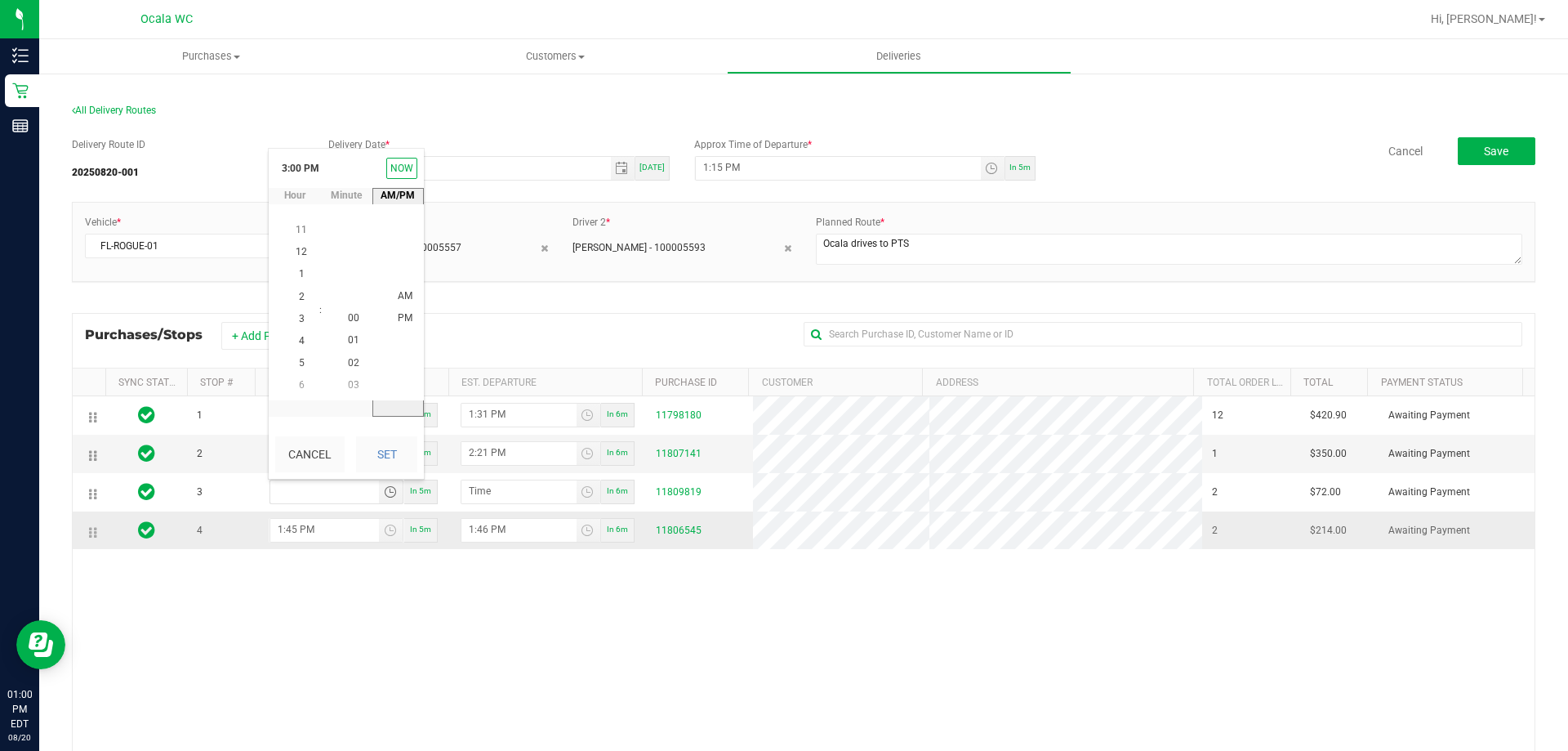
type input "3:00 PM"
type input "3:01 PM"
click at [385, 536] on span "Toggle time list" at bounding box center [390, 530] width 13 height 13
click at [299, 405] on span "3" at bounding box center [302, 401] width 6 height 11
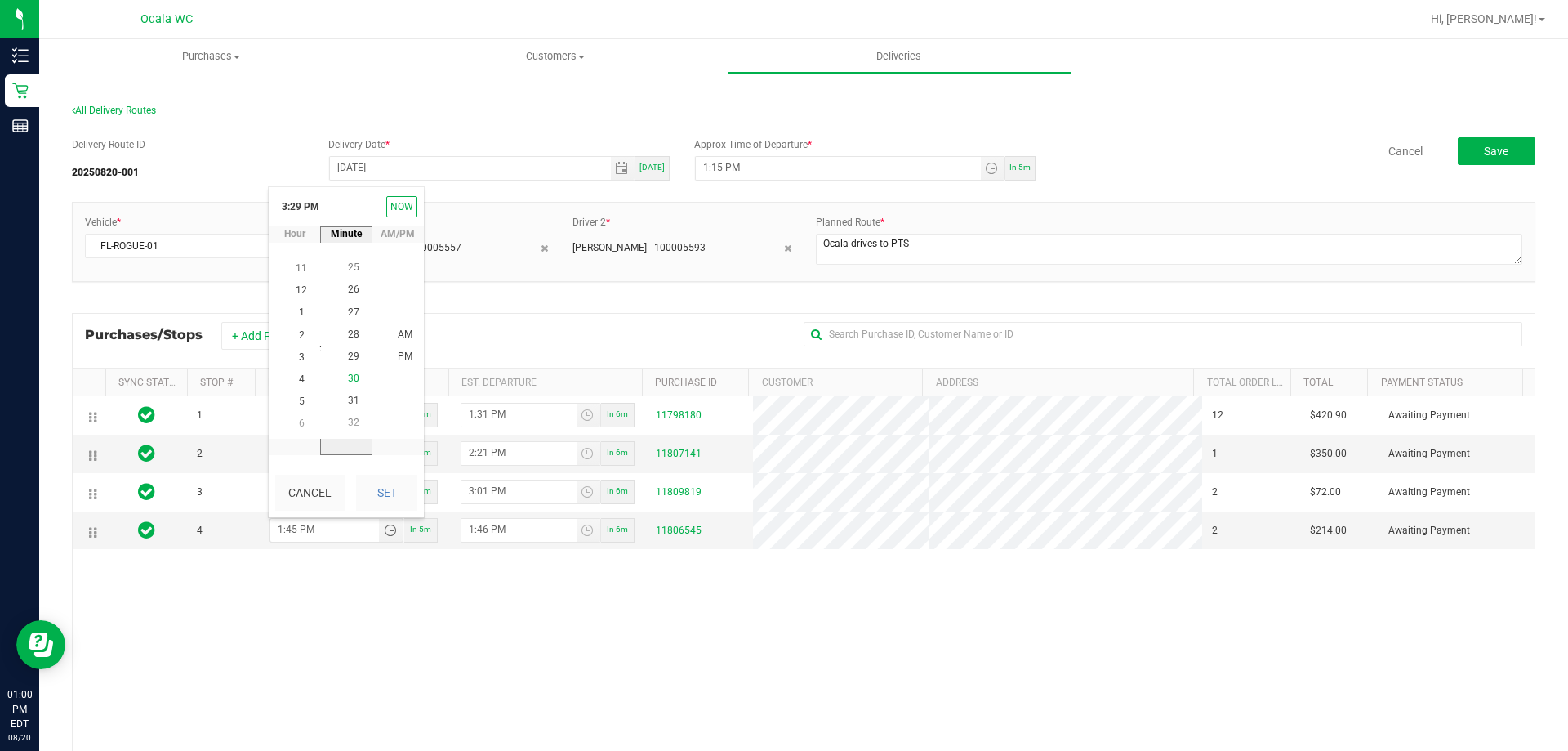
click at [351, 376] on span "30" at bounding box center [353, 378] width 11 height 11
click at [391, 352] on li "PM" at bounding box center [405, 358] width 39 height 22
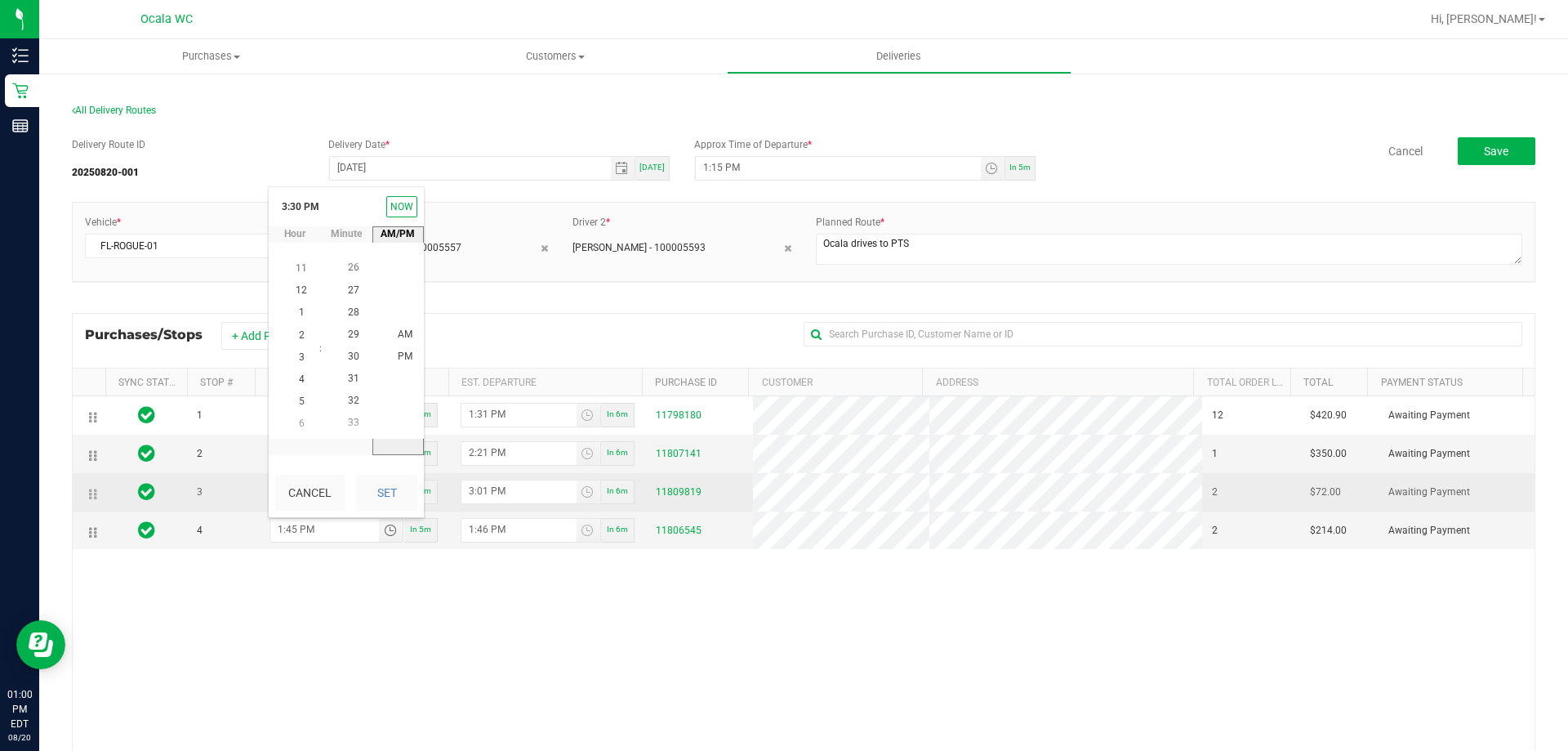
click at [397, 489] on button "Set" at bounding box center [386, 492] width 61 height 36
type input "3:30 PM"
type input "3:31 PM"
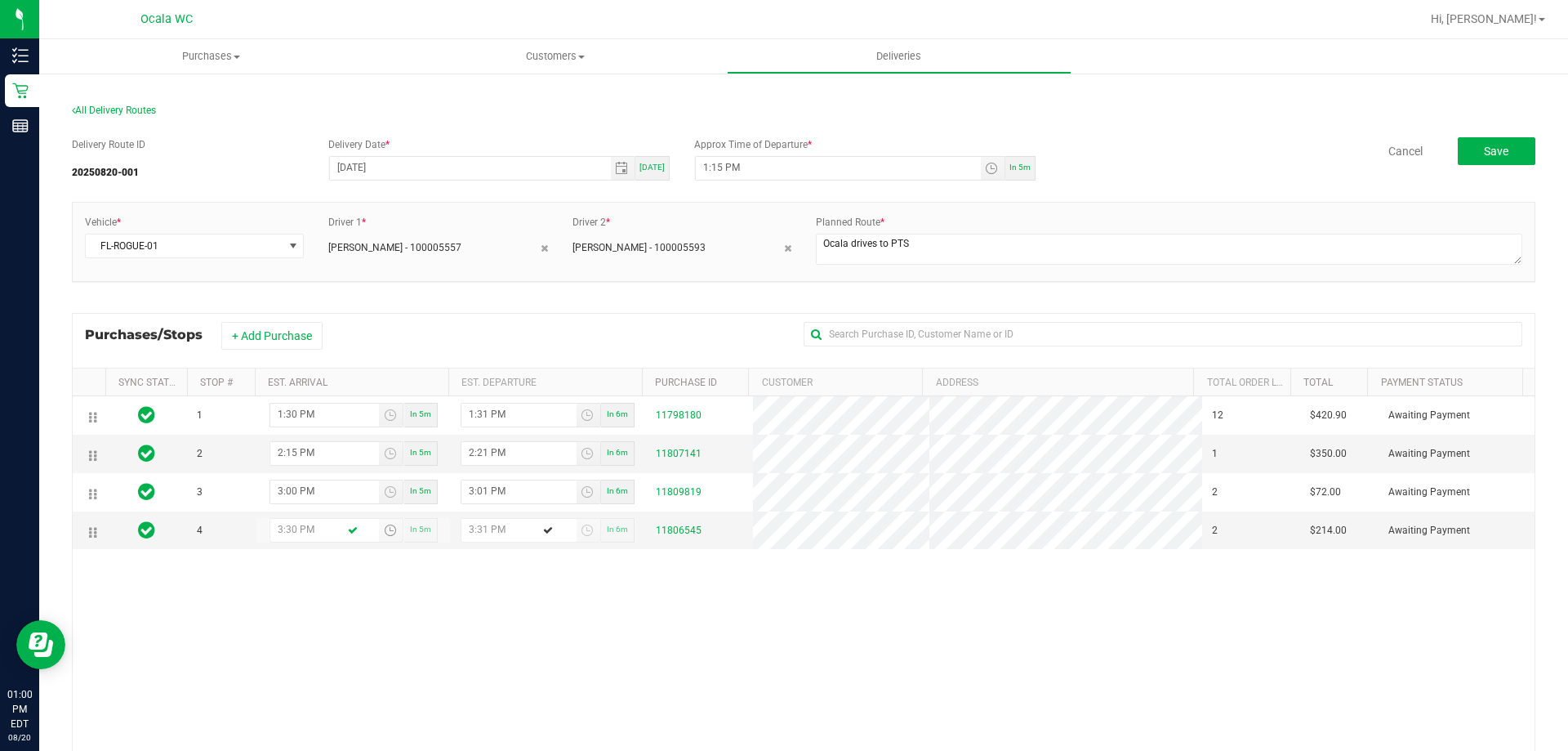
click at [428, 628] on div "1 1:30 PM In 5m 1:31 PM In 6m 11798180 12 $420.90 Awaiting Payment 2 2:15 PM In…" at bounding box center [803, 633] width 1461 height 473
click at [1493, 154] on span "Save" at bounding box center [1495, 151] width 25 height 13
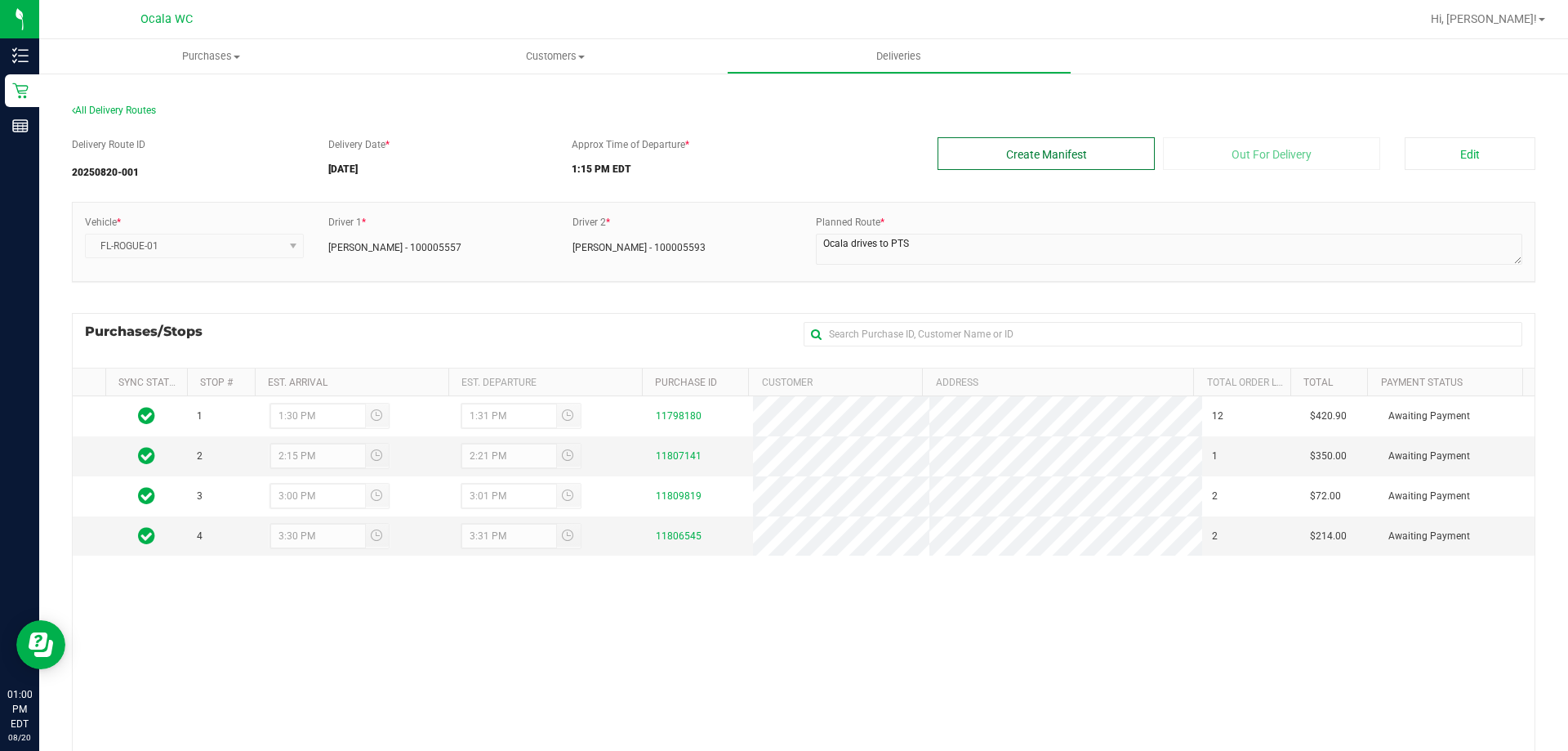
click at [1003, 156] on button "Create Manifest" at bounding box center [1046, 153] width 217 height 33
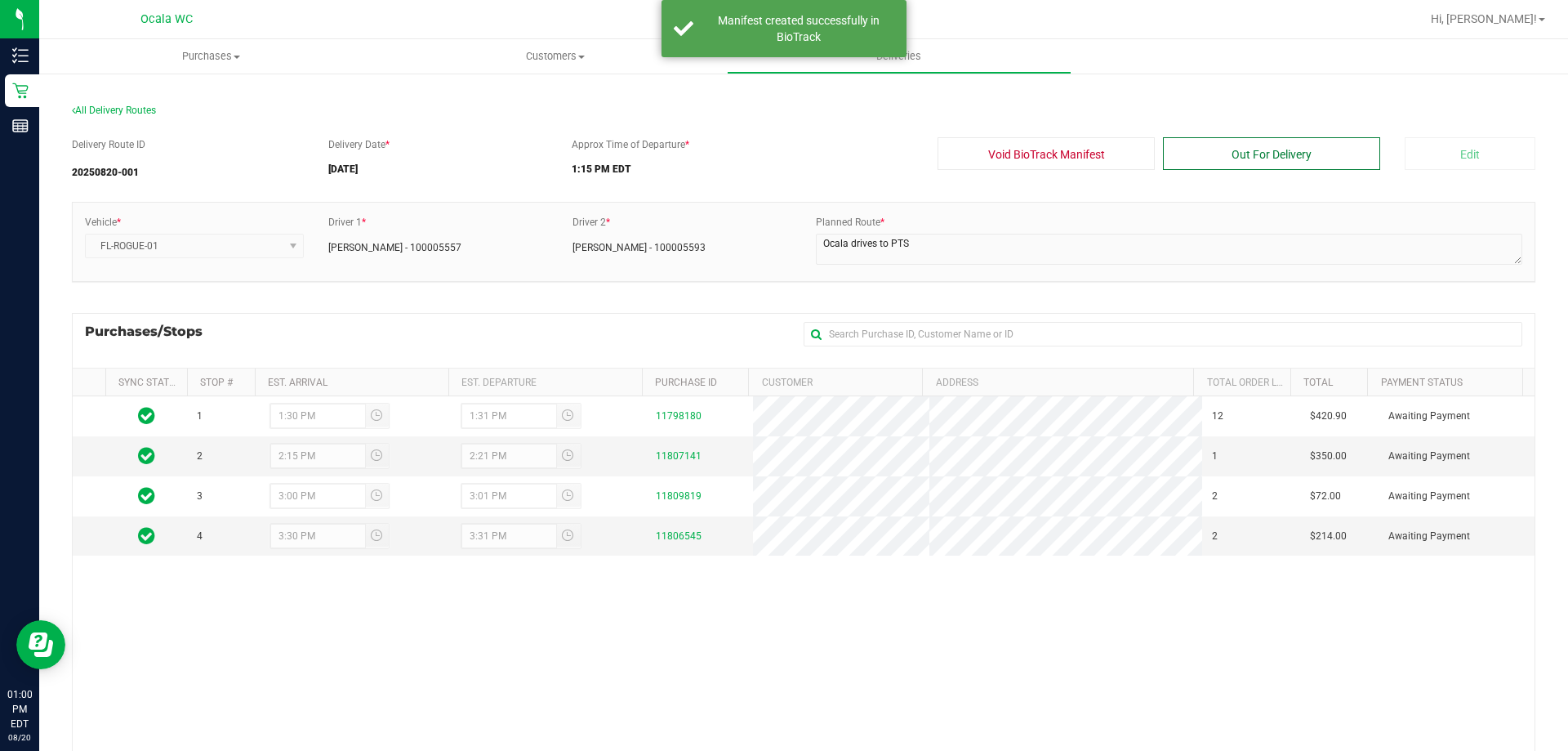
click at [1272, 159] on button "Out For Delivery" at bounding box center [1272, 153] width 217 height 33
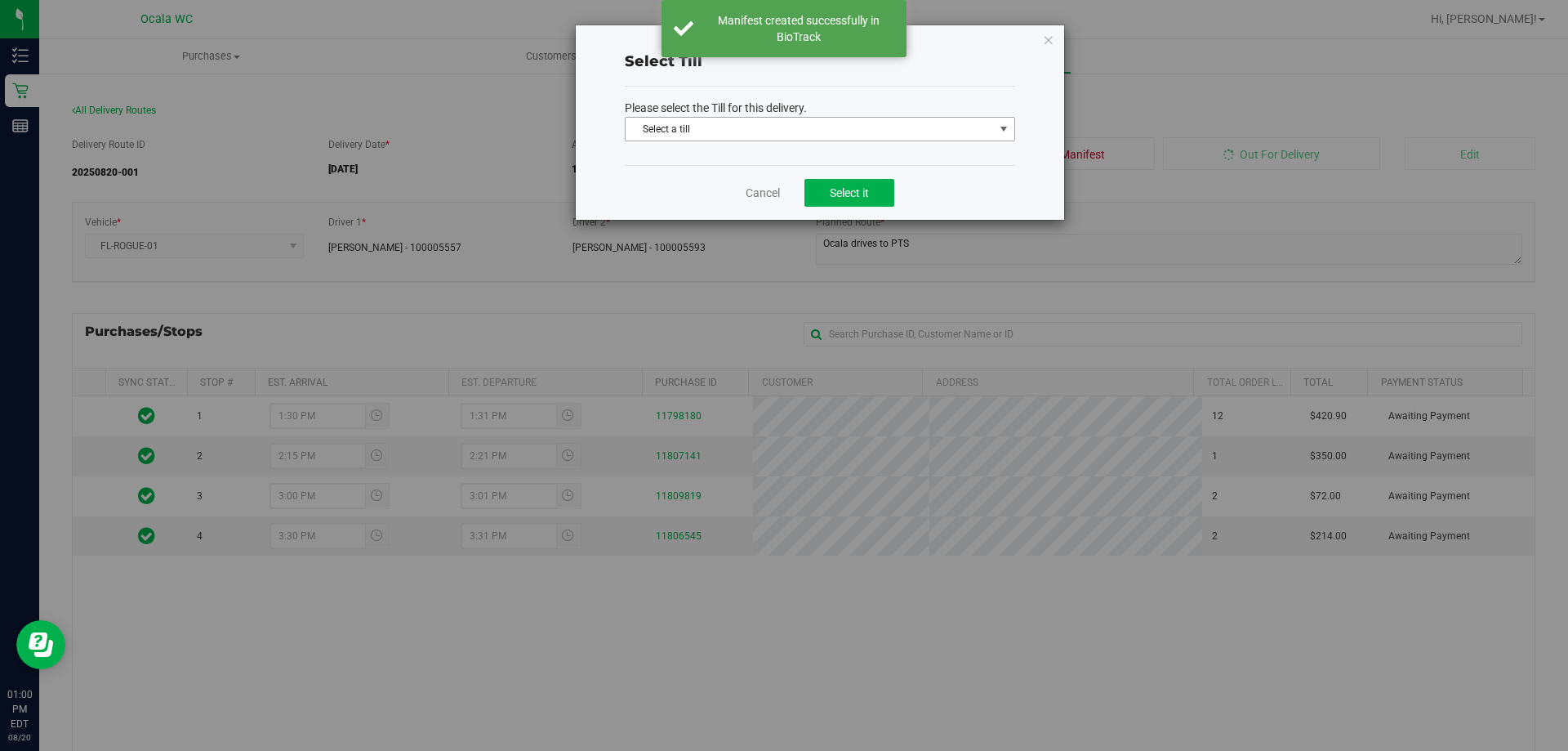
click at [796, 131] on span "Select a till" at bounding box center [809, 129] width 368 height 23
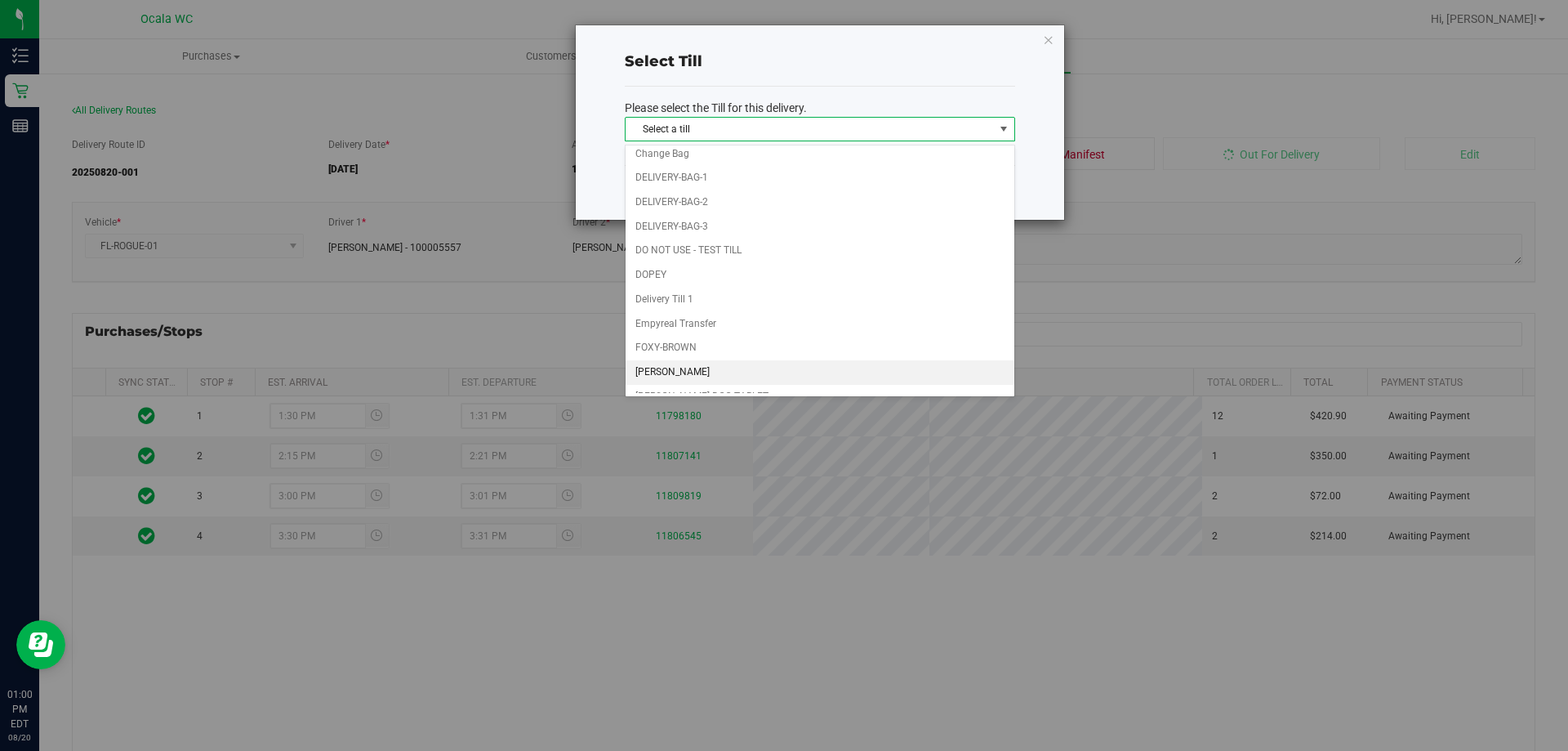
scroll to position [337, 0]
click at [706, 187] on li "Delivery Till 1" at bounding box center [819, 186] width 389 height 25
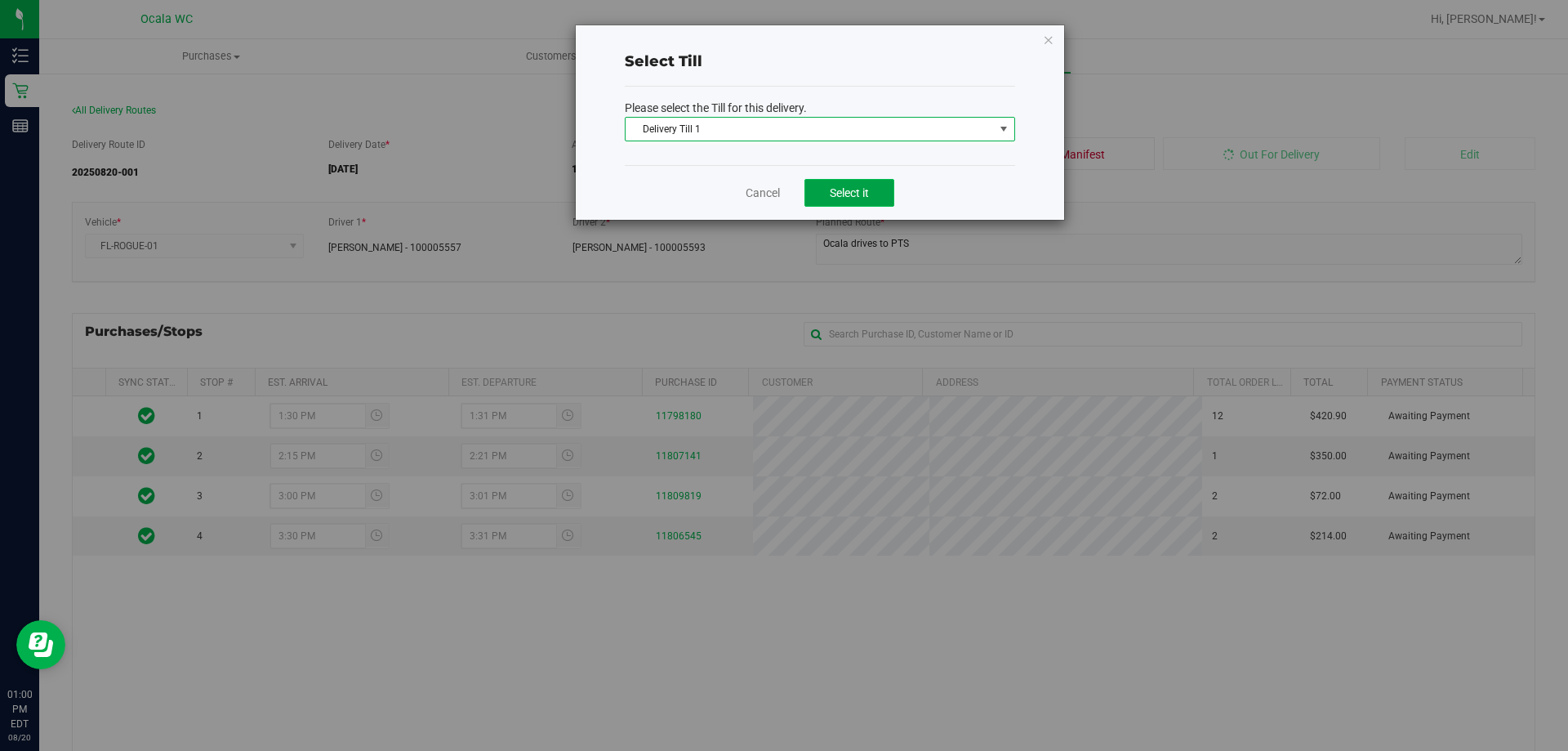
click at [866, 192] on span "Select it" at bounding box center [849, 192] width 39 height 13
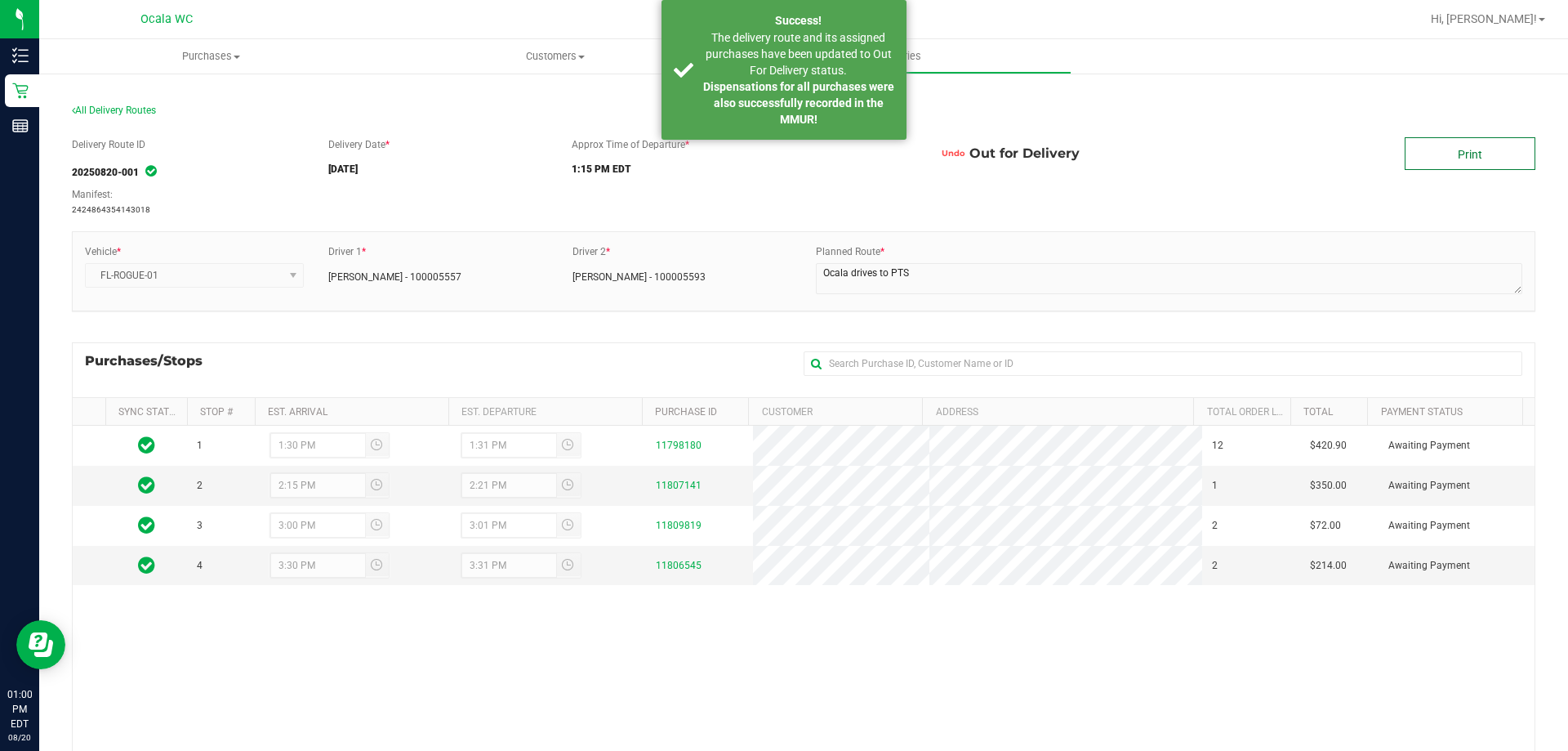
click at [1486, 156] on link "Print" at bounding box center [1470, 153] width 130 height 33
click at [787, 80] on strong "Dispensations for all purchases were also successfully recorded in the MMUR!" at bounding box center [799, 103] width 191 height 46
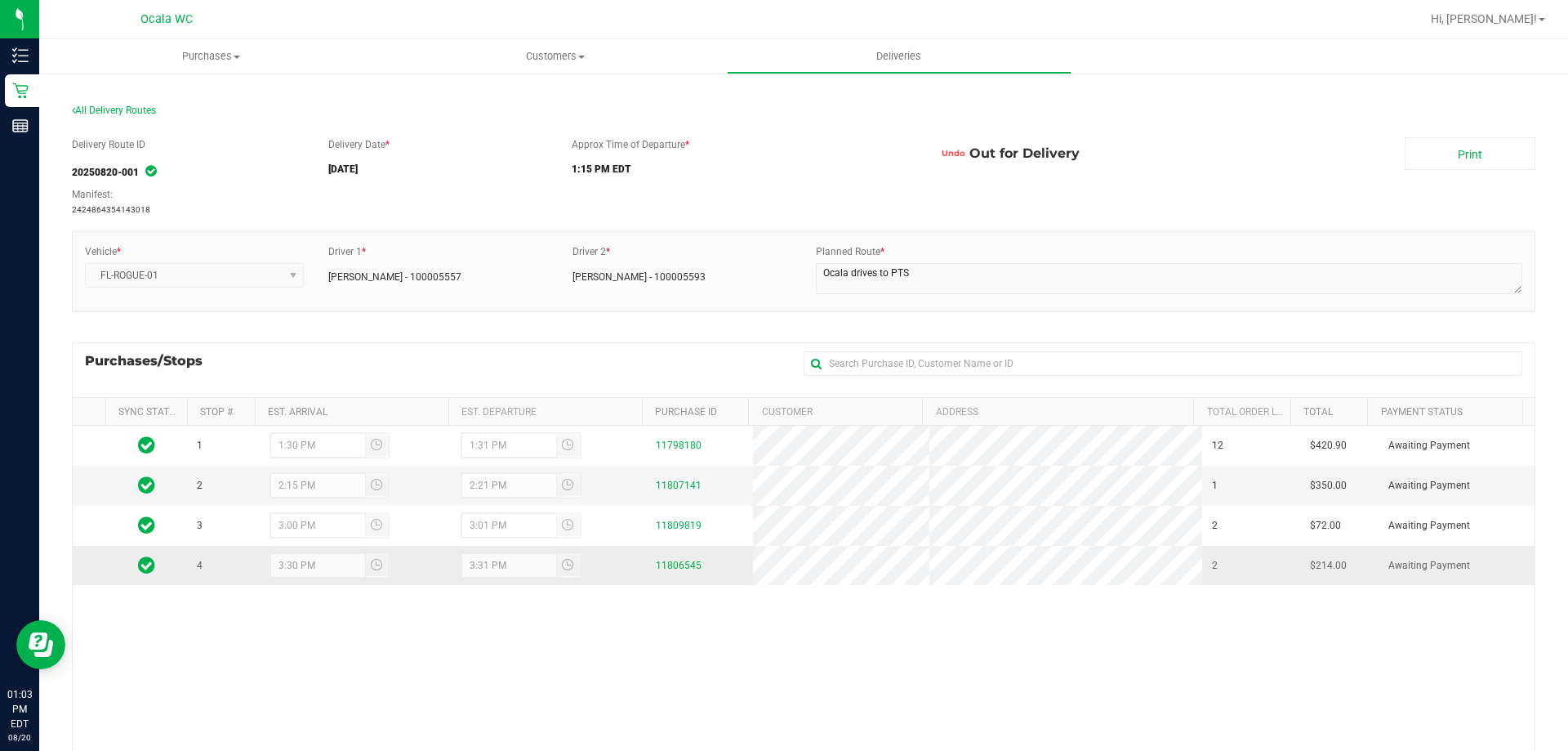
drag, startPoint x: 639, startPoint y: 486, endPoint x: 648, endPoint y: 585, distance: 99.4
click at [645, 642] on div "1 1:30 PM 1:31 PM 11798180 12 $420.90 Awaiting Payment 2 2:15 PM 2:21 PM 118071…" at bounding box center [803, 662] width 1461 height 473
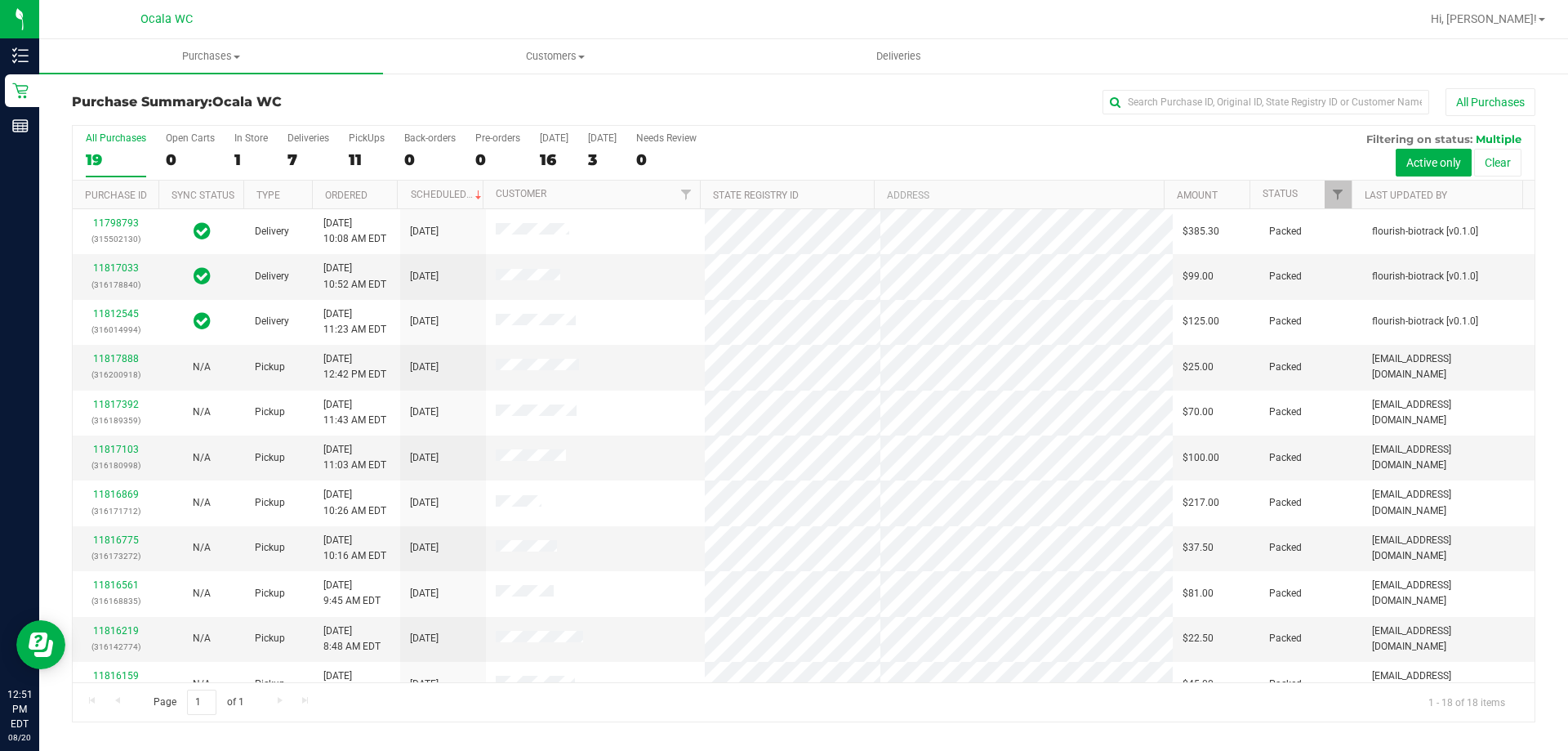
click at [928, 102] on div "All Purchases" at bounding box center [1047, 102] width 976 height 28
click at [307, 131] on div "All Purchases 19 Open Carts 0 In Store 1 Deliveries 7 PickUps 11 Back-orders 0 …" at bounding box center [803, 131] width 1461 height 13
click at [308, 136] on div "Deliveries" at bounding box center [308, 137] width 42 height 11
click at [0, 0] on input "Deliveries 7" at bounding box center [0, 0] width 0 height 0
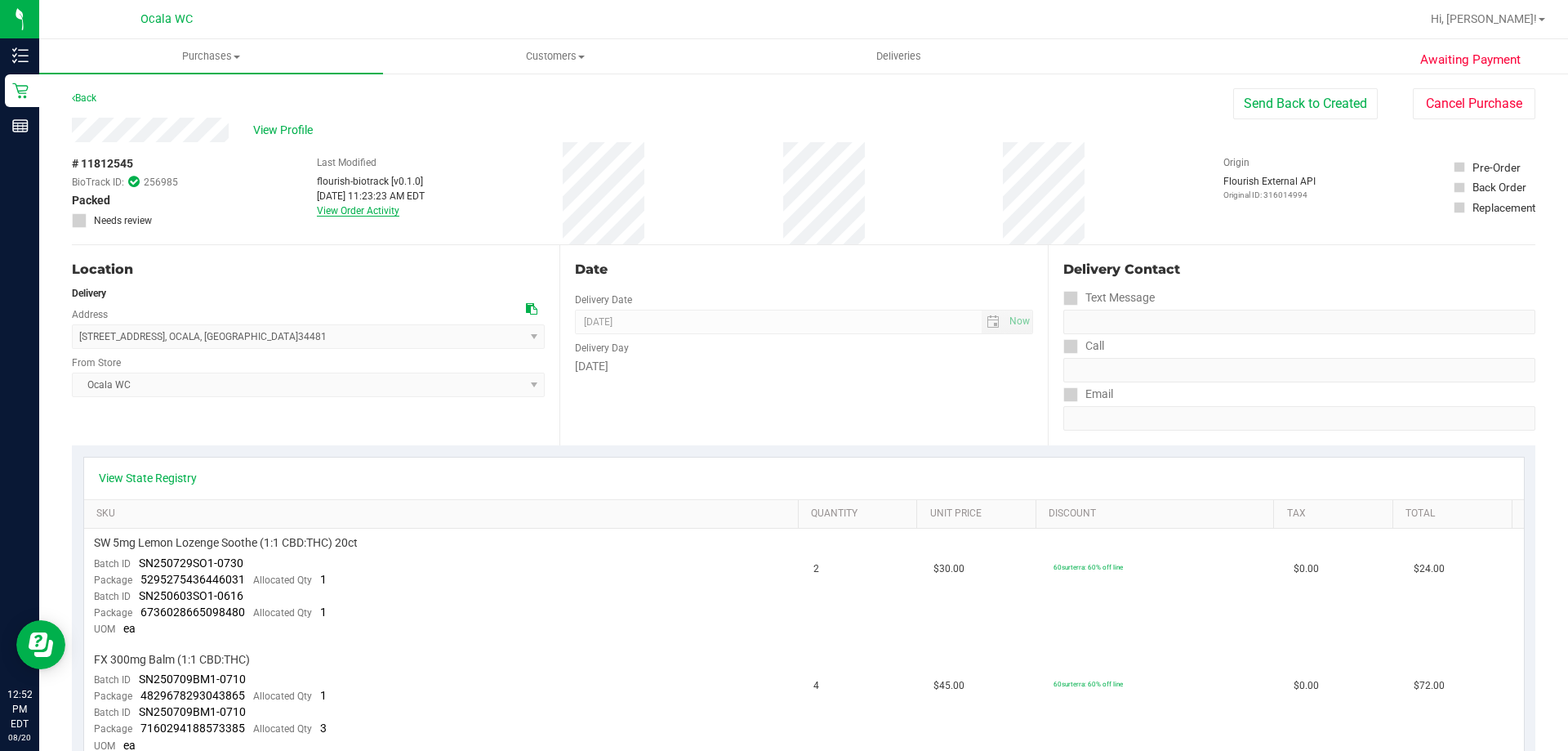
click at [346, 208] on link "View Order Activity" at bounding box center [357, 210] width 82 height 11
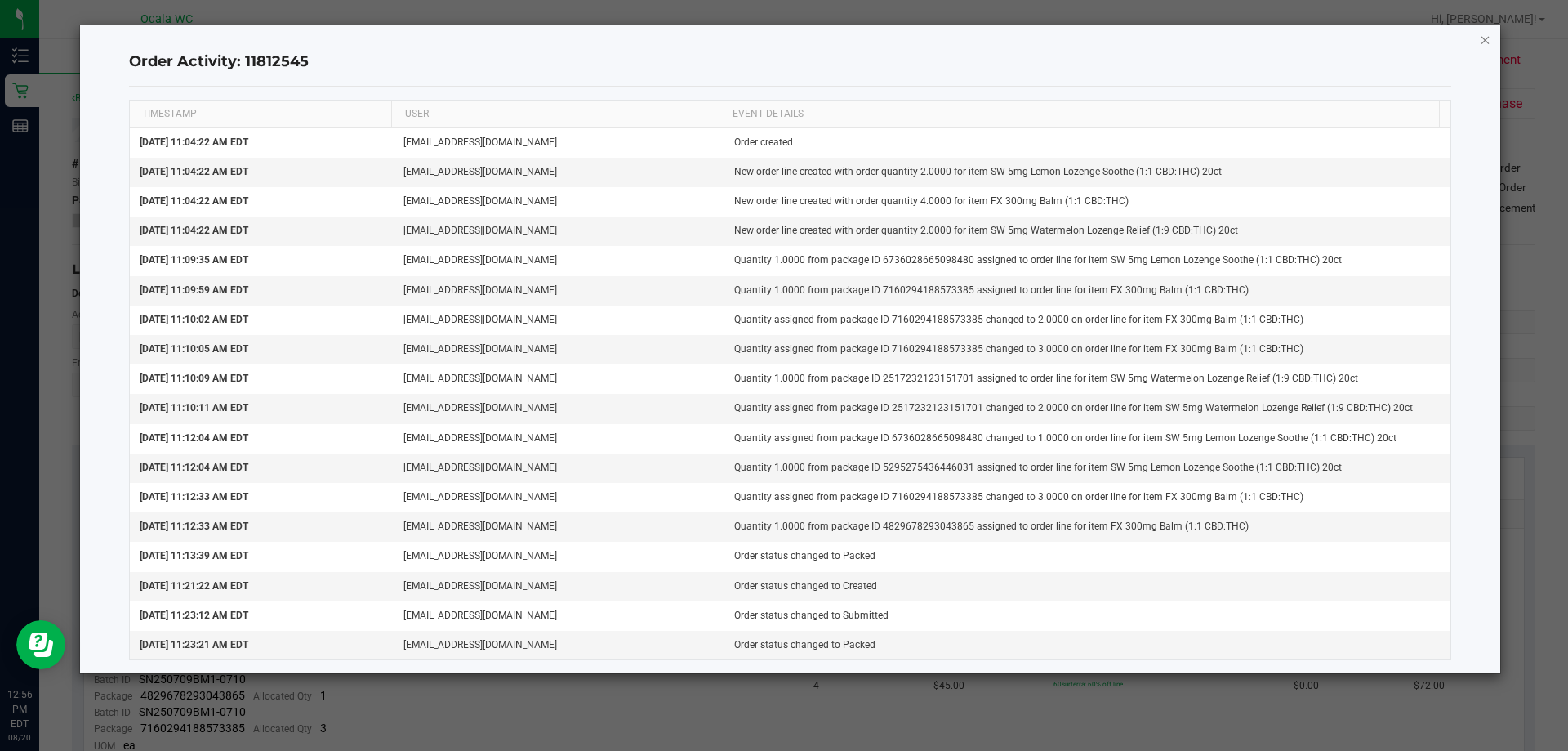
click at [1483, 36] on icon "button" at bounding box center [1485, 39] width 11 height 19
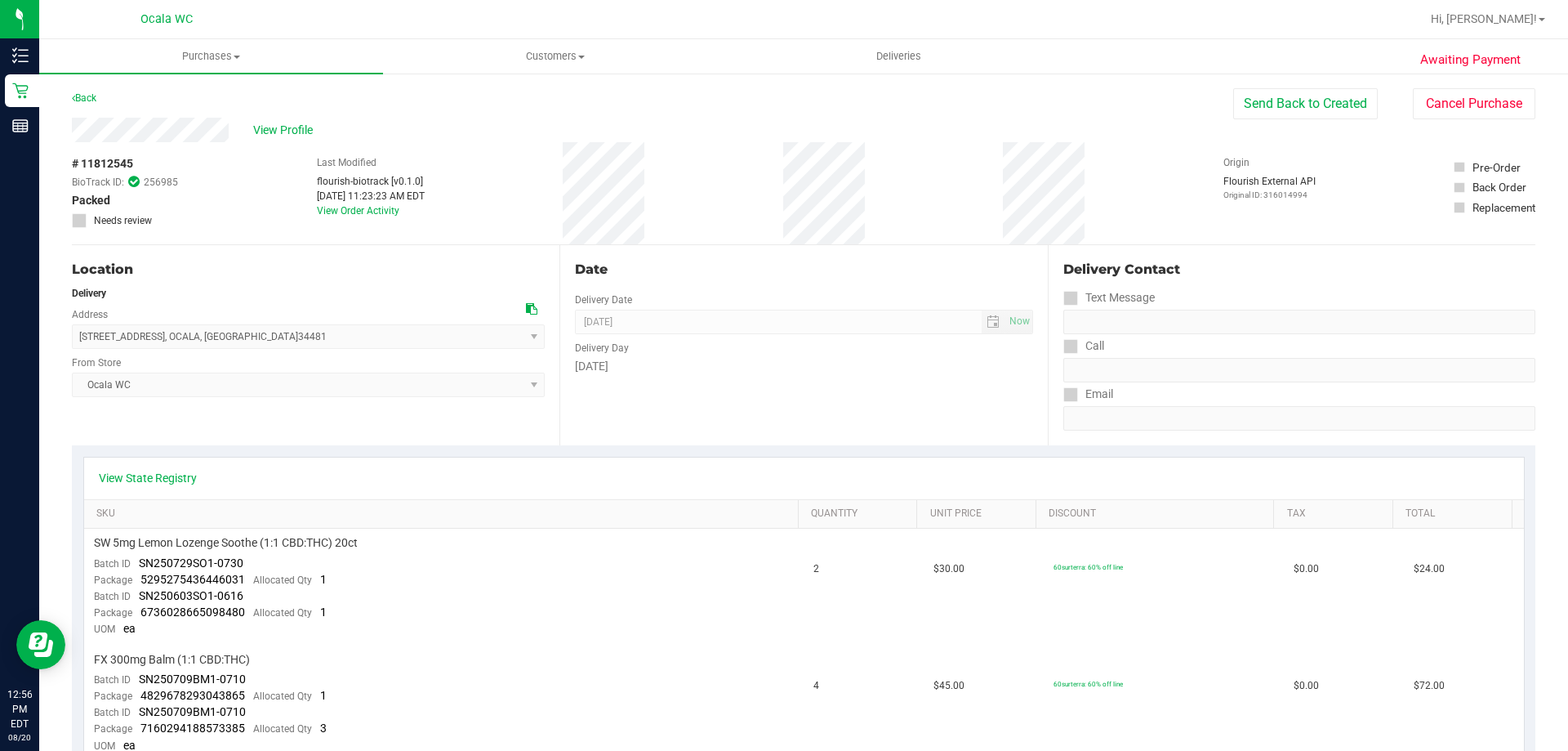
click at [1188, 11] on div at bounding box center [856, 19] width 1128 height 32
click at [1122, 168] on div "# 11812545 BioTrack ID: 256985 Packed Needs review Last Modified flourish-biotr…" at bounding box center [803, 193] width 1463 height 102
click at [740, 133] on div "View Profile" at bounding box center [652, 130] width 1161 height 25
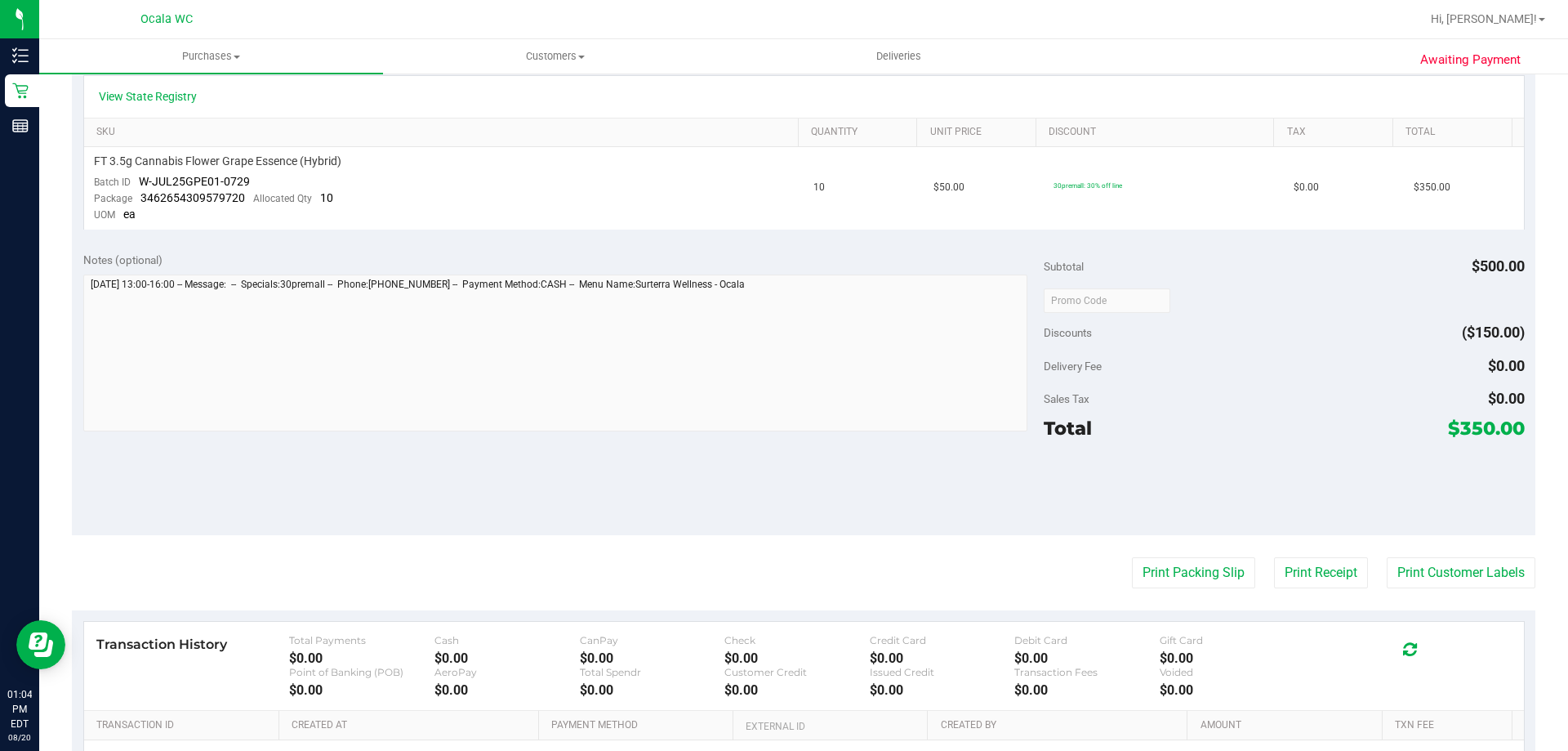
scroll to position [490, 0]
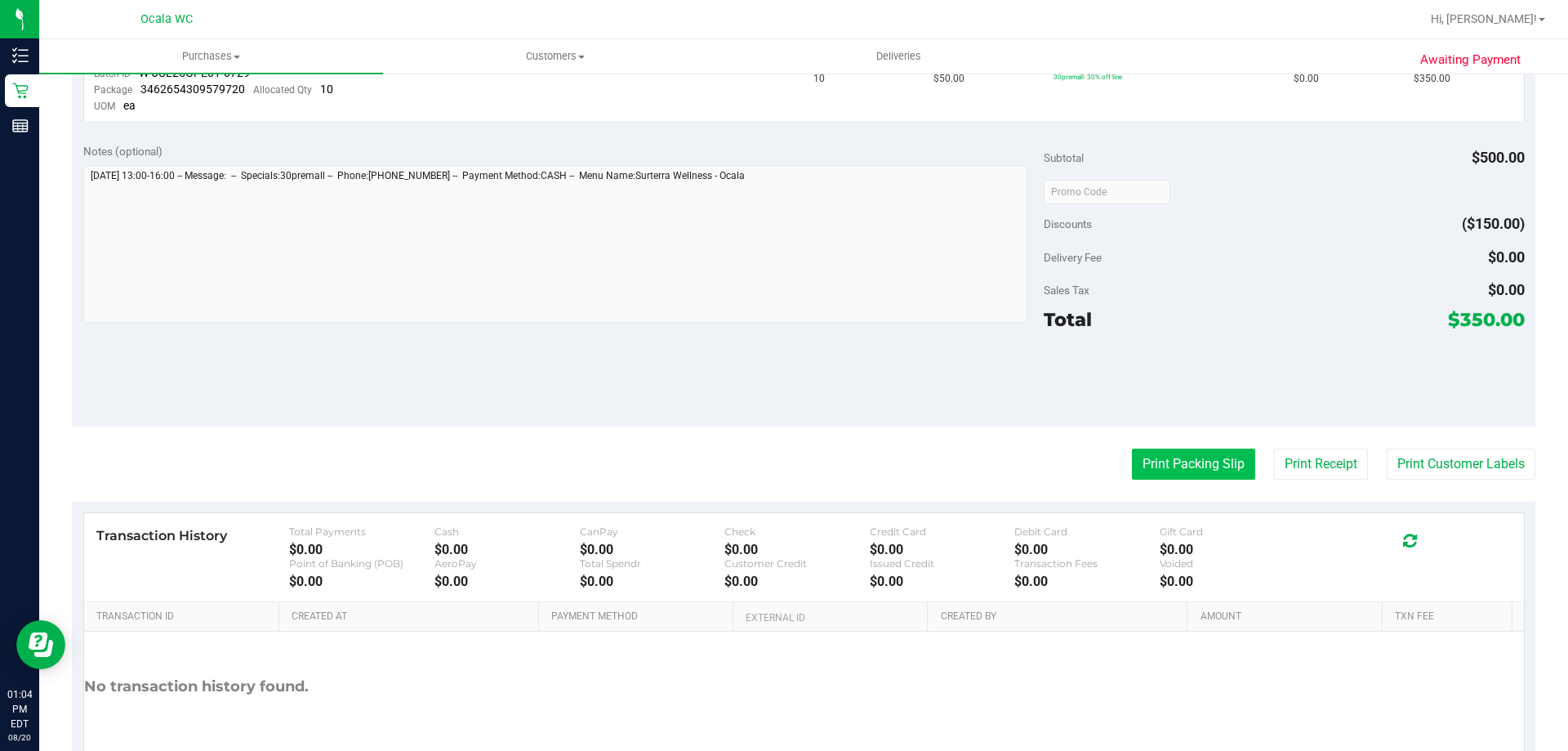
click at [1179, 461] on button "Print Packing Slip" at bounding box center [1194, 464] width 124 height 31
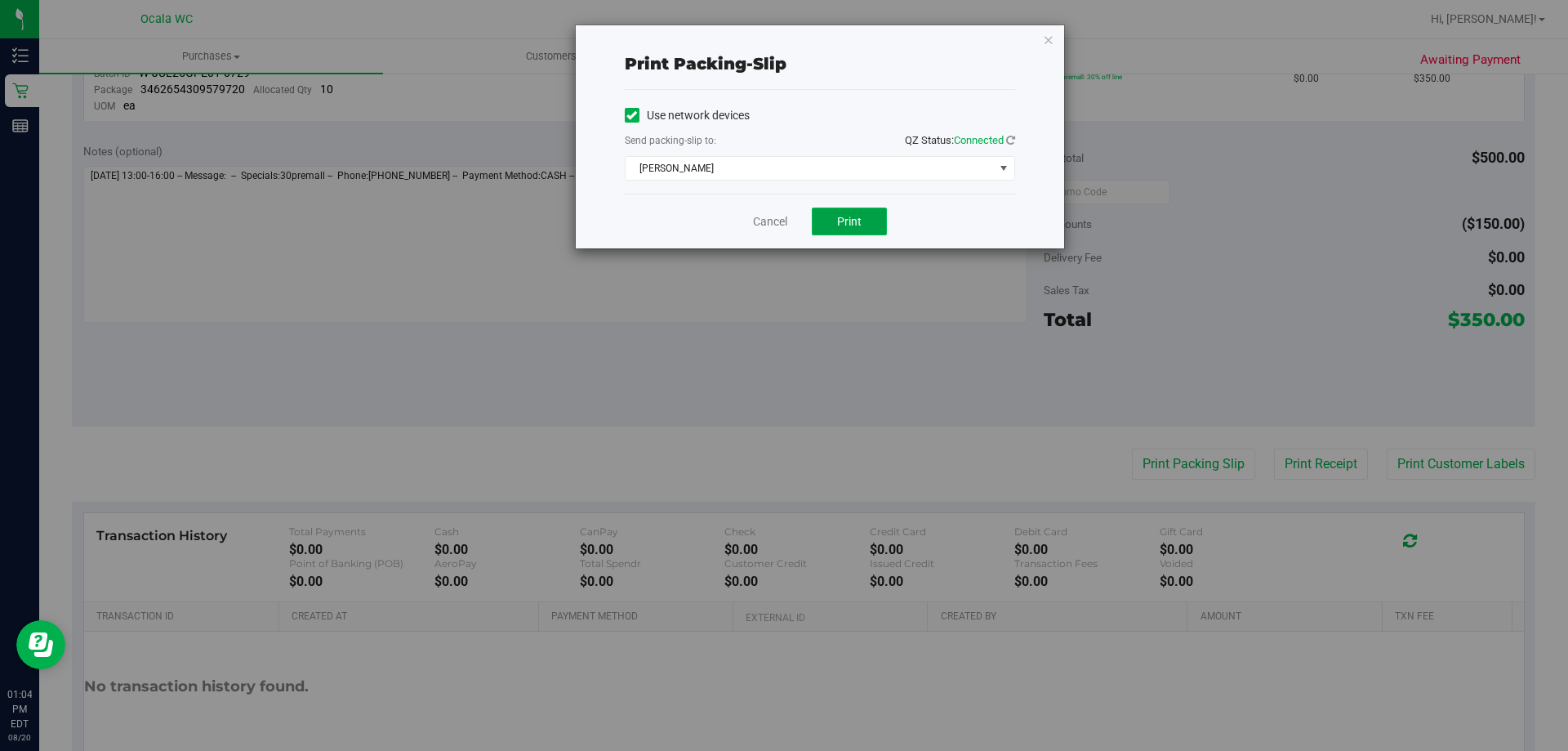
click at [856, 228] on button "Print" at bounding box center [849, 221] width 75 height 28
click at [764, 229] on link "Cancel" at bounding box center [770, 222] width 34 height 17
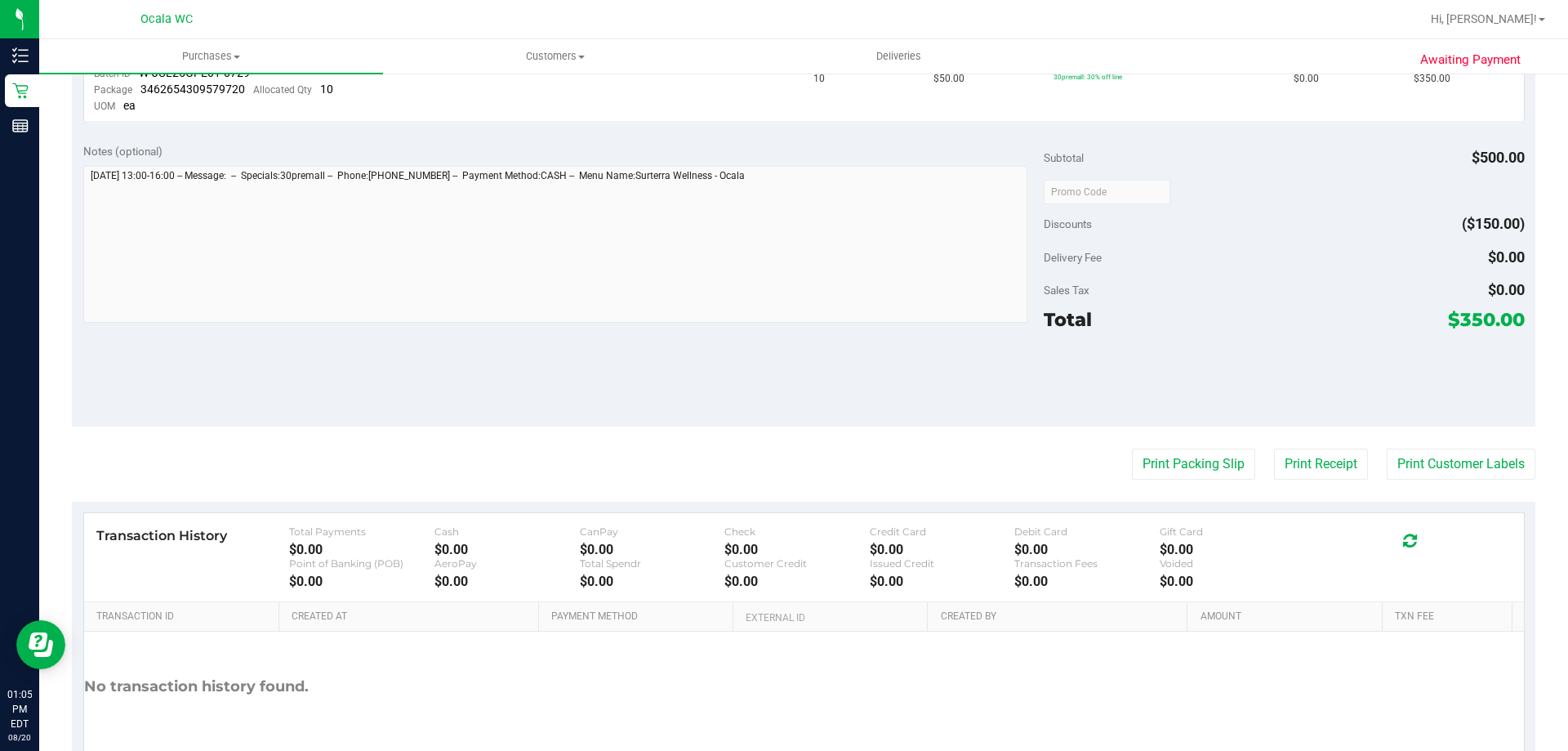
click at [821, 448] on div "Print Packing Slip Print Receipt Print Customer Labels" at bounding box center [803, 464] width 1463 height 31
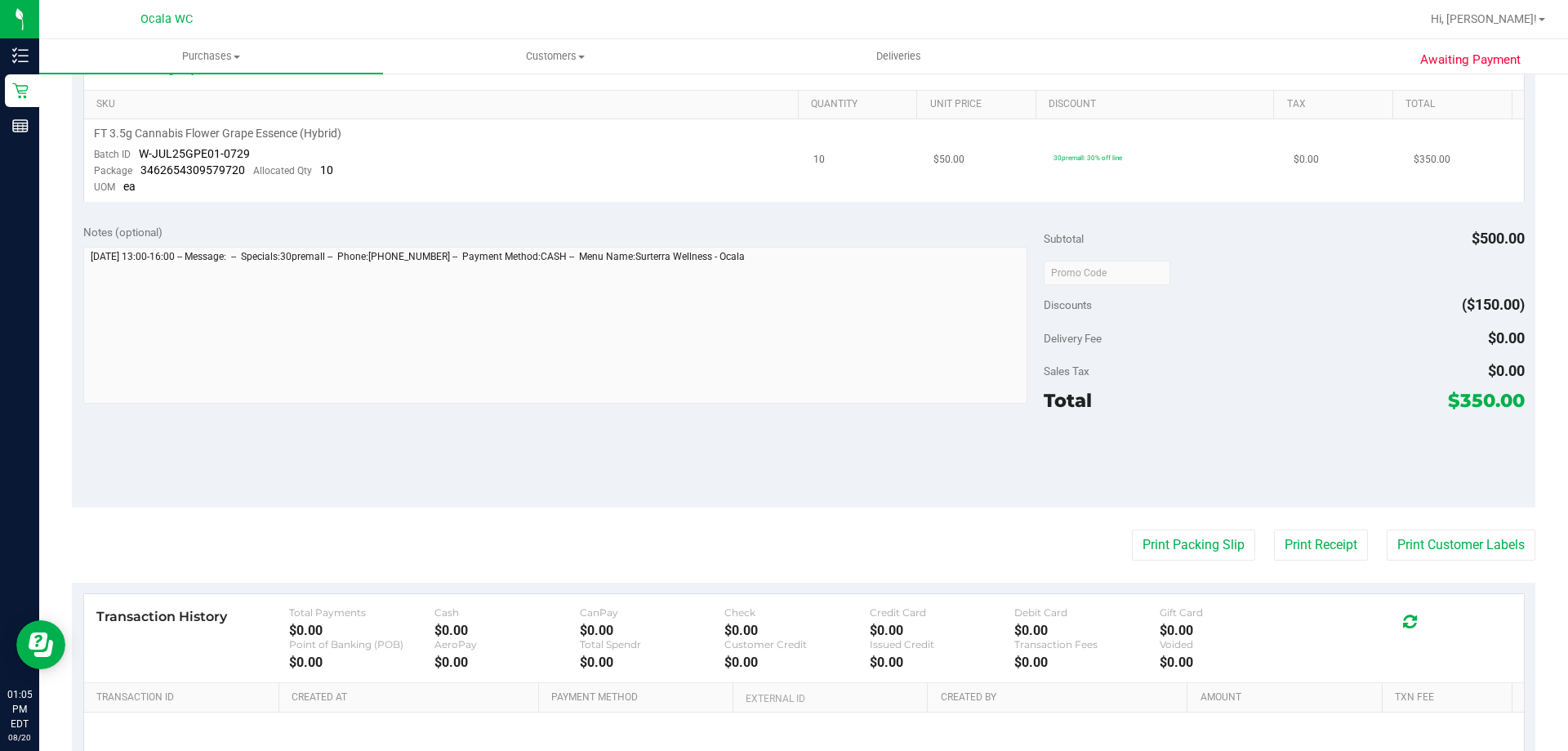
scroll to position [245, 0]
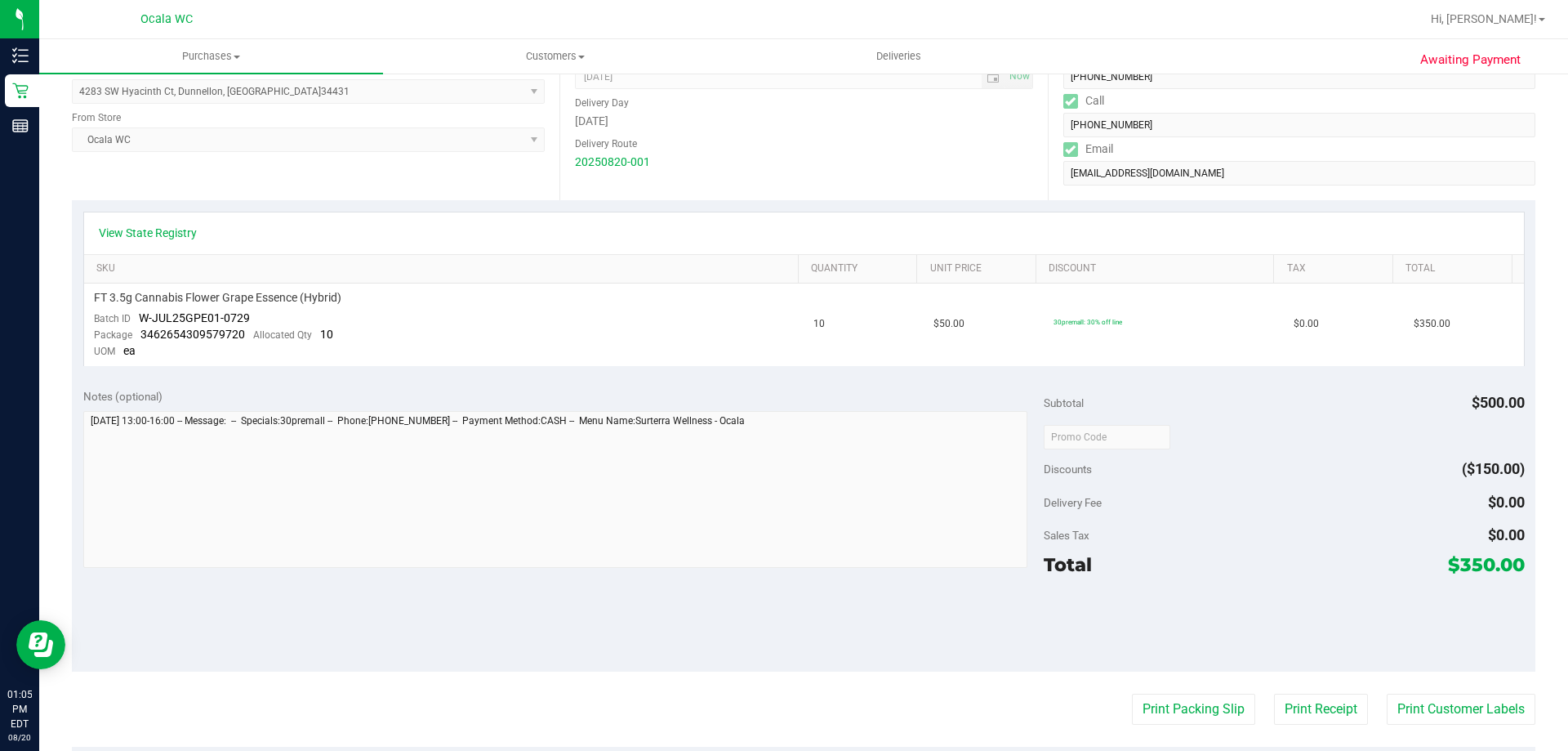
click at [388, 219] on div "View State Registry" at bounding box center [803, 233] width 1439 height 42
click at [630, 276] on th "SKU" at bounding box center [440, 270] width 713 height 30
click at [839, 153] on div "20250820-001" at bounding box center [804, 162] width 457 height 17
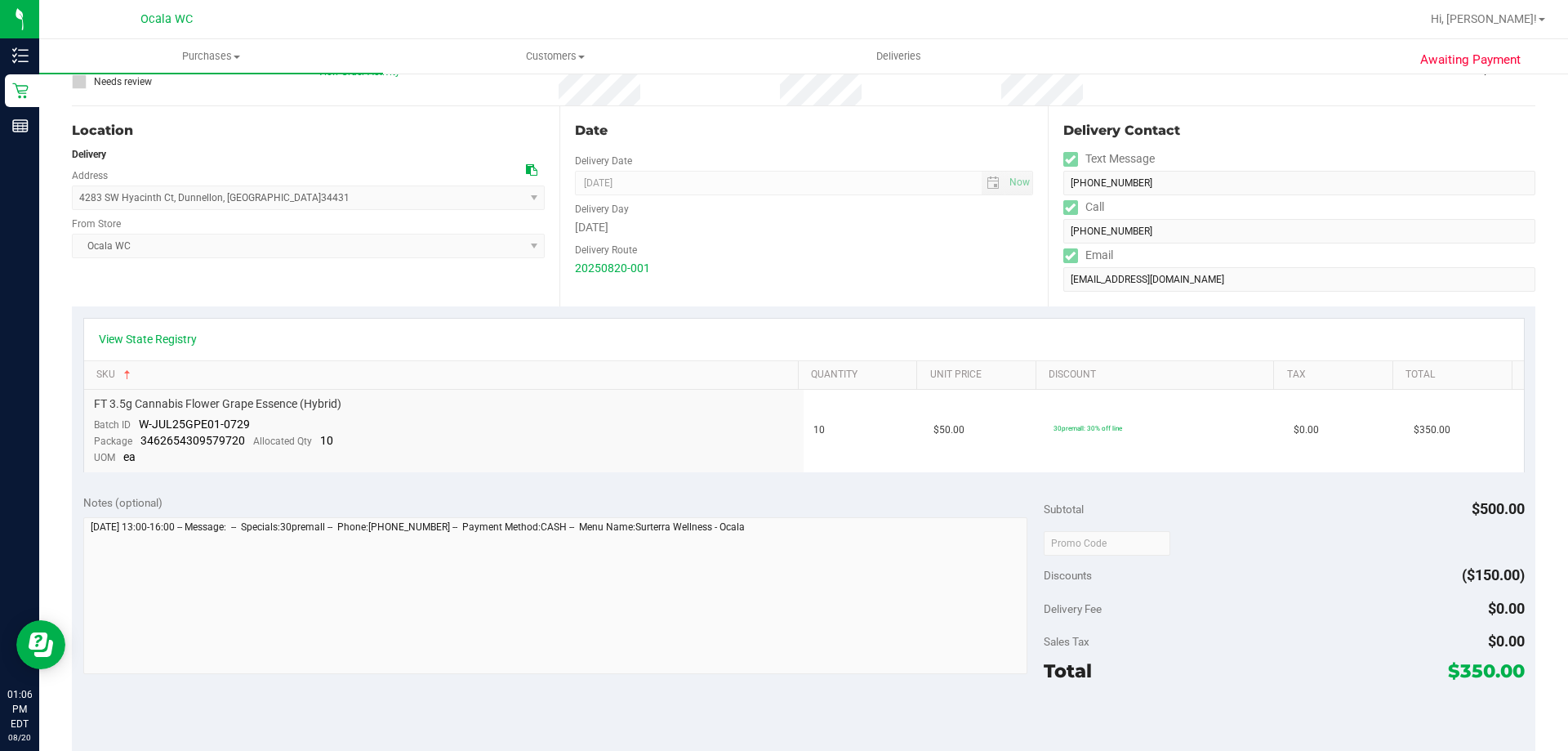
scroll to position [0, 0]
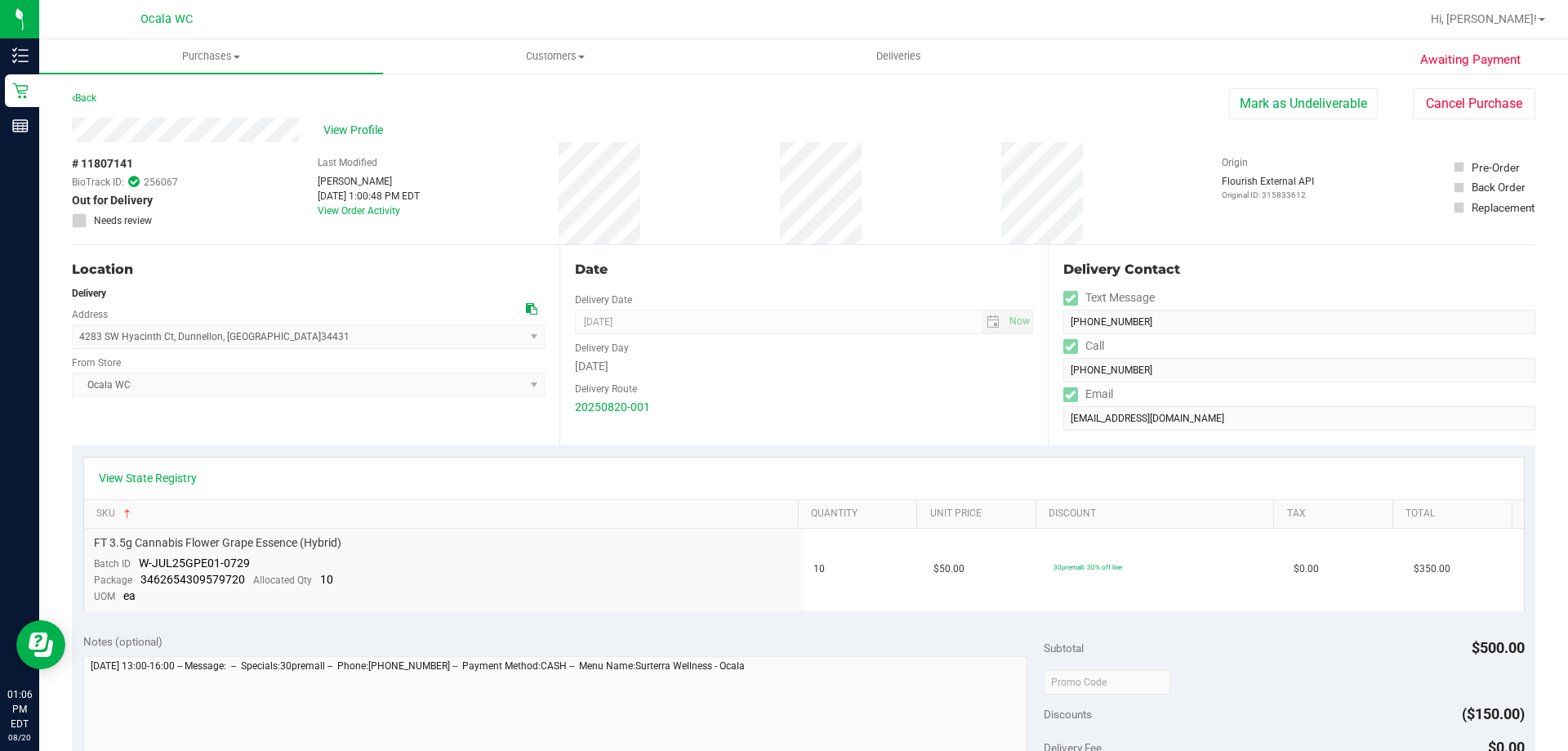
drag, startPoint x: 682, startPoint y: 118, endPoint x: 668, endPoint y: 1, distance: 117.8
click at [682, 116] on purchase-details "Back [PERSON_NAME] as Undeliverable Cancel Purchase View Profile # 11807141 Bio…" at bounding box center [803, 693] width 1463 height 1210
